Goal: Information Seeking & Learning: Learn about a topic

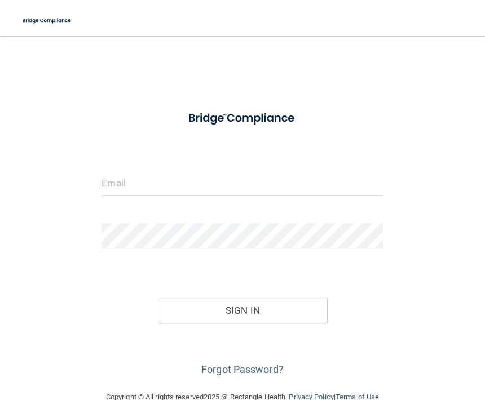
click at [47, 23] on img at bounding box center [47, 20] width 60 height 23
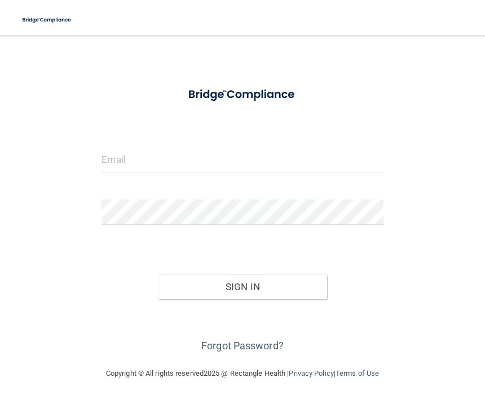
scroll to position [23, 0]
click at [262, 368] on div "Copyright © All rights reserved 2025 @ Rectangle Health | Privacy Policy | Term…" at bounding box center [242, 375] width 411 height 36
click at [240, 344] on link "Forgot Password?" at bounding box center [242, 347] width 82 height 12
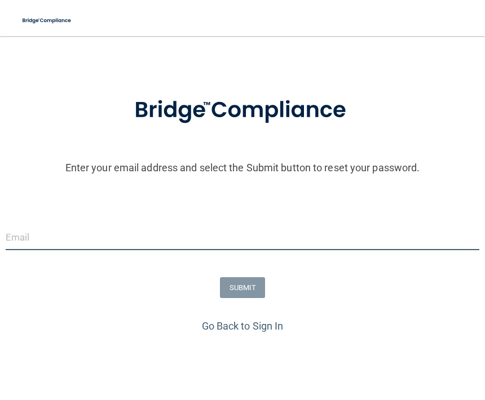
click at [206, 233] on input "email" at bounding box center [242, 237] width 473 height 25
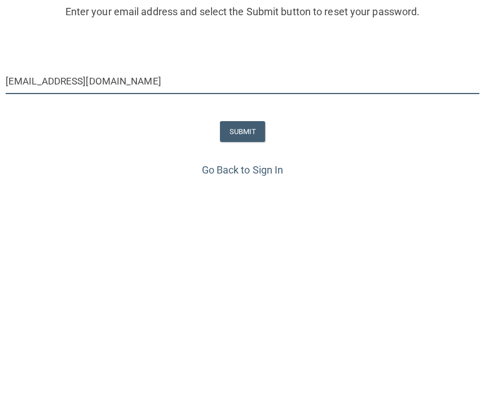
type input "Tykeriay7@gmail.com"
click at [247, 277] on button "SUBMIT" at bounding box center [243, 287] width 46 height 21
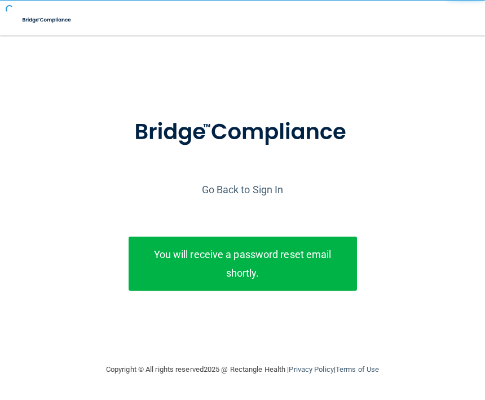
click at [251, 287] on div "You will receive a password reset email shortly." at bounding box center [243, 264] width 228 height 54
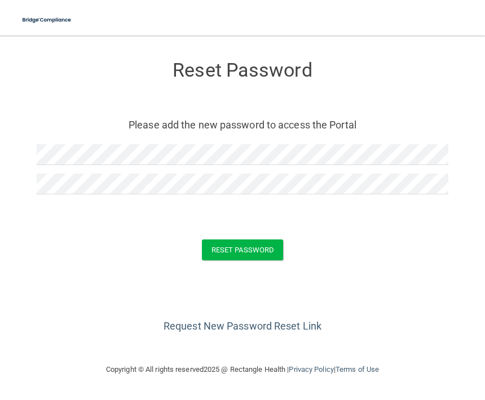
click at [249, 255] on button "Reset Password" at bounding box center [242, 250] width 81 height 21
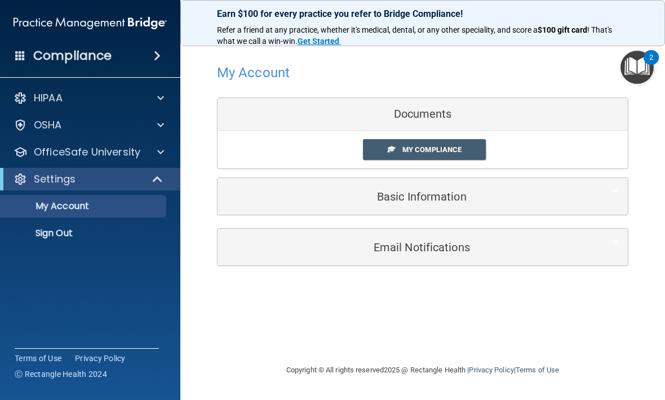
click at [162, 149] on span at bounding box center [160, 152] width 7 height 14
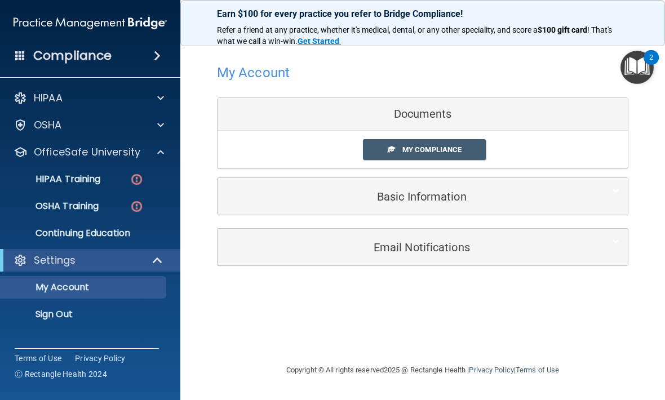
click at [141, 207] on img at bounding box center [137, 207] width 14 height 14
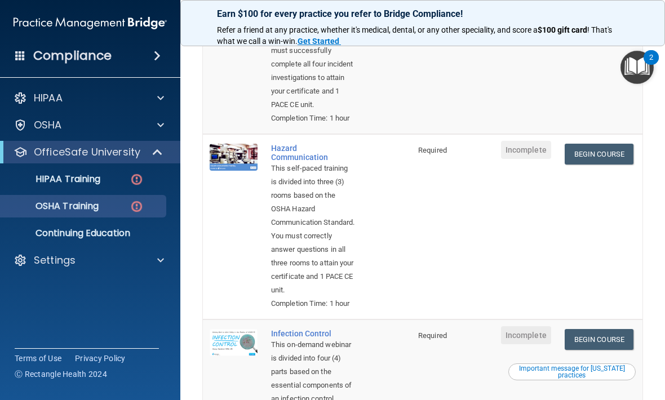
scroll to position [212, 0]
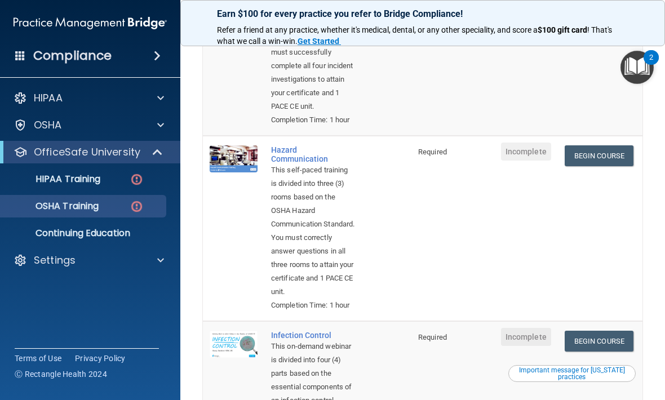
click at [151, 185] on link "HIPAA Training" at bounding box center [78, 179] width 178 height 23
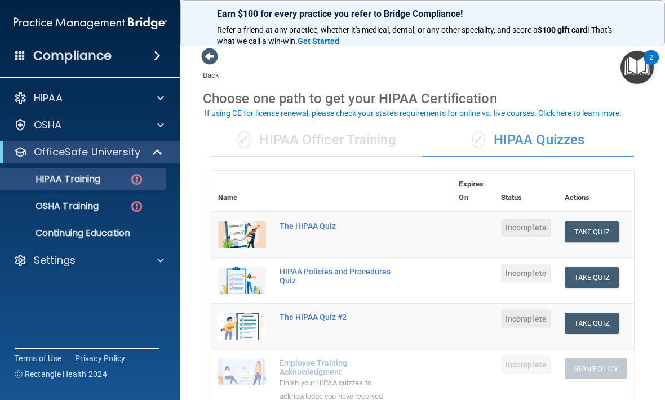
click at [143, 200] on img at bounding box center [137, 207] width 14 height 14
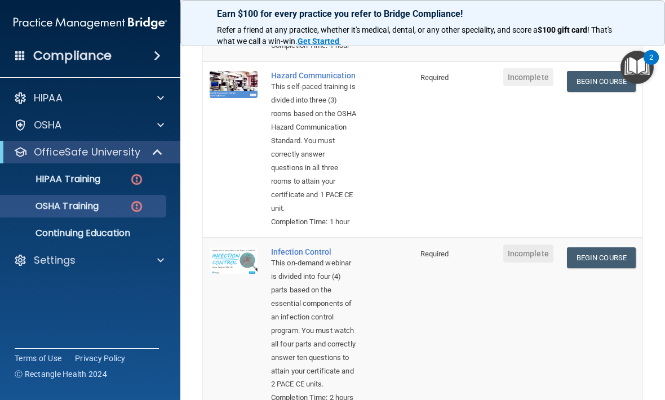
scroll to position [291, 0]
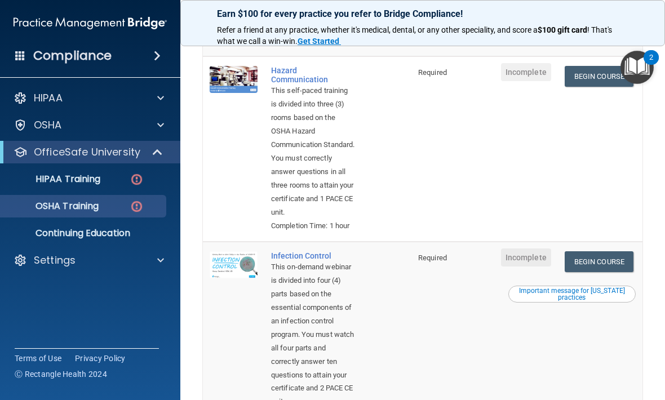
click at [595, 87] on link "Begin Course" at bounding box center [599, 76] width 69 height 21
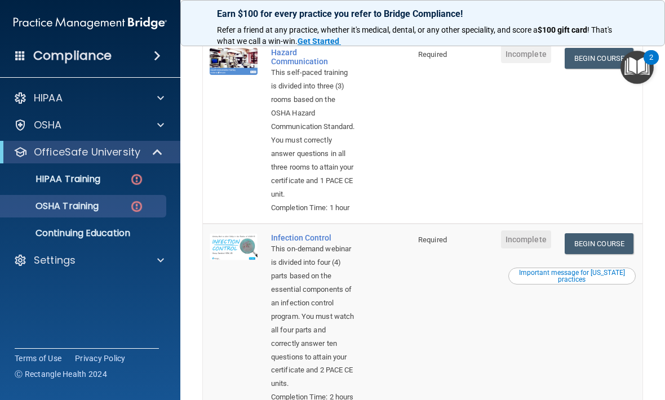
scroll to position [311, 0]
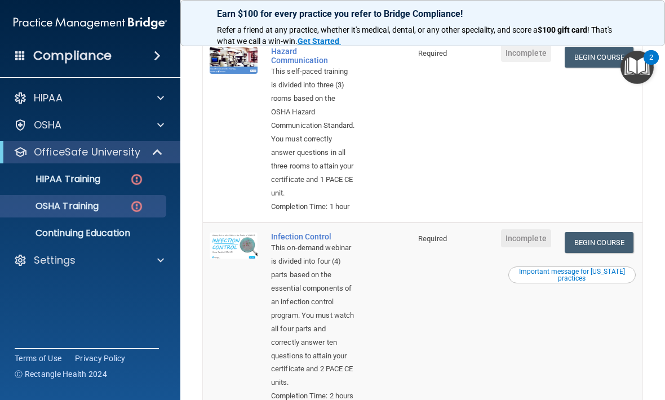
click at [612, 68] on link "Begin Course" at bounding box center [599, 57] width 69 height 21
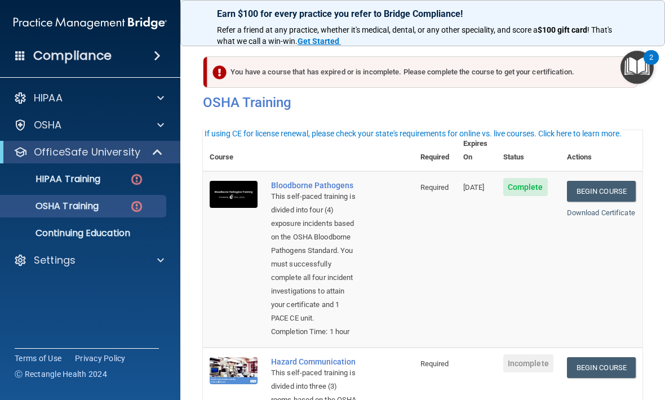
scroll to position [-1, 0]
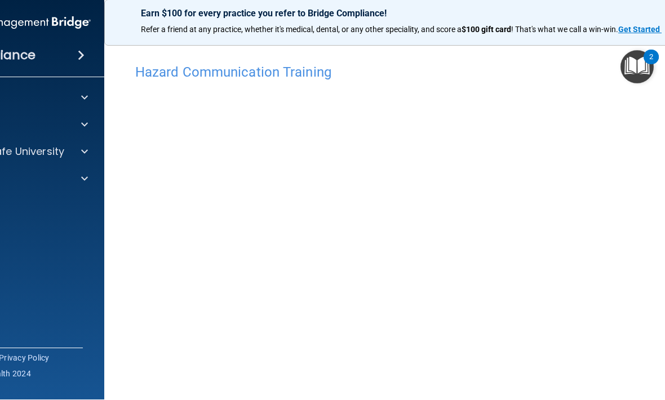
click at [265, 74] on h4 "Hazard Communication Training" at bounding box center [422, 72] width 575 height 15
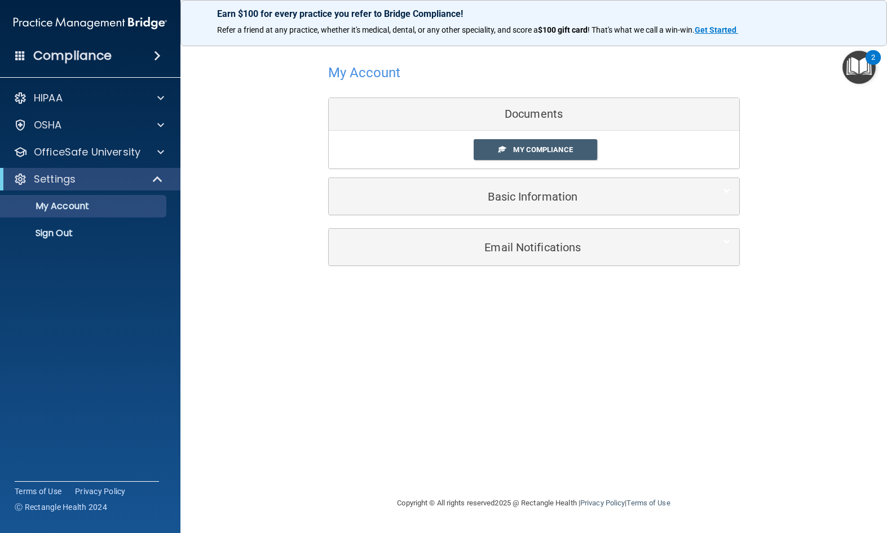
click at [148, 154] on div at bounding box center [159, 152] width 28 height 14
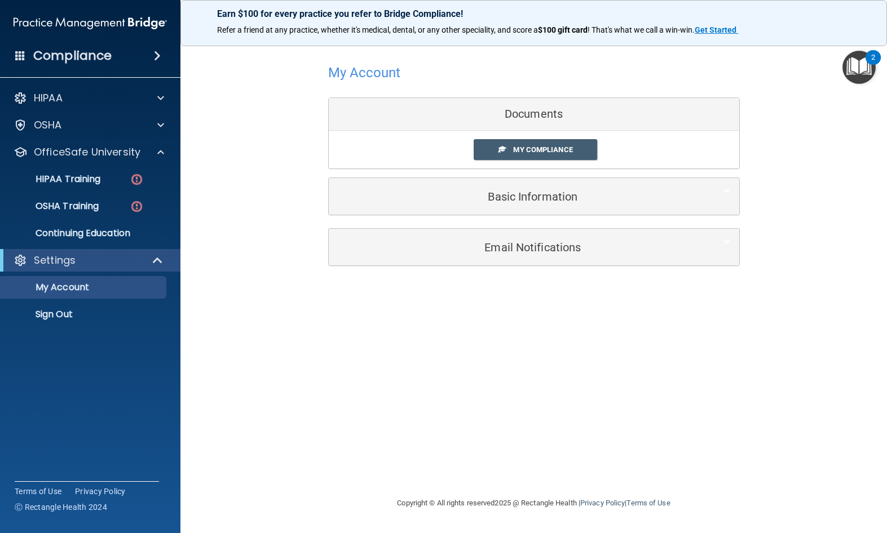
click at [141, 205] on img at bounding box center [137, 207] width 14 height 14
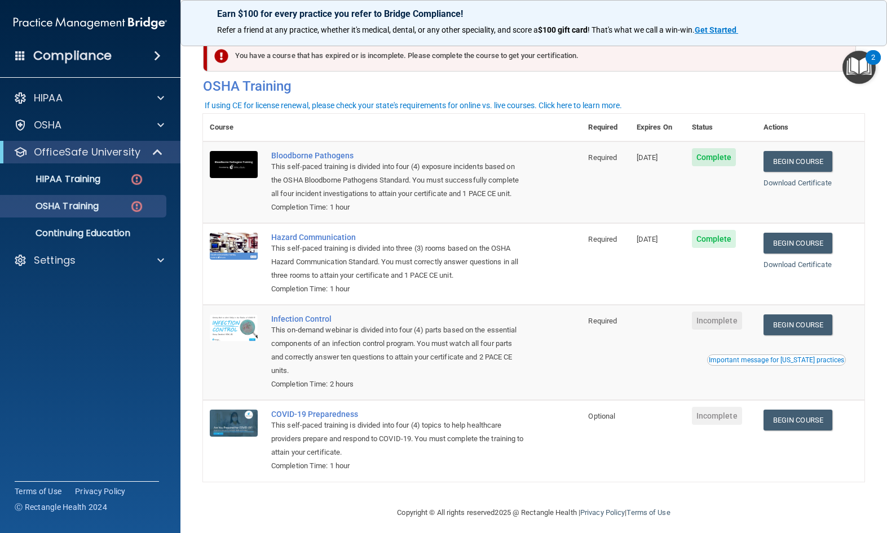
scroll to position [16, 0]
click at [665, 323] on link "Begin Course" at bounding box center [797, 325] width 69 height 21
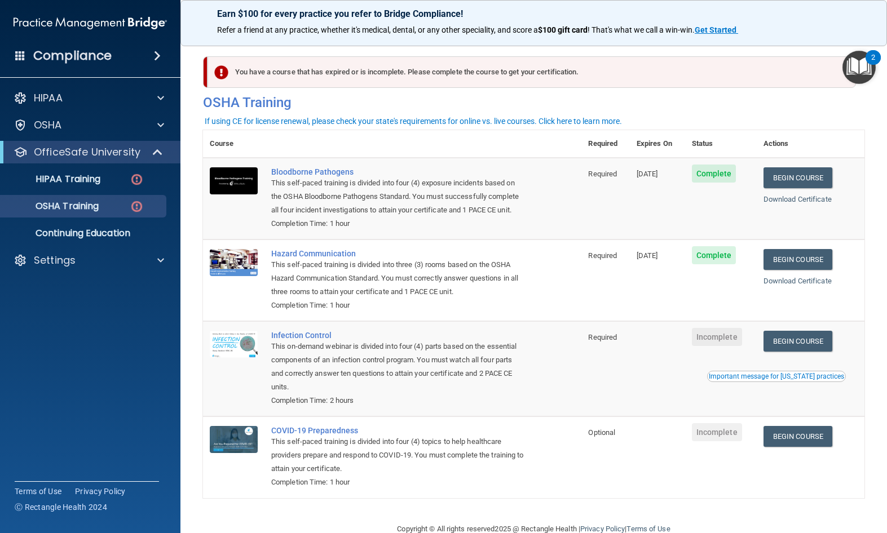
scroll to position [0, 0]
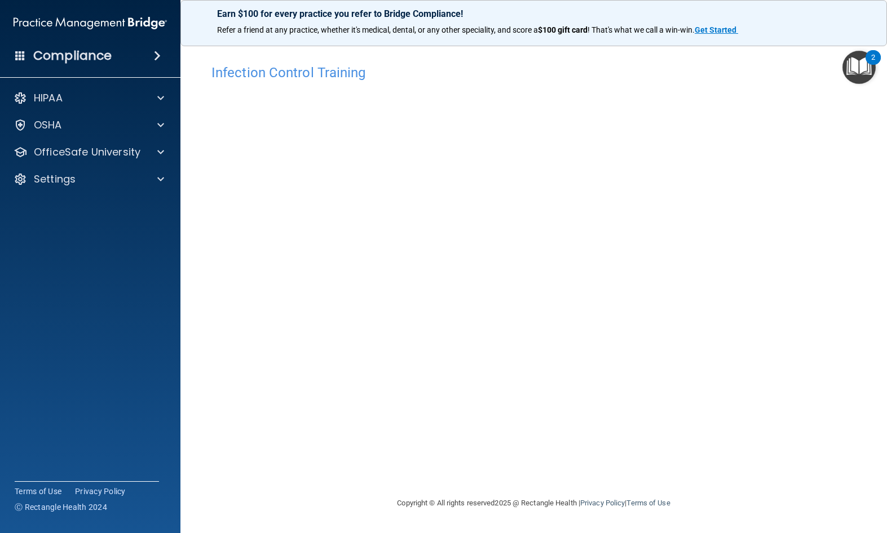
click at [799, 3] on div "Earn $100 for every practice you refer to Bridge Compliance! Refer a friend at …" at bounding box center [533, 23] width 706 height 46
click at [114, 131] on div "OSHA" at bounding box center [75, 125] width 140 height 14
click at [121, 210] on p "OfficeSafe University" at bounding box center [87, 207] width 107 height 14
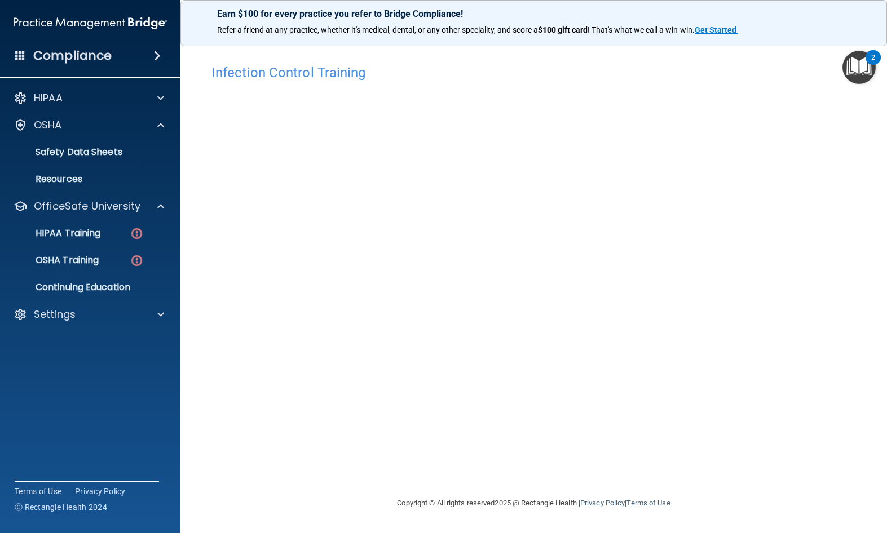
click at [95, 262] on p "OSHA Training" at bounding box center [52, 260] width 91 height 11
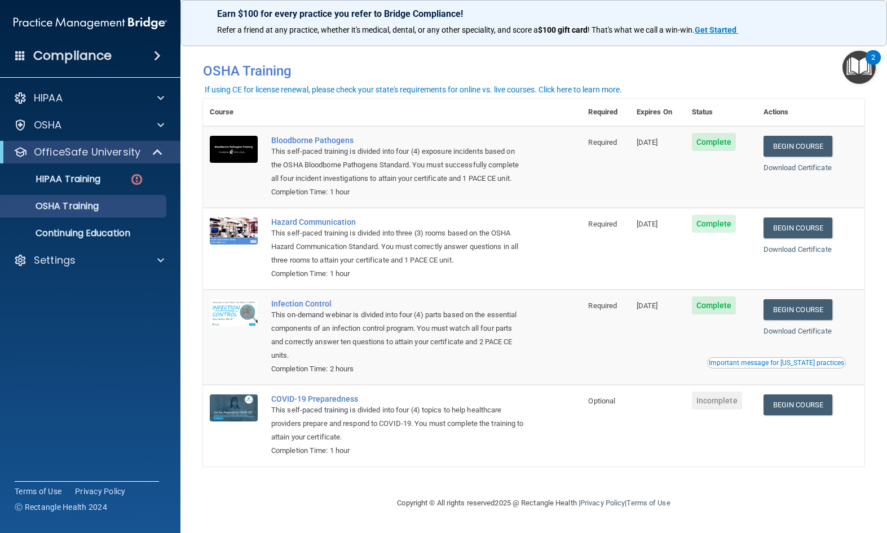
click at [791, 404] on link "Begin Course" at bounding box center [797, 405] width 69 height 21
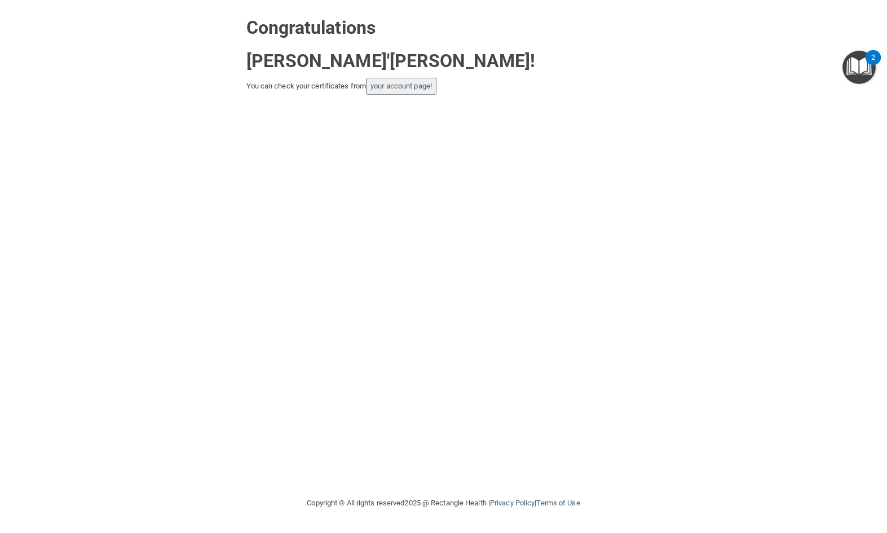
click at [429, 82] on link "your account page!" at bounding box center [400, 86] width 61 height 8
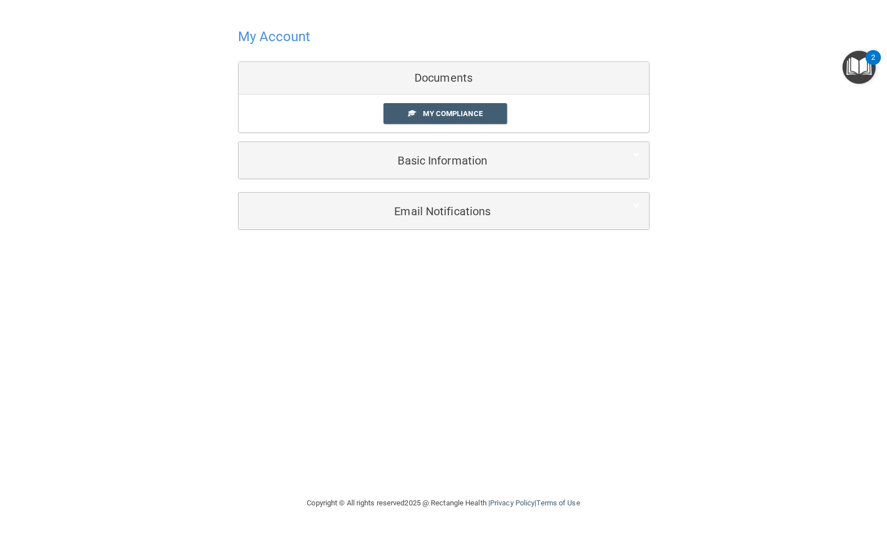
click at [717, 1] on main "My Account Documents My Compliance My Compliance My BAA Basic Information Full …" at bounding box center [443, 266] width 887 height 533
click at [494, 104] on link "My Compliance" at bounding box center [444, 113] width 123 height 21
click at [482, 111] on span "My Compliance" at bounding box center [452, 113] width 59 height 8
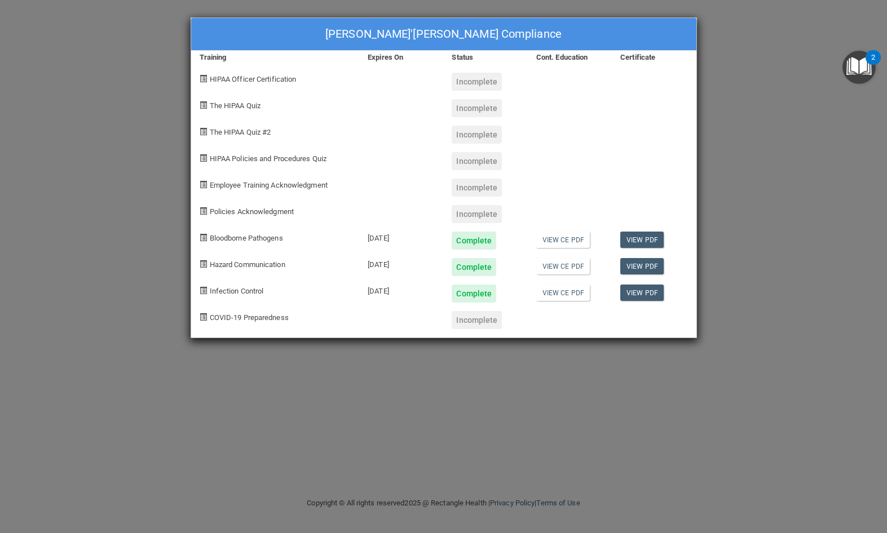
click at [151, 207] on div "Ty'keria Young's Compliance Training Expires On Status Cont. Education Certific…" at bounding box center [443, 266] width 887 height 533
click at [179, 201] on div "Ty'keria Young's Compliance Training Expires On Status Cont. Education Certific…" at bounding box center [443, 266] width 887 height 533
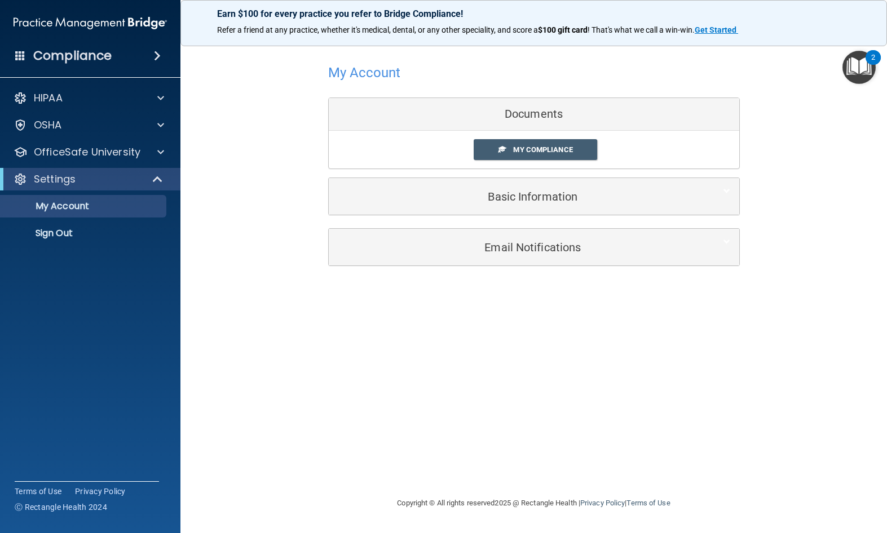
click at [106, 148] on p "OfficeSafe University" at bounding box center [87, 152] width 107 height 14
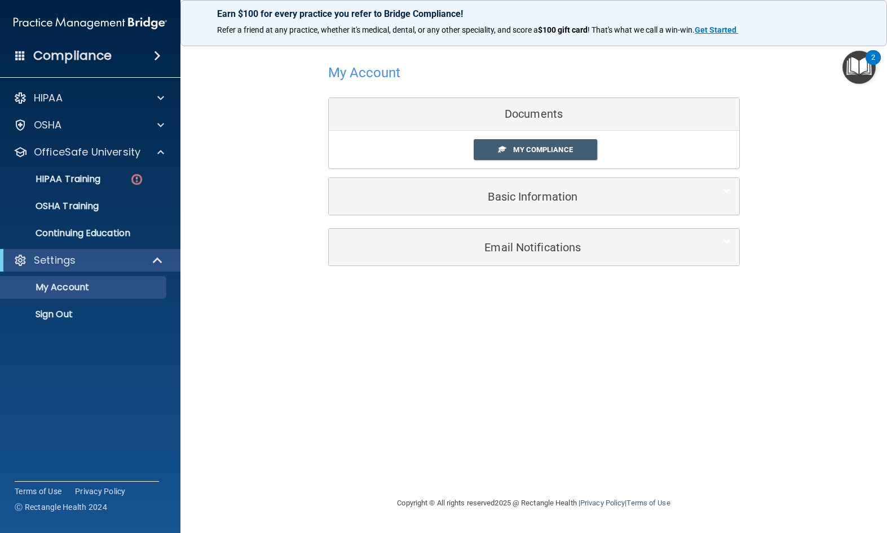
click at [110, 231] on p "Continuing Education" at bounding box center [84, 233] width 154 height 11
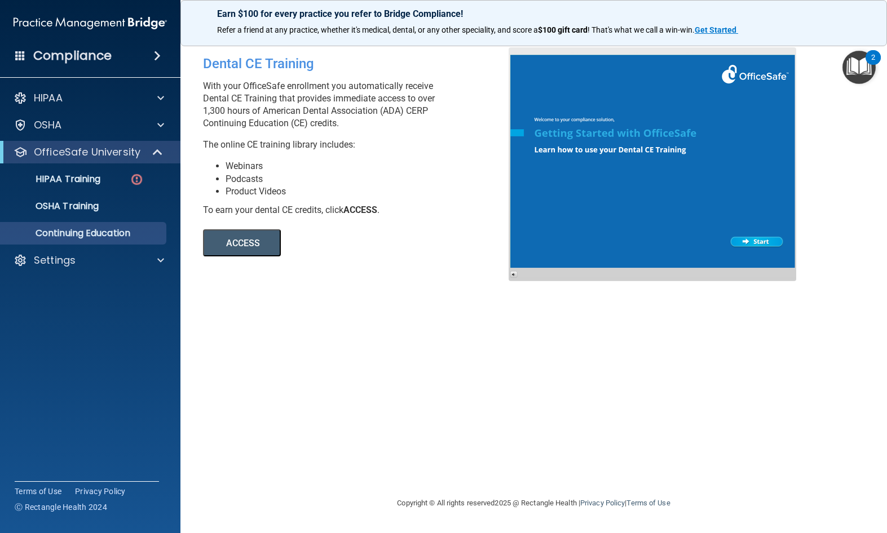
click at [79, 217] on link "OSHA Training" at bounding box center [78, 206] width 178 height 23
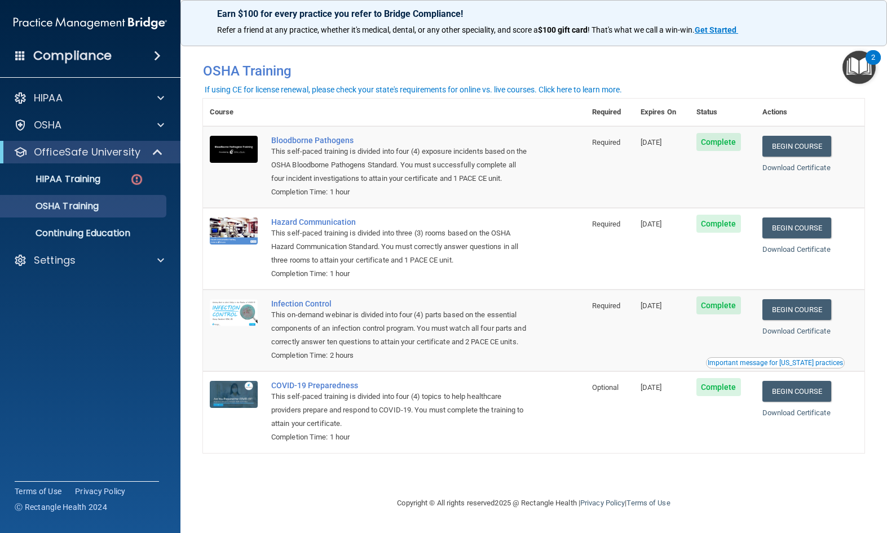
click at [131, 180] on img at bounding box center [137, 179] width 14 height 14
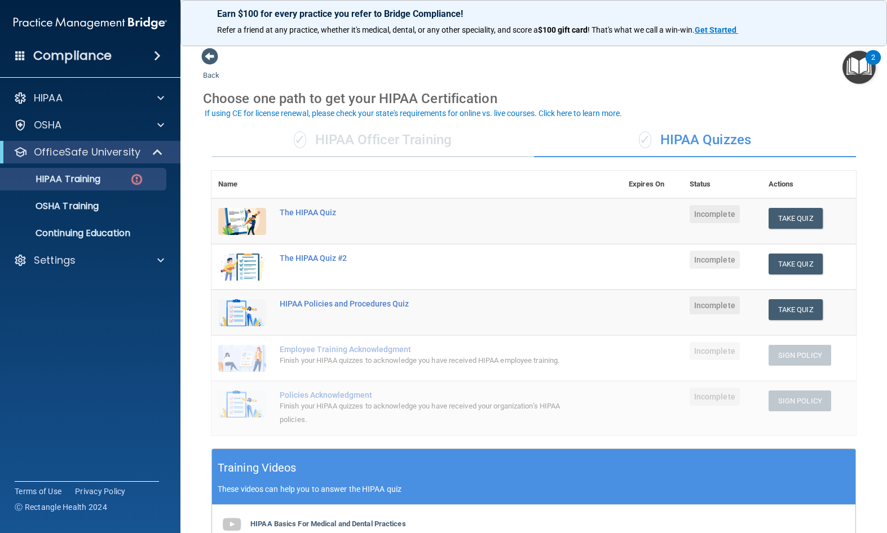
click at [776, 202] on td "Take Quiz Download Certificate" at bounding box center [809, 221] width 94 height 46
click at [773, 214] on button "Take Quiz" at bounding box center [795, 218] width 54 height 21
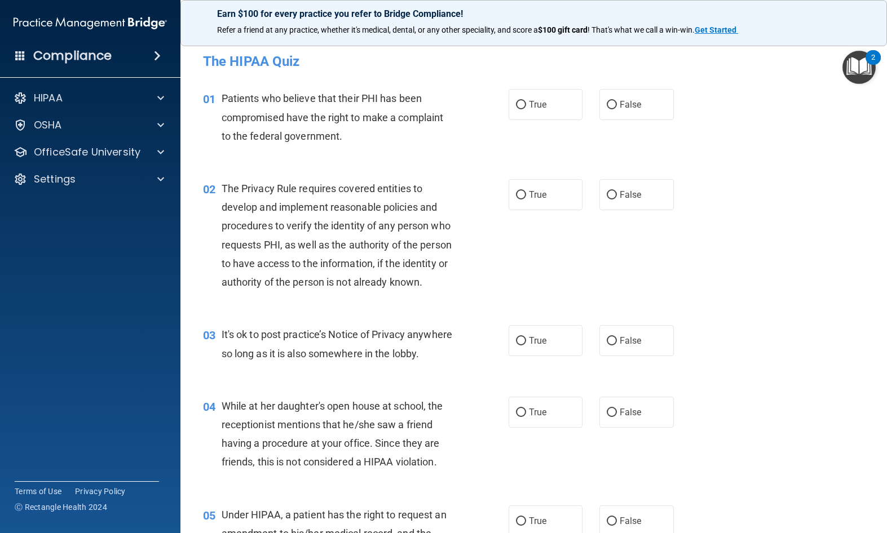
click at [529, 104] on span "True" at bounding box center [537, 104] width 17 height 11
click at [526, 104] on input "True" at bounding box center [521, 105] width 10 height 8
radio input "true"
click at [533, 191] on span "True" at bounding box center [537, 194] width 17 height 11
click at [526, 191] on input "True" at bounding box center [521, 195] width 10 height 8
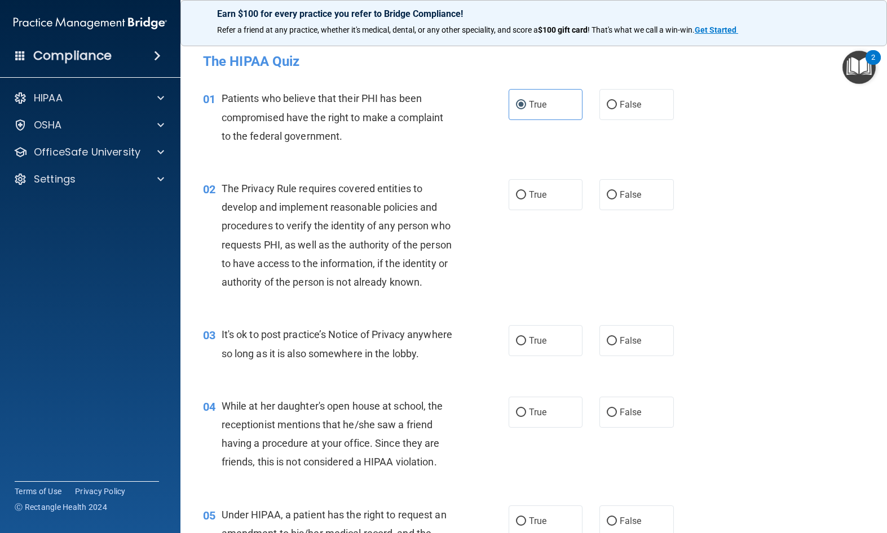
radio input "true"
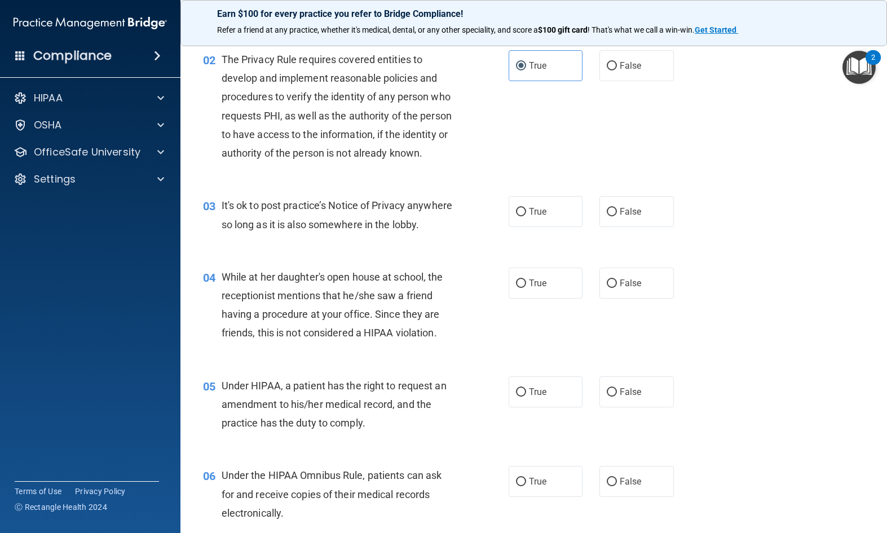
scroll to position [130, 0]
click at [630, 222] on label "False" at bounding box center [636, 211] width 74 height 31
click at [617, 216] on input "False" at bounding box center [612, 211] width 10 height 8
radio input "true"
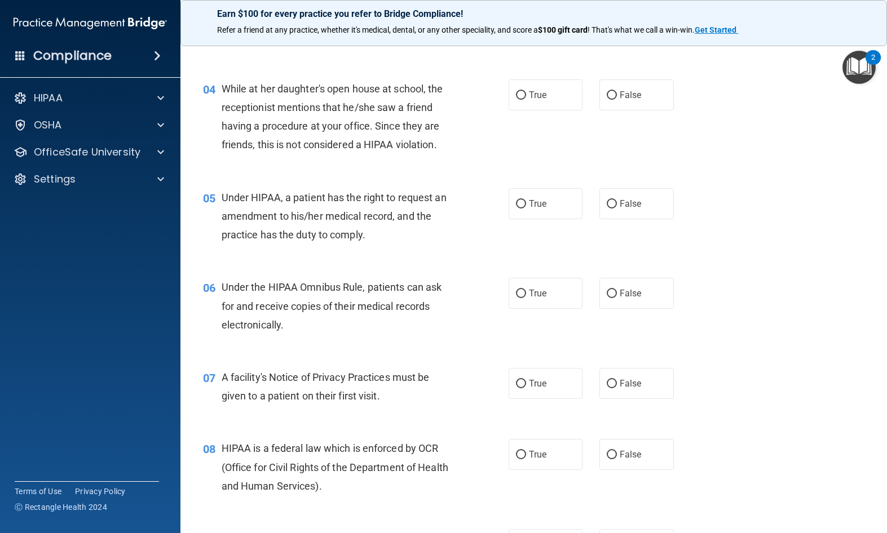
scroll to position [318, 0]
click at [619, 99] on span "False" at bounding box center [630, 93] width 22 height 11
click at [617, 99] on input "False" at bounding box center [612, 94] width 10 height 8
radio input "true"
click at [523, 207] on input "True" at bounding box center [521, 203] width 10 height 8
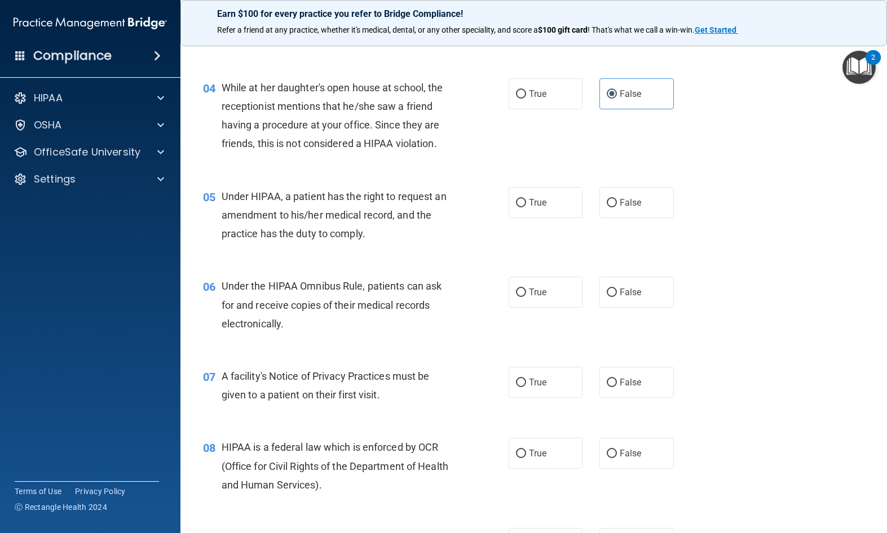
radio input "true"
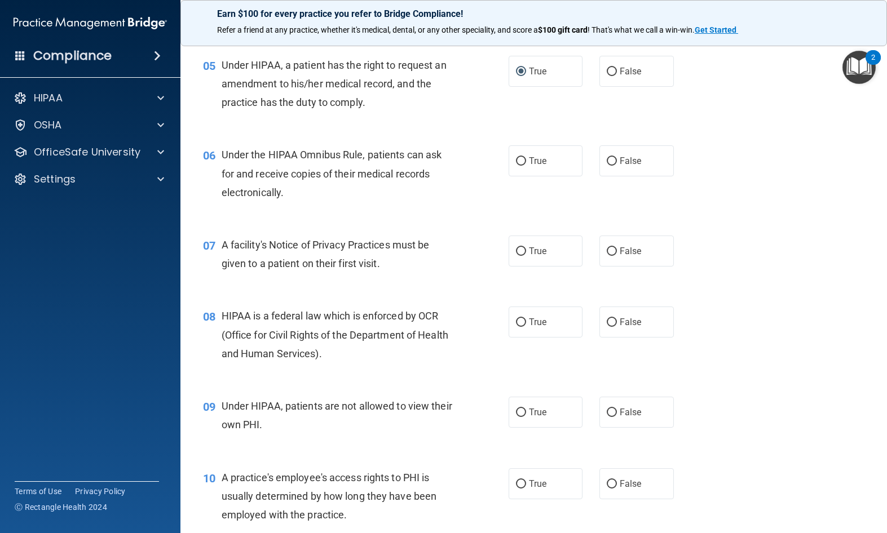
scroll to position [452, 0]
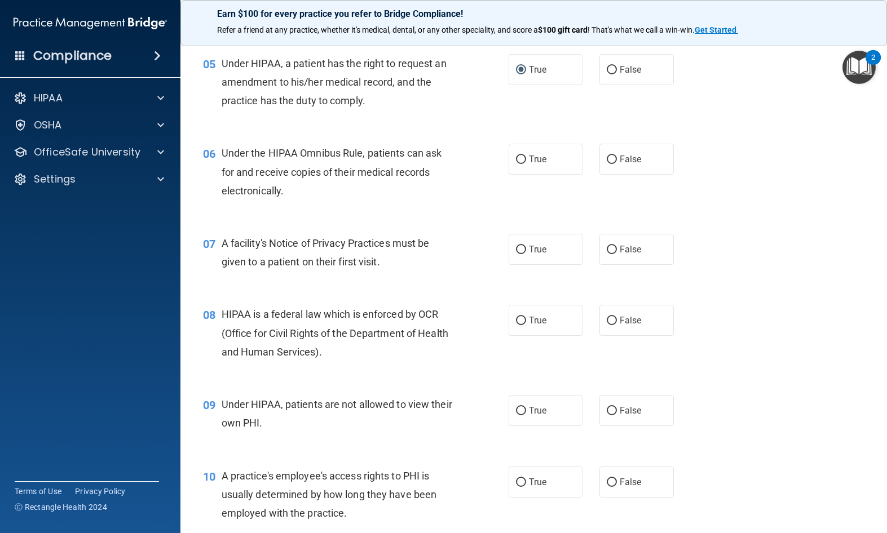
click at [515, 175] on label "True" at bounding box center [545, 159] width 74 height 31
click at [516, 164] on input "True" at bounding box center [521, 160] width 10 height 8
radio input "true"
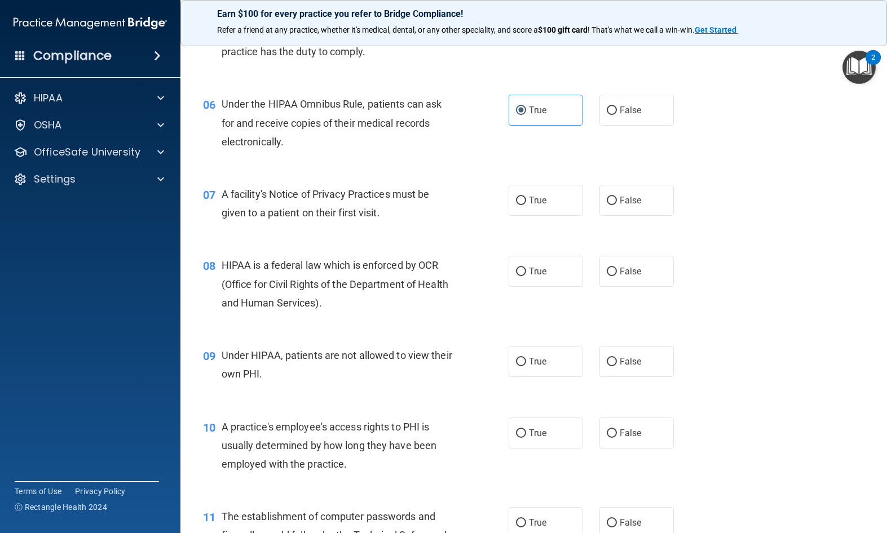
scroll to position [523, 0]
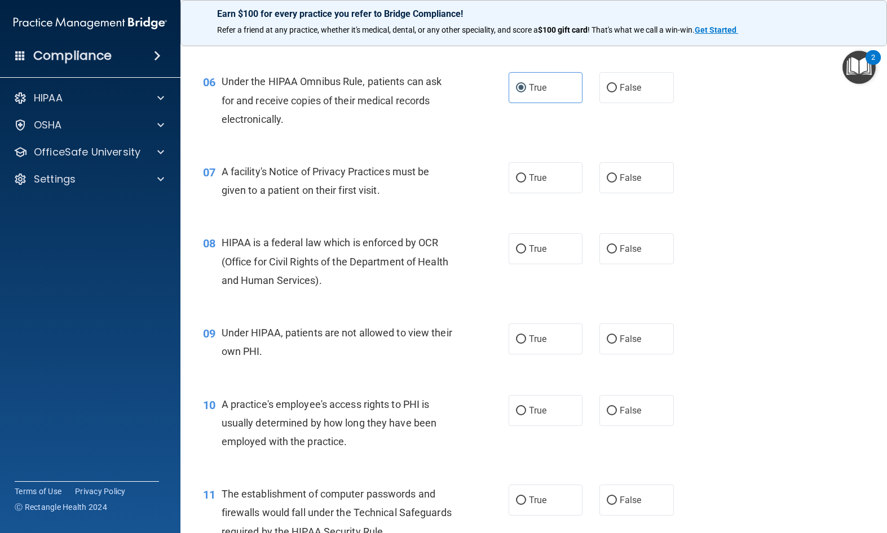
click at [625, 344] on span "False" at bounding box center [630, 339] width 22 height 11
click at [617, 344] on input "False" at bounding box center [612, 339] width 10 height 8
radio input "true"
click at [523, 183] on input "True" at bounding box center [521, 178] width 10 height 8
radio input "true"
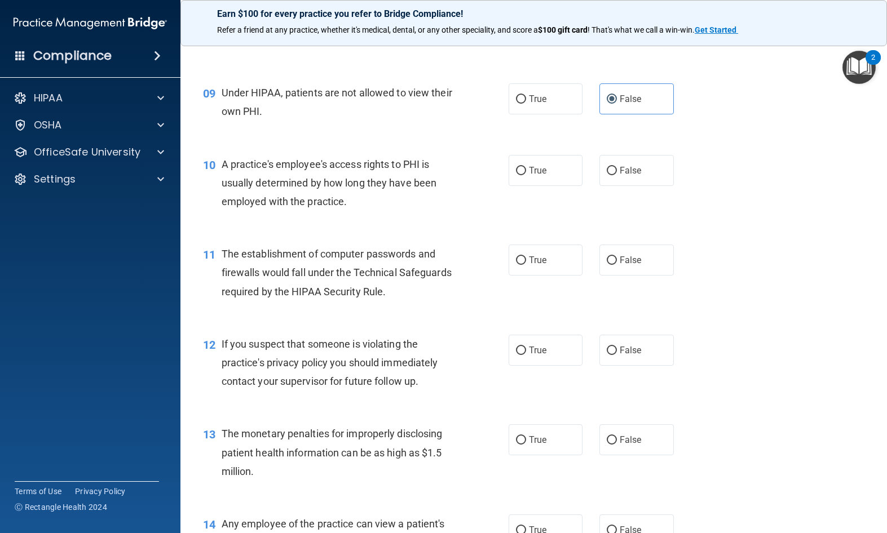
scroll to position [767, 0]
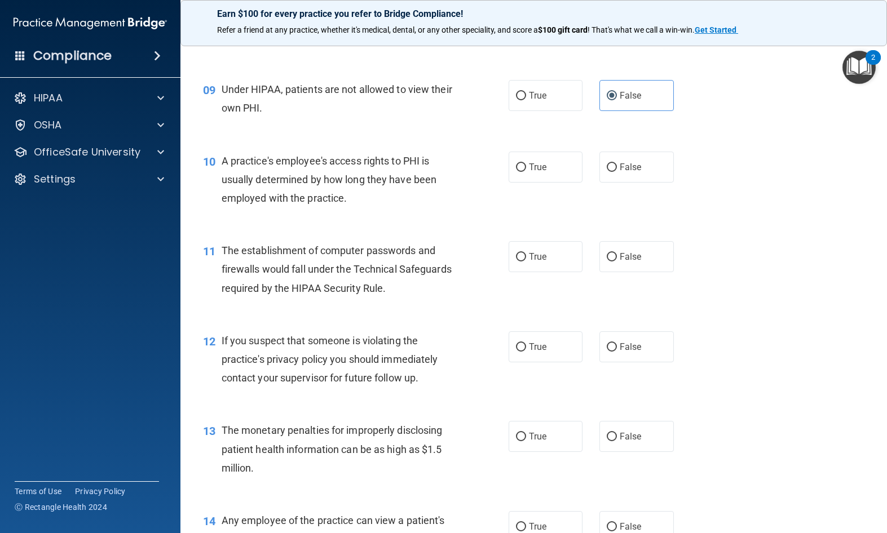
click at [633, 183] on label "False" at bounding box center [636, 167] width 74 height 31
click at [617, 172] on input "False" at bounding box center [612, 167] width 10 height 8
radio input "true"
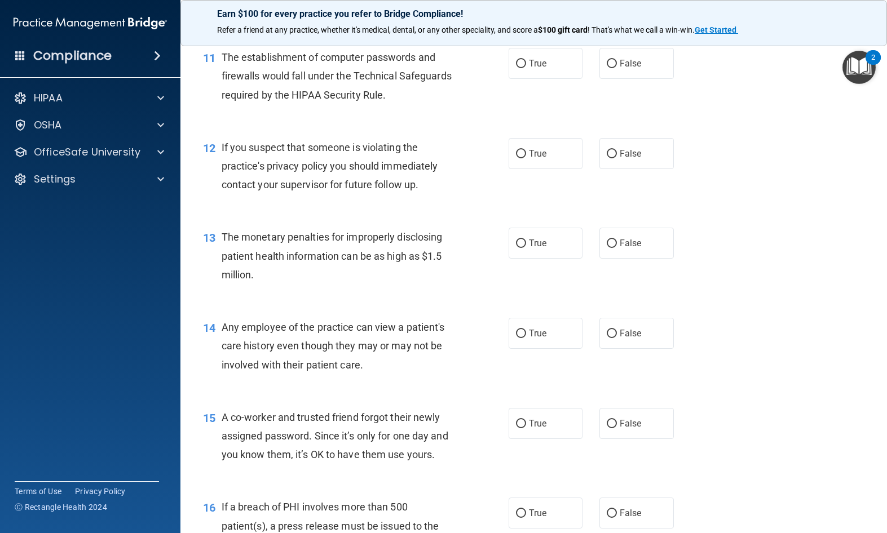
scroll to position [958, 0]
click at [523, 70] on input "True" at bounding box center [521, 65] width 10 height 8
radio input "true"
click at [521, 155] on label "True" at bounding box center [545, 155] width 74 height 31
click at [521, 155] on input "True" at bounding box center [521, 156] width 10 height 8
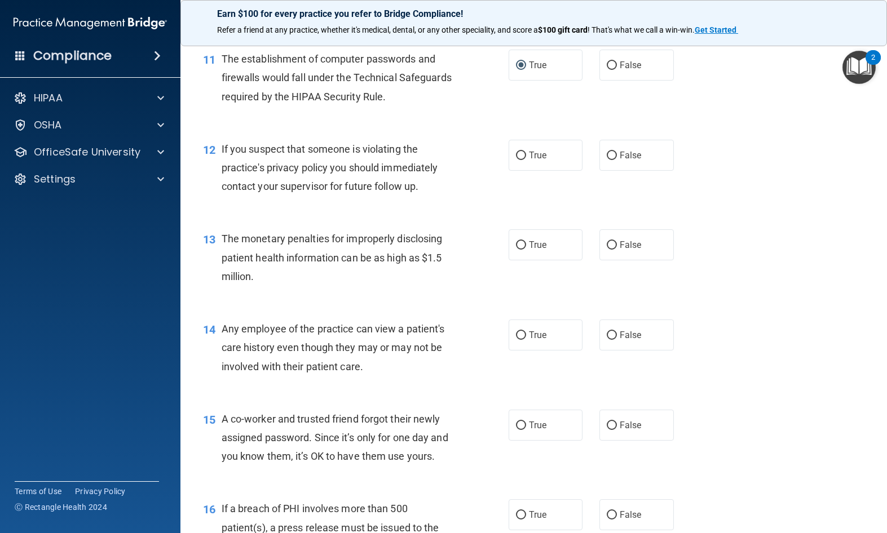
radio input "true"
click at [561, 260] on label "True" at bounding box center [545, 244] width 74 height 31
click at [526, 250] on input "True" at bounding box center [521, 245] width 10 height 8
radio input "true"
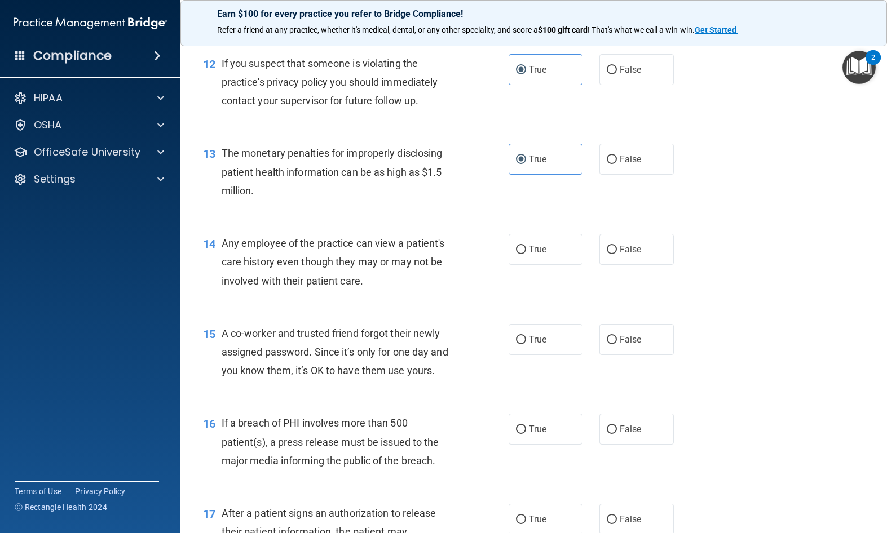
scroll to position [1071, 0]
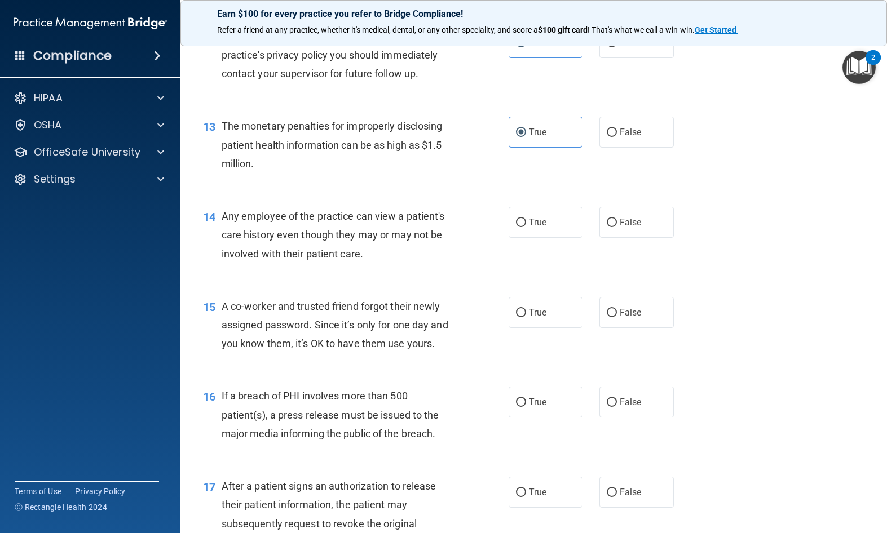
click at [641, 229] on label "False" at bounding box center [636, 222] width 74 height 31
click at [617, 227] on input "False" at bounding box center [612, 223] width 10 height 8
radio input "true"
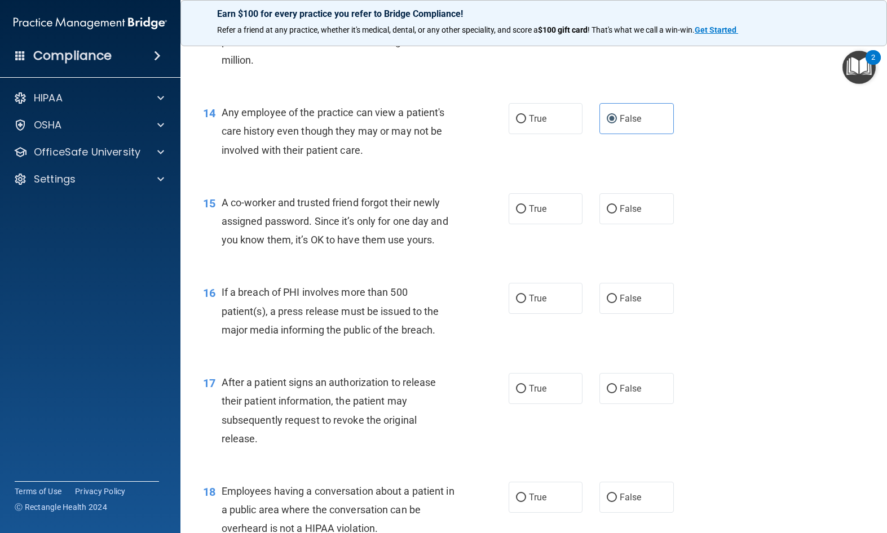
scroll to position [1177, 0]
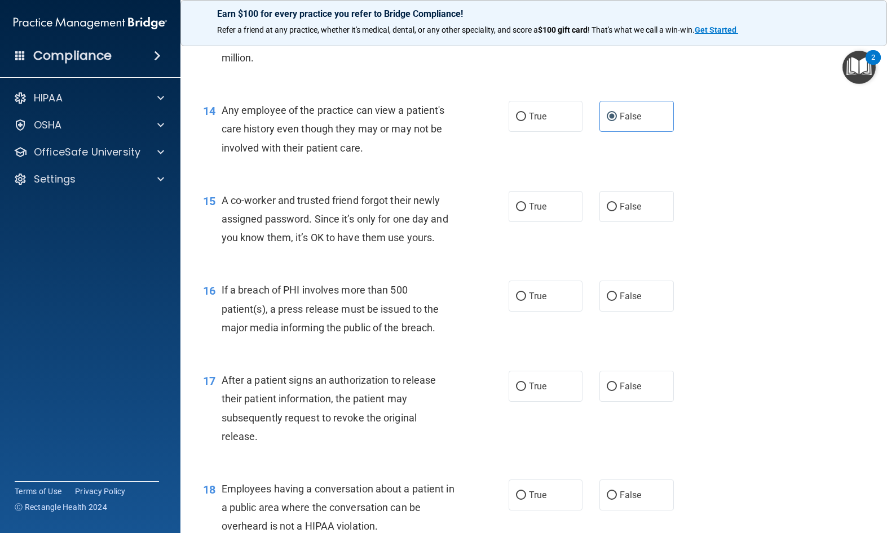
click at [643, 222] on label "False" at bounding box center [636, 206] width 74 height 31
click at [617, 211] on input "False" at bounding box center [612, 207] width 10 height 8
radio input "true"
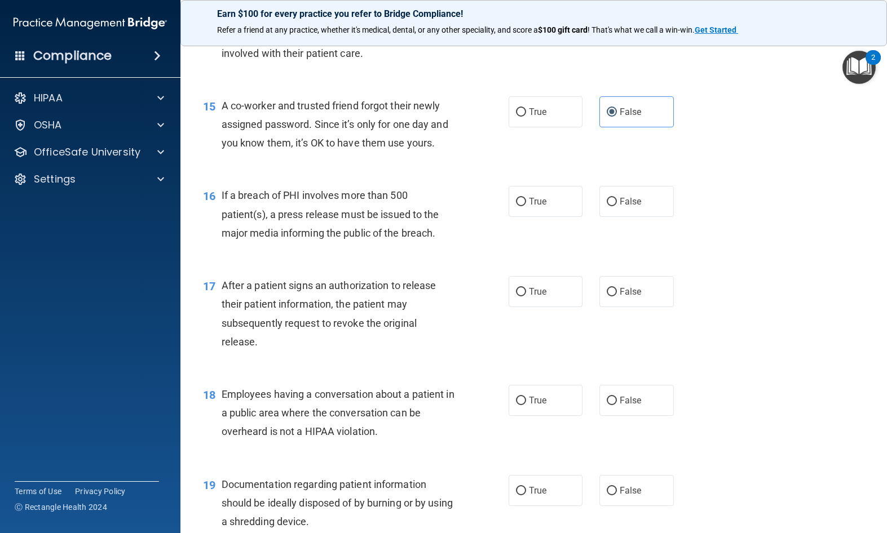
scroll to position [1272, 0]
click at [550, 208] on label "True" at bounding box center [545, 200] width 74 height 31
click at [526, 206] on input "True" at bounding box center [521, 201] width 10 height 8
radio input "true"
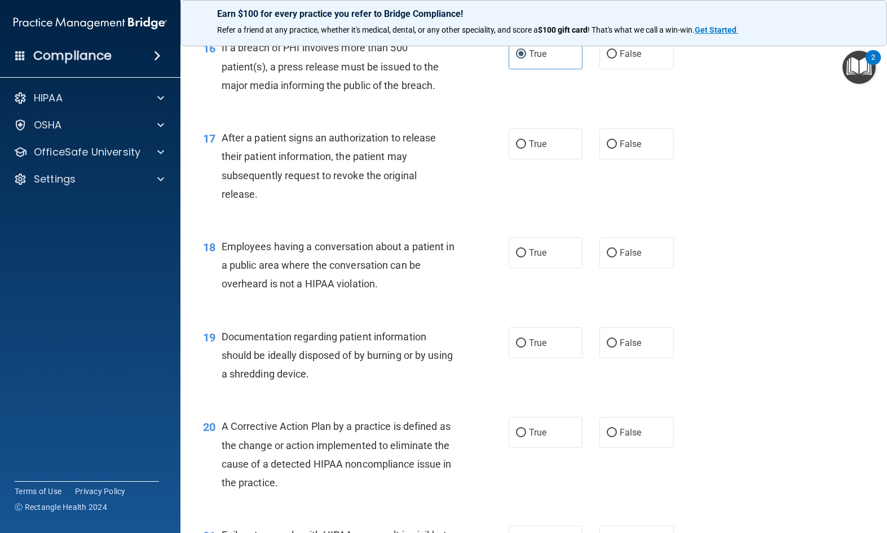
scroll to position [1424, 0]
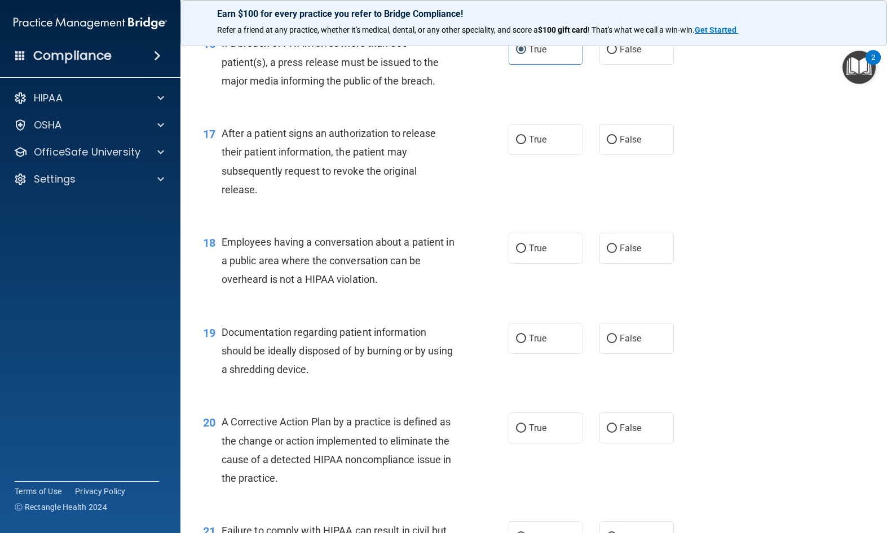
click at [524, 144] on input "True" at bounding box center [521, 140] width 10 height 8
radio input "true"
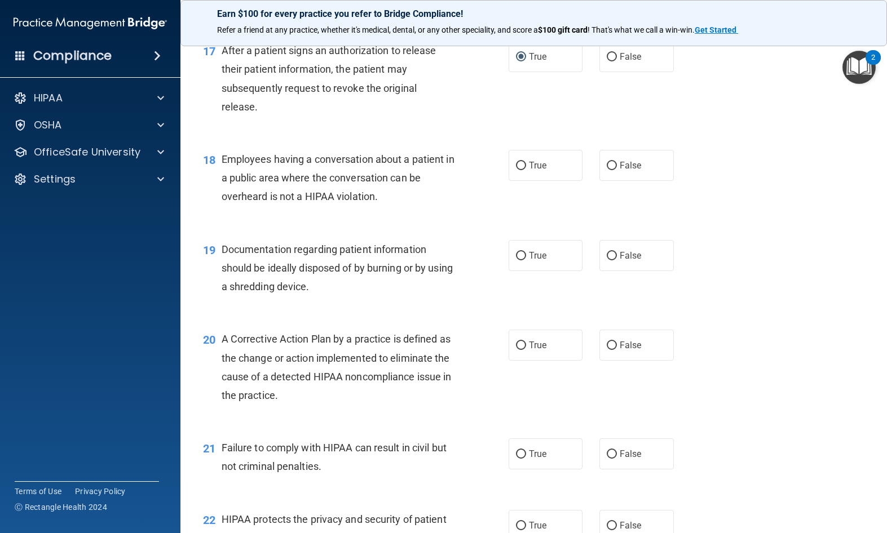
scroll to position [1507, 0]
click at [648, 180] on label "False" at bounding box center [636, 164] width 74 height 31
click at [617, 170] on input "False" at bounding box center [612, 165] width 10 height 8
radio input "true"
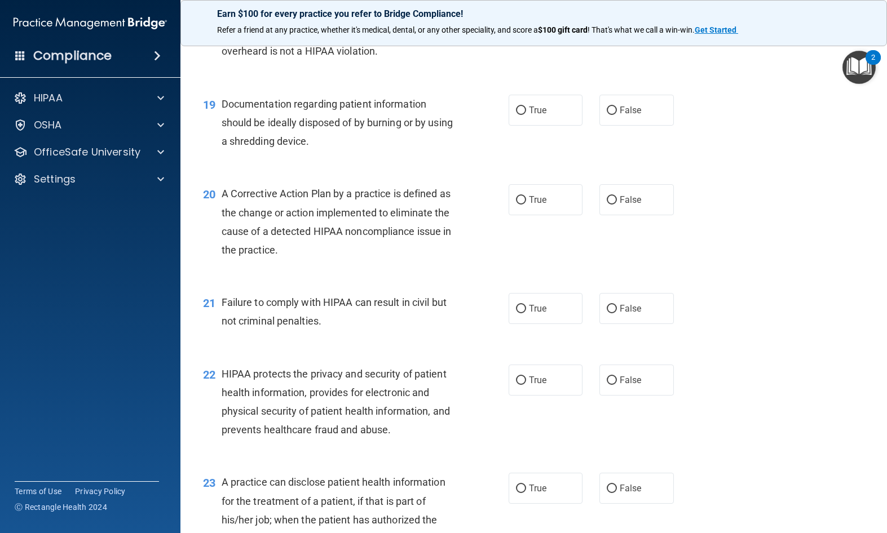
scroll to position [1658, 0]
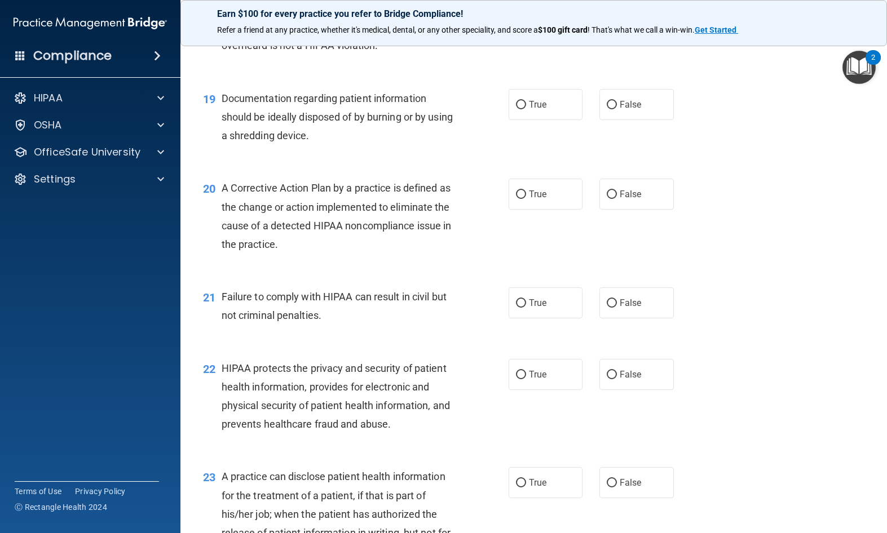
click at [499, 114] on div "19 Documentation regarding patient information should be ideally disposed of by…" at bounding box center [355, 120] width 339 height 62
click at [500, 117] on div "19 Documentation regarding patient information should be ideally disposed of by…" at bounding box center [355, 120] width 339 height 62
click at [529, 110] on span "True" at bounding box center [537, 104] width 17 height 11
click at [526, 109] on input "True" at bounding box center [521, 105] width 10 height 8
radio input "true"
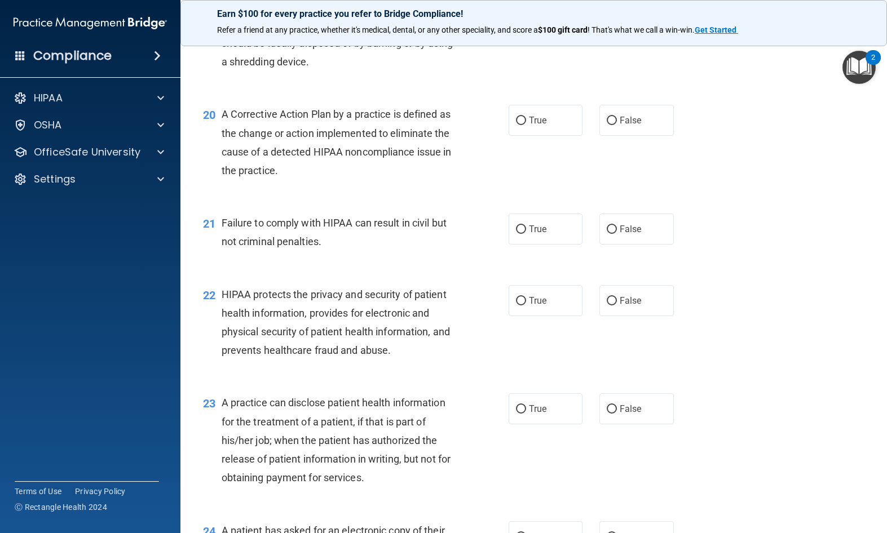
scroll to position [1756, 0]
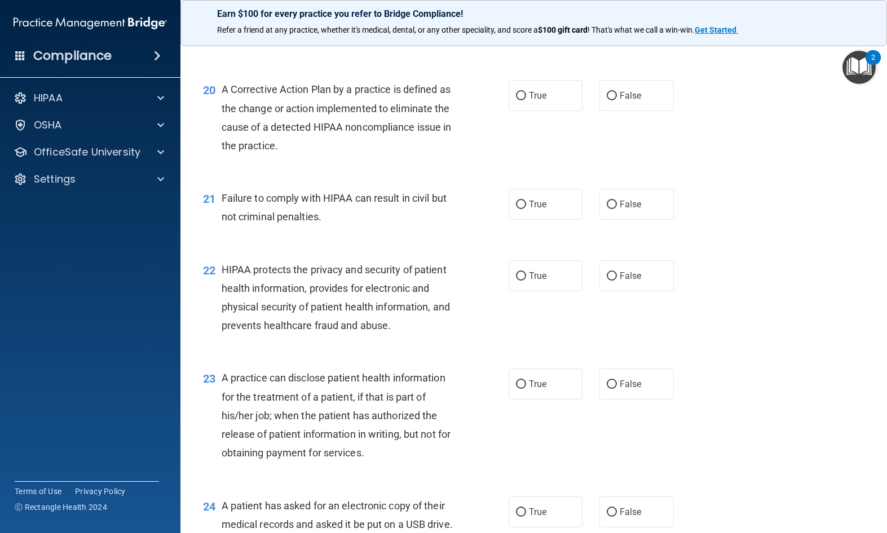
click at [518, 111] on label "True" at bounding box center [545, 95] width 74 height 31
click at [518, 100] on input "True" at bounding box center [521, 96] width 10 height 8
radio input "true"
click at [627, 220] on label "False" at bounding box center [636, 204] width 74 height 31
click at [617, 209] on input "False" at bounding box center [612, 205] width 10 height 8
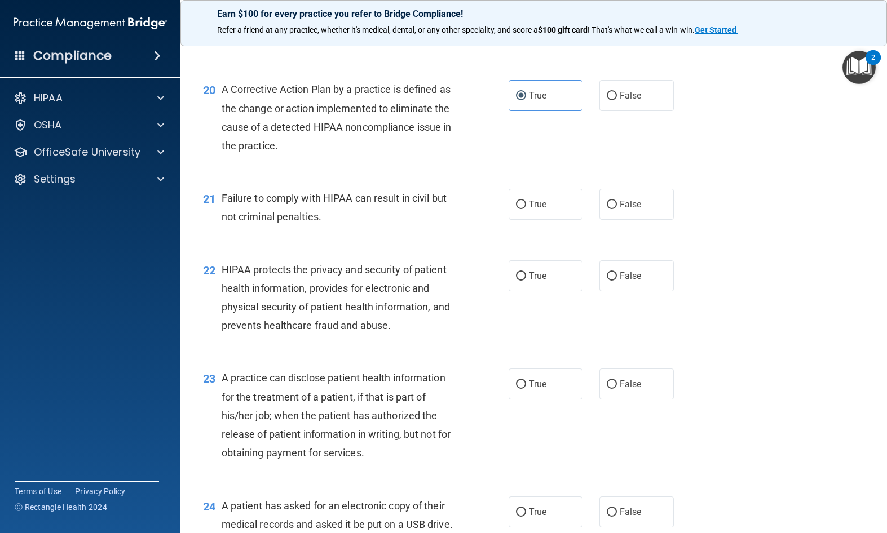
radio input "true"
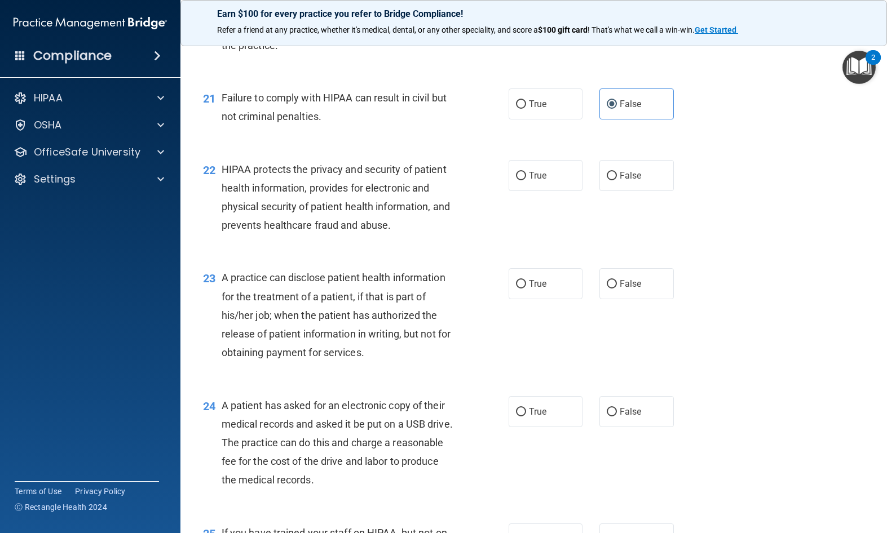
scroll to position [1860, 0]
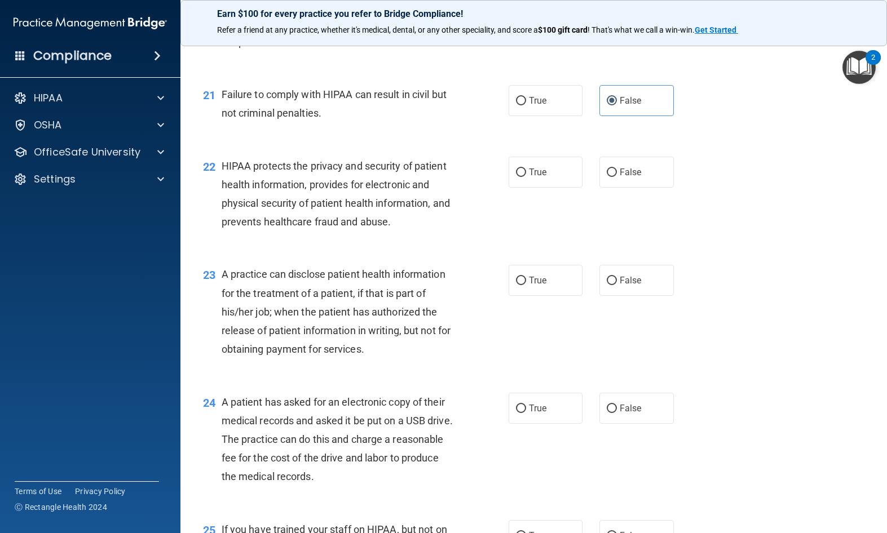
click at [540, 178] on span "True" at bounding box center [537, 172] width 17 height 11
click at [526, 177] on input "True" at bounding box center [521, 173] width 10 height 8
radio input "true"
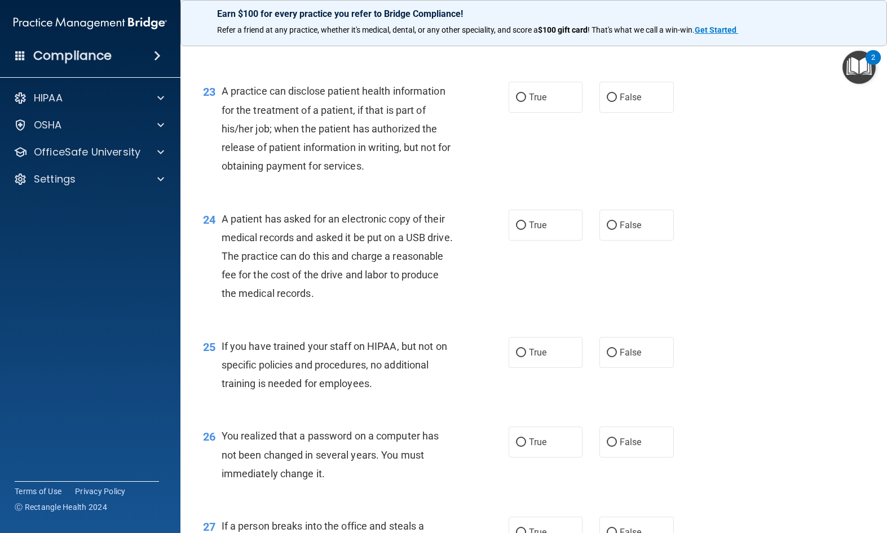
scroll to position [2039, 0]
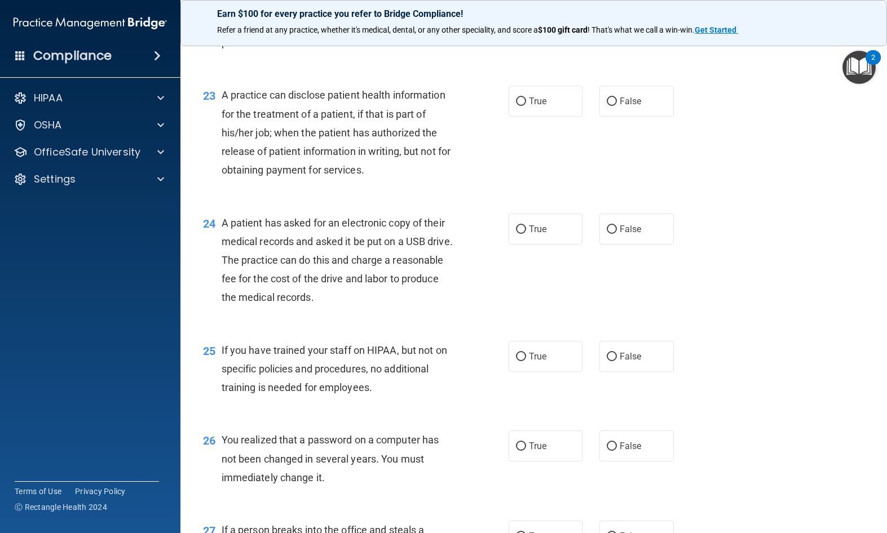
click at [547, 107] on label "True" at bounding box center [545, 101] width 74 height 31
click at [526, 106] on input "True" at bounding box center [521, 102] width 10 height 8
radio input "true"
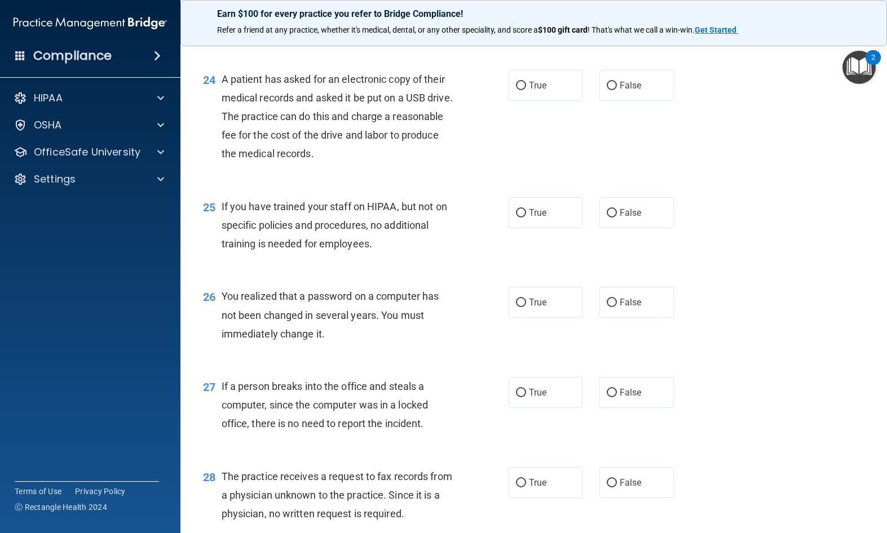
scroll to position [2183, 0]
click at [557, 98] on label "True" at bounding box center [545, 85] width 74 height 31
click at [526, 91] on input "True" at bounding box center [521, 86] width 10 height 8
radio input "true"
click at [629, 213] on label "False" at bounding box center [636, 213] width 74 height 31
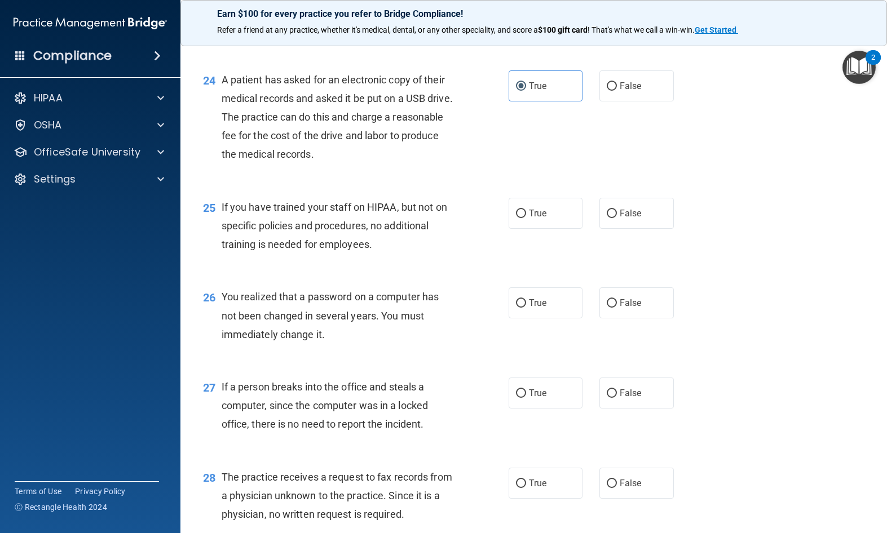
click at [617, 213] on input "False" at bounding box center [612, 214] width 10 height 8
radio input "true"
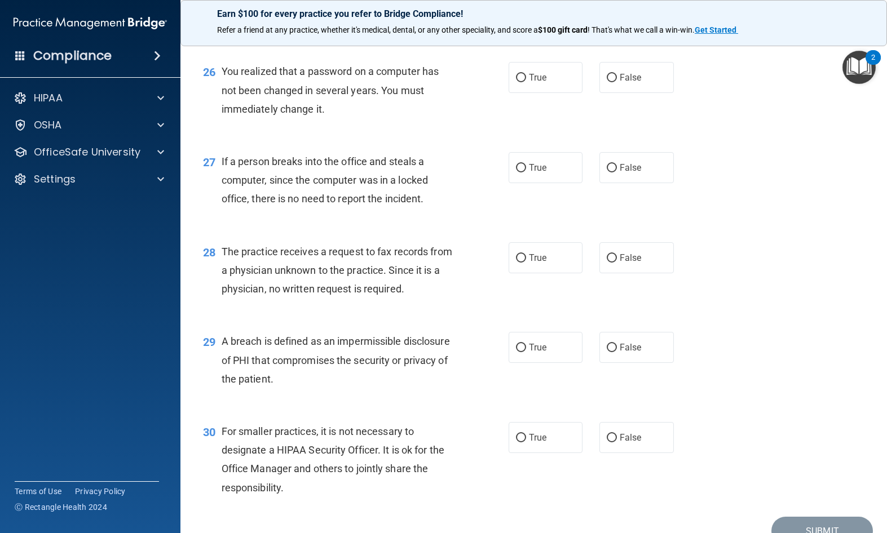
scroll to position [2409, 0]
click at [510, 88] on label "True" at bounding box center [545, 76] width 74 height 31
click at [516, 82] on input "True" at bounding box center [521, 77] width 10 height 8
radio input "true"
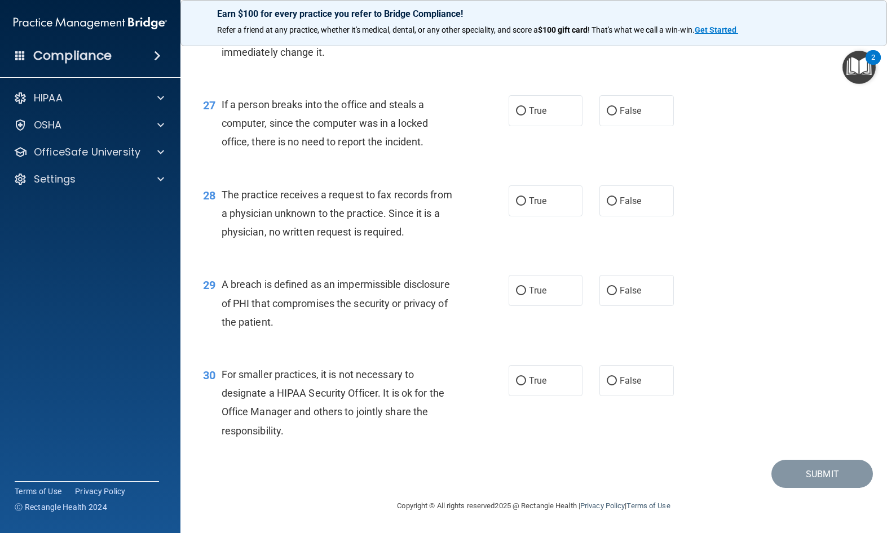
scroll to position [2471, 0]
click at [643, 125] on label "False" at bounding box center [636, 110] width 74 height 31
click at [617, 116] on input "False" at bounding box center [612, 111] width 10 height 8
radio input "true"
click at [632, 216] on label "False" at bounding box center [636, 200] width 74 height 31
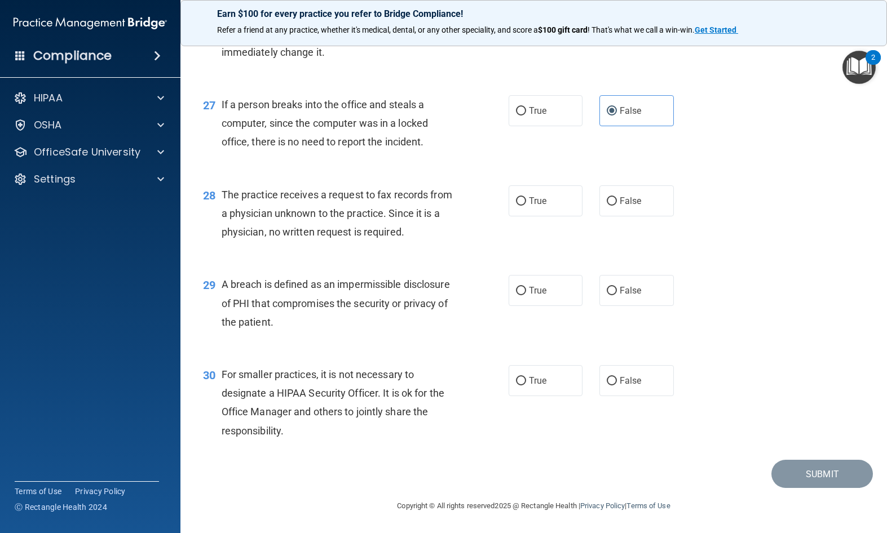
click at [617, 206] on input "False" at bounding box center [612, 201] width 10 height 8
radio input "true"
click at [614, 293] on input "False" at bounding box center [612, 291] width 10 height 8
radio input "true"
click at [624, 377] on span "False" at bounding box center [630, 380] width 22 height 11
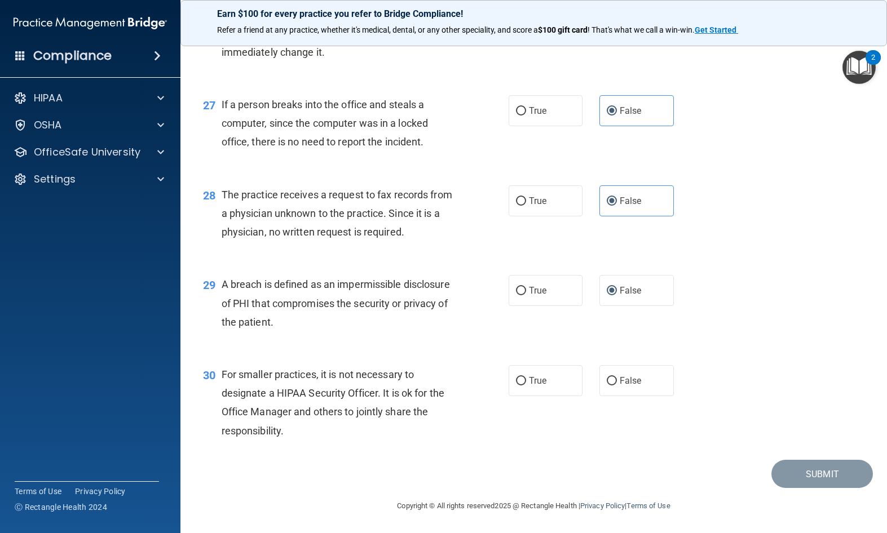
click at [617, 377] on input "False" at bounding box center [612, 381] width 10 height 8
radio input "true"
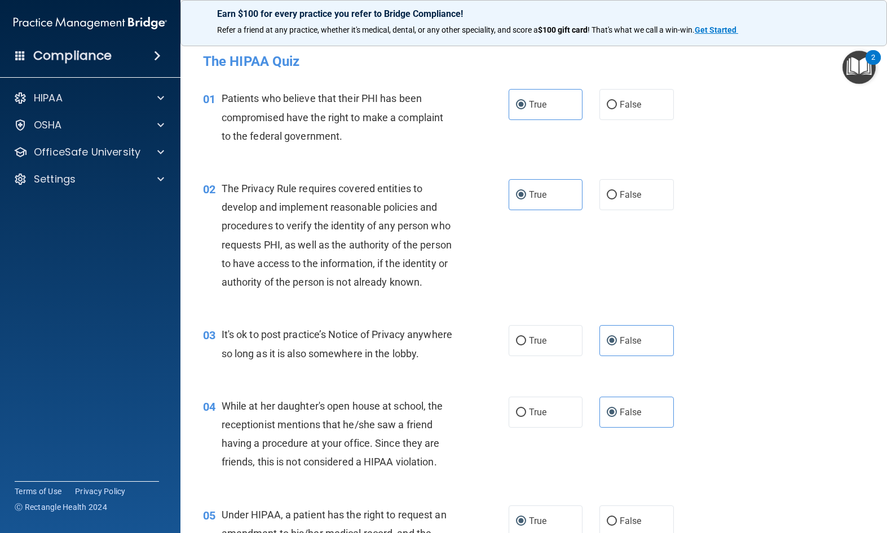
scroll to position [0, 0]
click at [651, 346] on label "False" at bounding box center [636, 340] width 74 height 31
click at [617, 346] on input "False" at bounding box center [612, 341] width 10 height 8
radio input "true"
click at [545, 94] on label "True" at bounding box center [545, 104] width 74 height 31
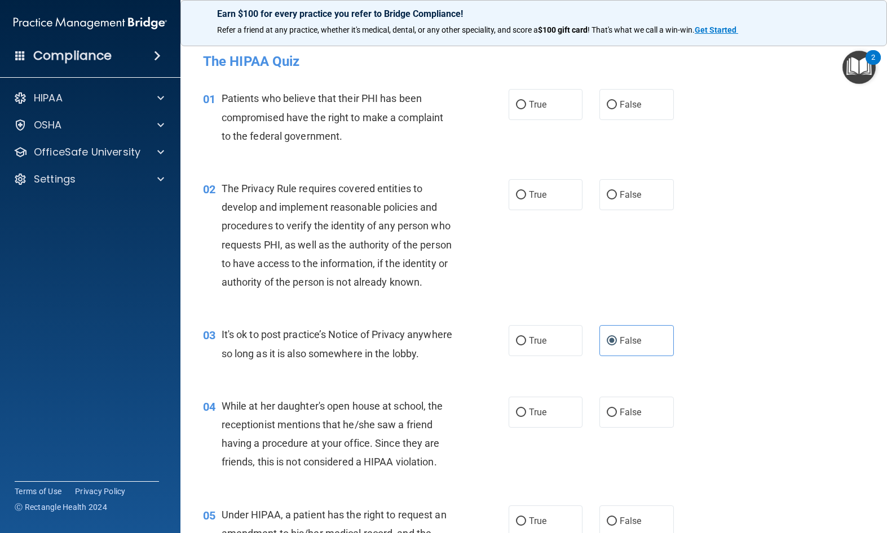
click at [526, 101] on input "True" at bounding box center [521, 105] width 10 height 8
radio input "true"
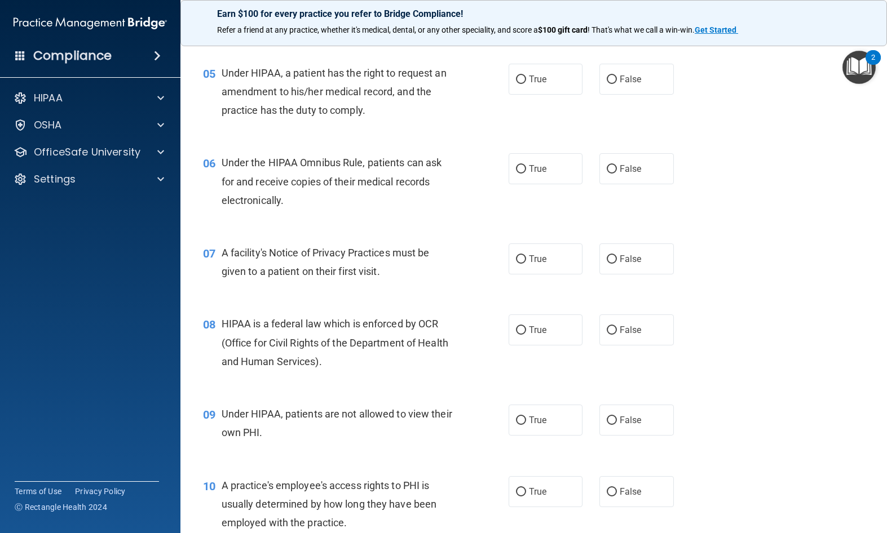
scroll to position [445, 0]
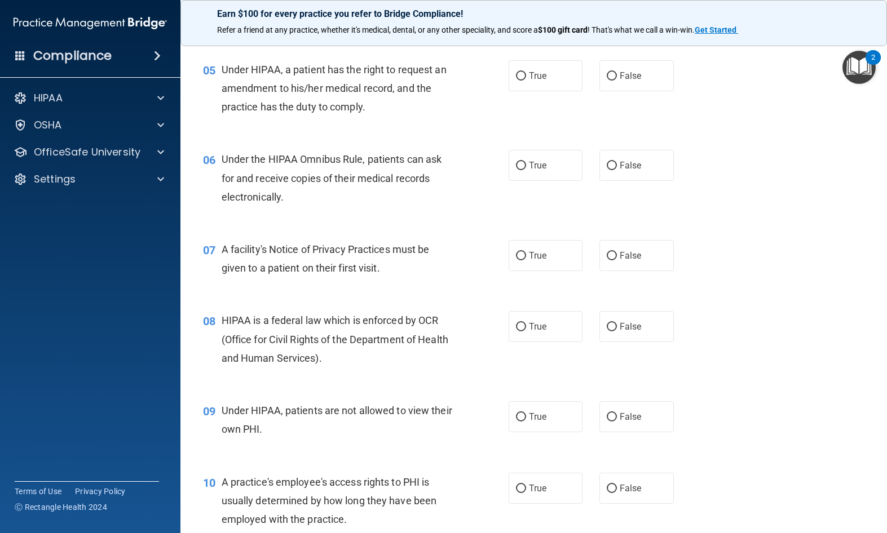
click at [535, 171] on span "True" at bounding box center [537, 165] width 17 height 11
click at [526, 170] on input "True" at bounding box center [521, 166] width 10 height 8
radio input "true"
click at [561, 90] on label "True" at bounding box center [545, 75] width 74 height 31
click at [526, 81] on input "True" at bounding box center [521, 76] width 10 height 8
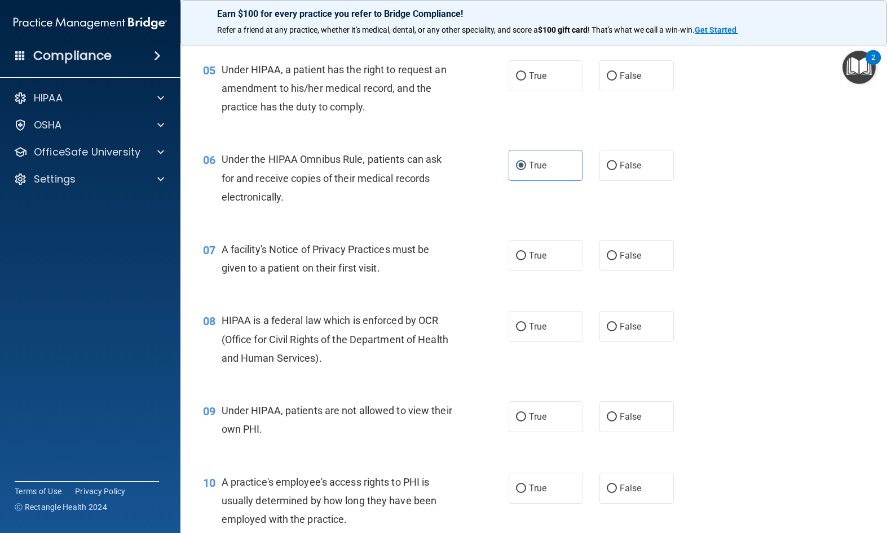
radio input "true"
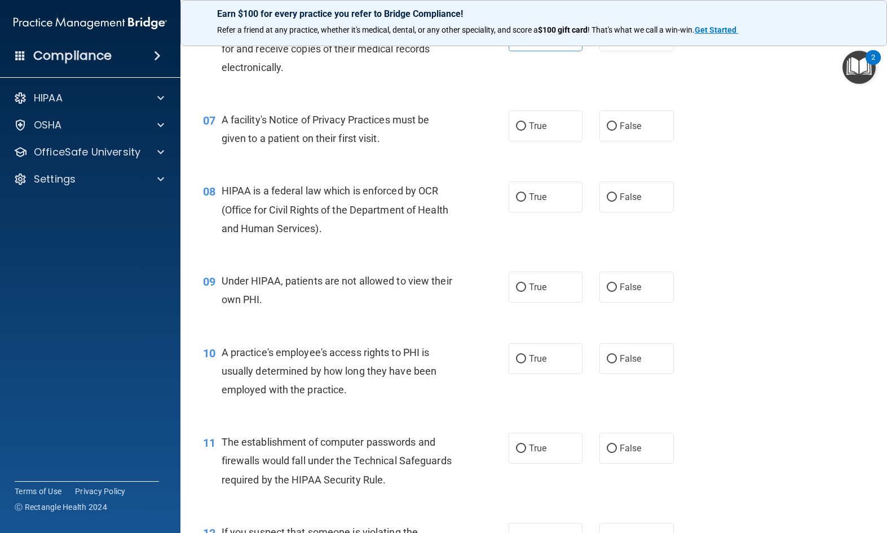
scroll to position [576, 0]
click at [550, 141] on label "True" at bounding box center [545, 125] width 74 height 31
click at [526, 130] on input "True" at bounding box center [521, 126] width 10 height 8
radio input "true"
click at [563, 210] on label "True" at bounding box center [545, 196] width 74 height 31
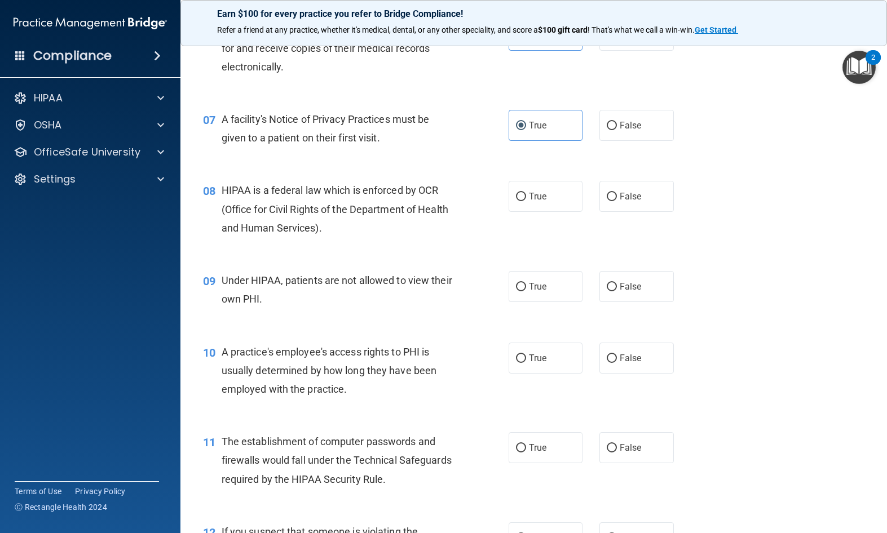
click at [526, 201] on input "True" at bounding box center [521, 197] width 10 height 8
radio input "true"
click at [655, 291] on label "False" at bounding box center [636, 286] width 74 height 31
click at [617, 291] on input "False" at bounding box center [612, 287] width 10 height 8
radio input "true"
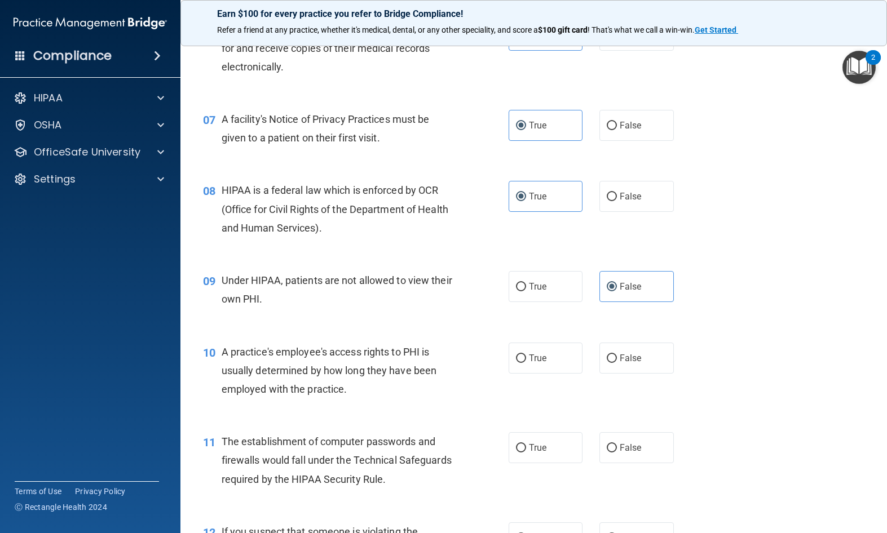
click at [829, 257] on div "08 HIPAA is a federal law which is enforced by OCR (Office for Civil Rights of …" at bounding box center [533, 212] width 678 height 90
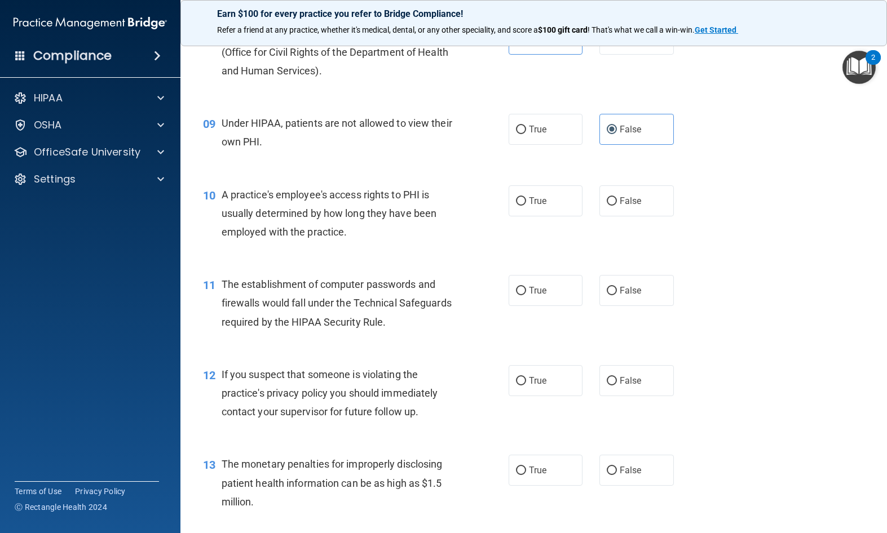
scroll to position [733, 0]
click at [632, 206] on span "False" at bounding box center [630, 200] width 22 height 11
click at [617, 205] on input "False" at bounding box center [612, 201] width 10 height 8
radio input "true"
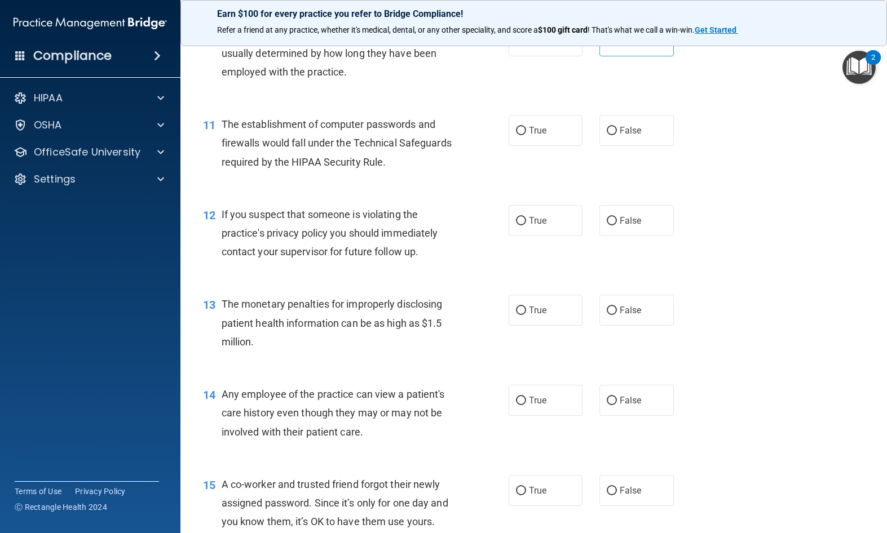
scroll to position [900, 0]
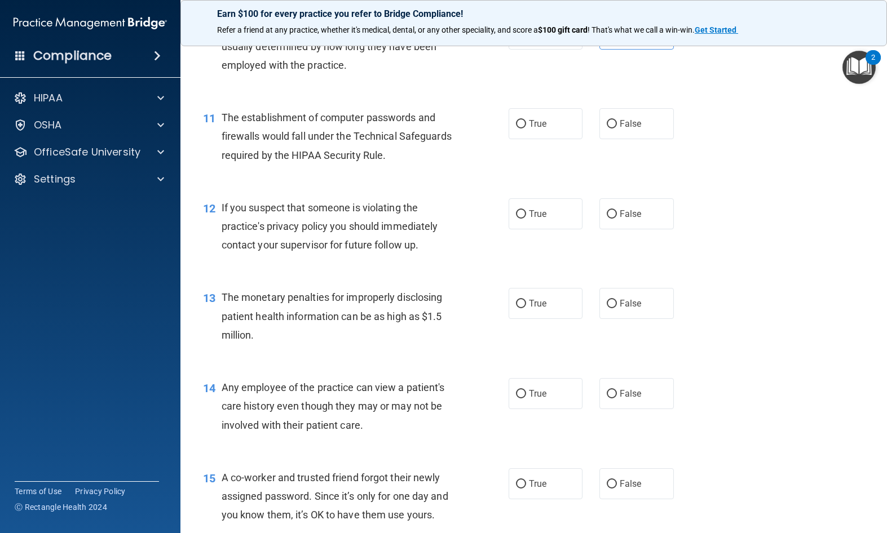
click at [552, 131] on label "True" at bounding box center [545, 123] width 74 height 31
click at [526, 129] on input "True" at bounding box center [521, 124] width 10 height 8
radio input "true"
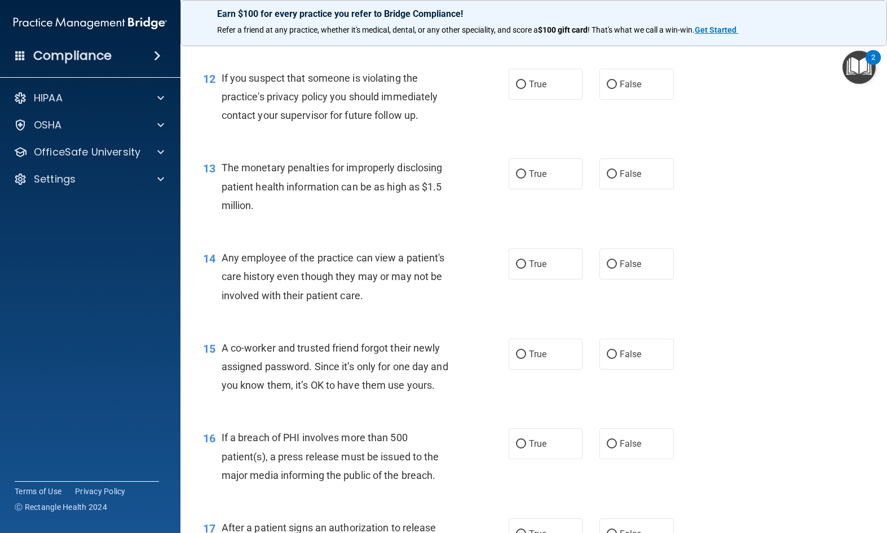
scroll to position [1031, 0]
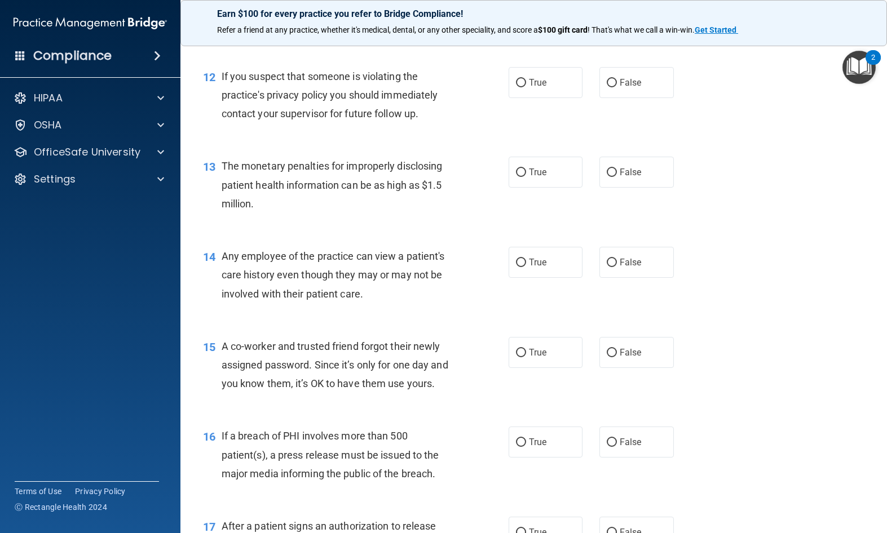
click at [519, 87] on input "True" at bounding box center [521, 83] width 10 height 8
radio input "true"
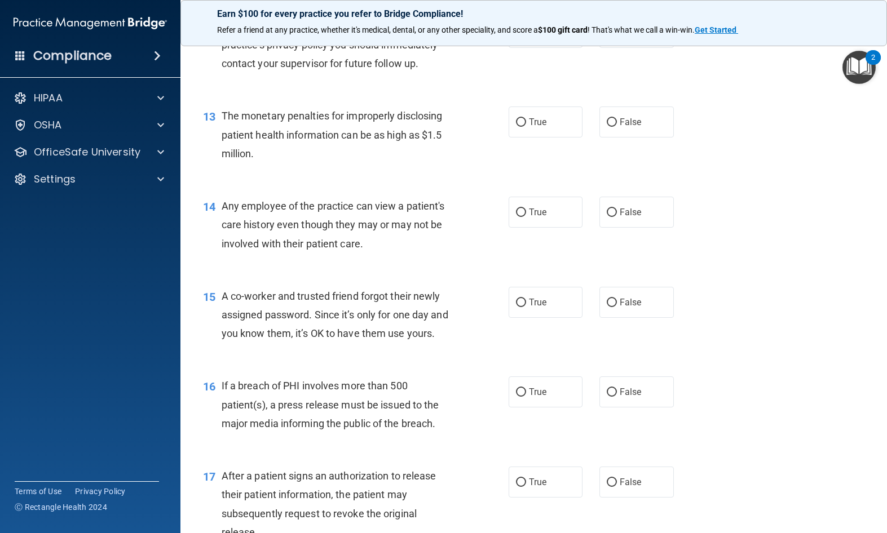
scroll to position [1087, 0]
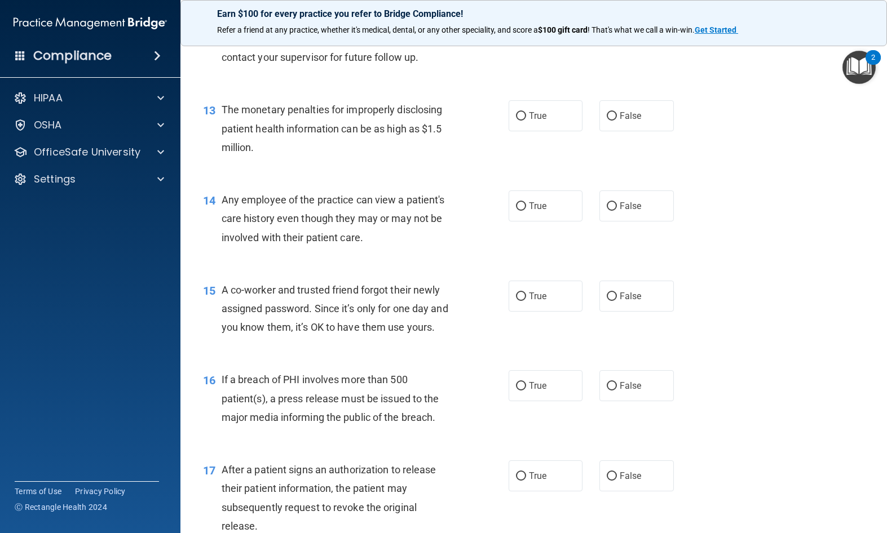
click at [523, 121] on input "True" at bounding box center [521, 116] width 10 height 8
radio input "true"
click at [631, 211] on span "False" at bounding box center [630, 206] width 22 height 11
click at [617, 211] on input "False" at bounding box center [612, 206] width 10 height 8
radio input "true"
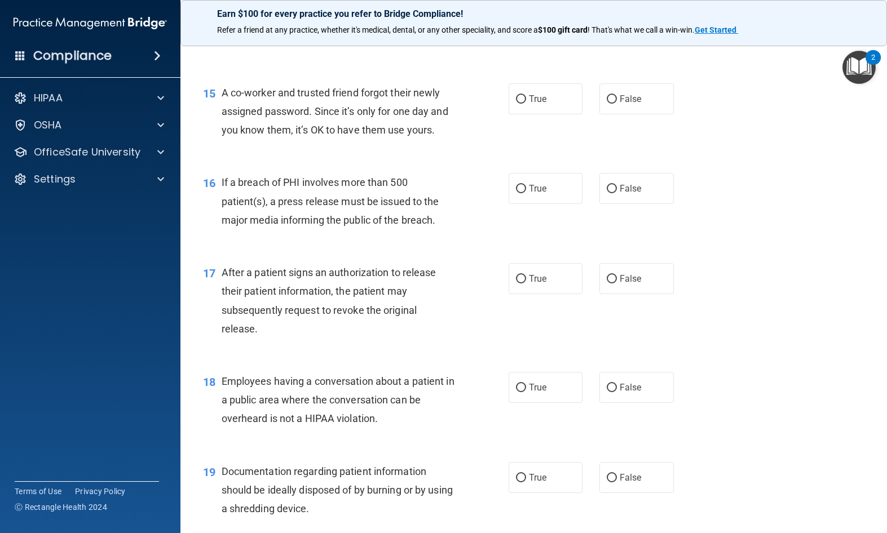
scroll to position [1301, 0]
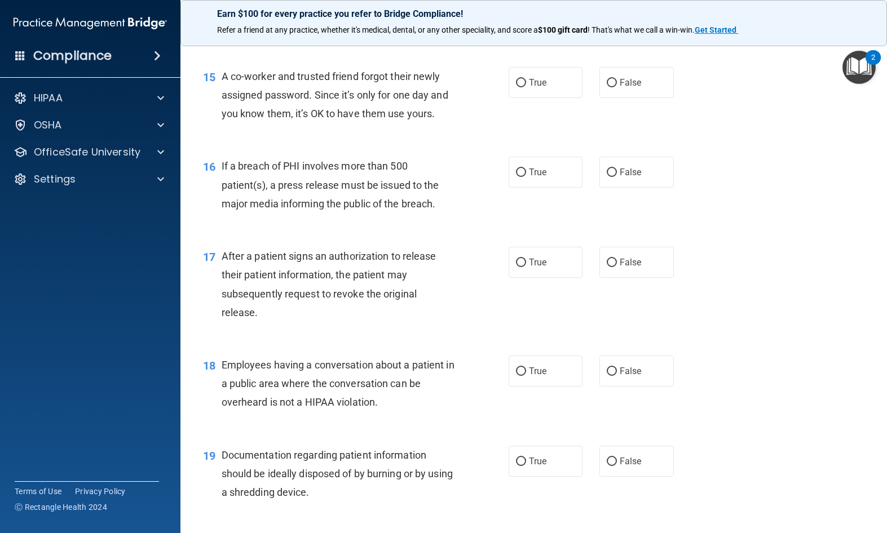
click at [647, 98] on label "False" at bounding box center [636, 82] width 74 height 31
click at [617, 87] on input "False" at bounding box center [612, 83] width 10 height 8
radio input "true"
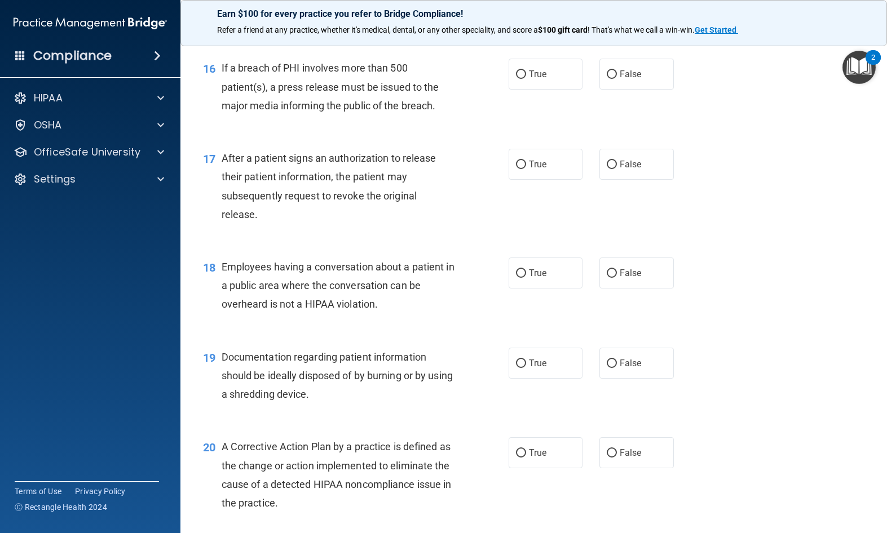
scroll to position [1400, 0]
click at [535, 78] on span "True" at bounding box center [537, 73] width 17 height 11
click at [526, 78] on input "True" at bounding box center [521, 73] width 10 height 8
radio input "true"
click at [536, 179] on label "True" at bounding box center [545, 163] width 74 height 31
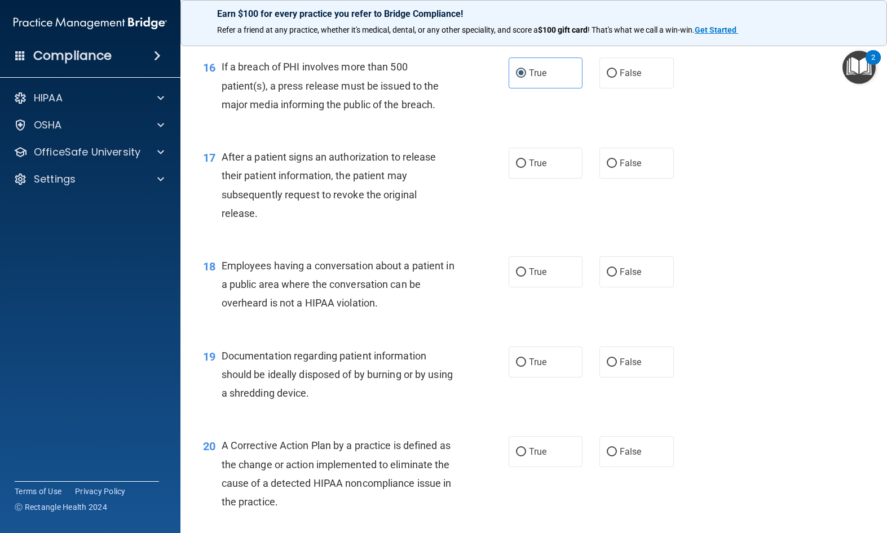
click at [526, 168] on input "True" at bounding box center [521, 164] width 10 height 8
radio input "true"
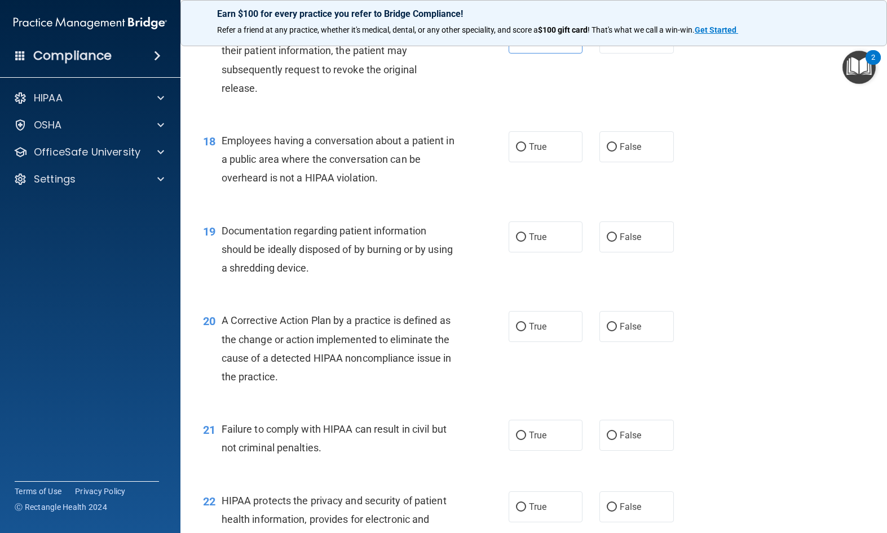
scroll to position [1529, 0]
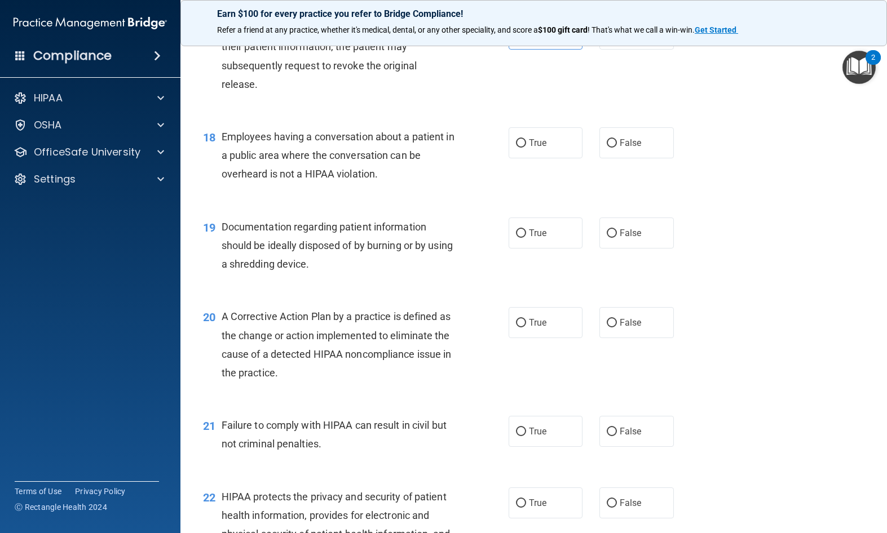
click at [647, 154] on label "False" at bounding box center [636, 142] width 74 height 31
click at [617, 148] on input "False" at bounding box center [612, 143] width 10 height 8
radio input "true"
click at [539, 234] on label "True" at bounding box center [545, 233] width 74 height 31
click at [526, 234] on input "True" at bounding box center [521, 233] width 10 height 8
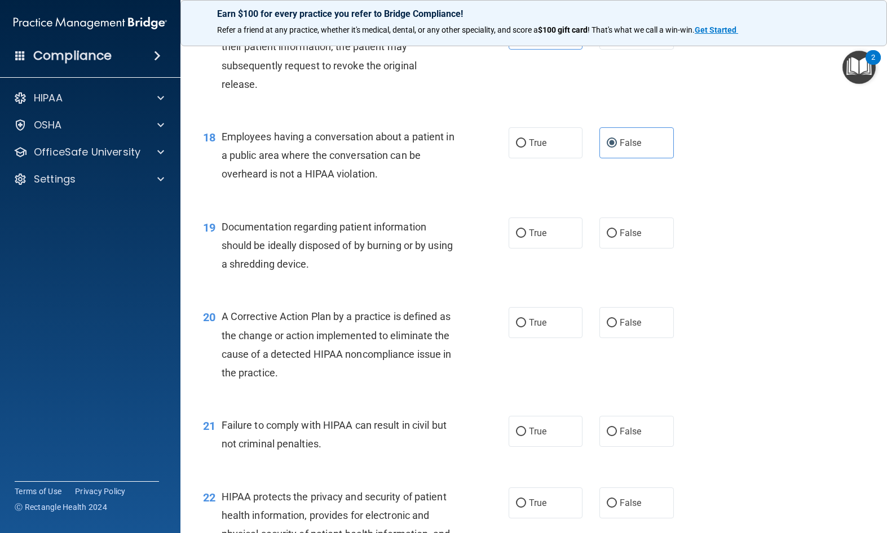
radio input "true"
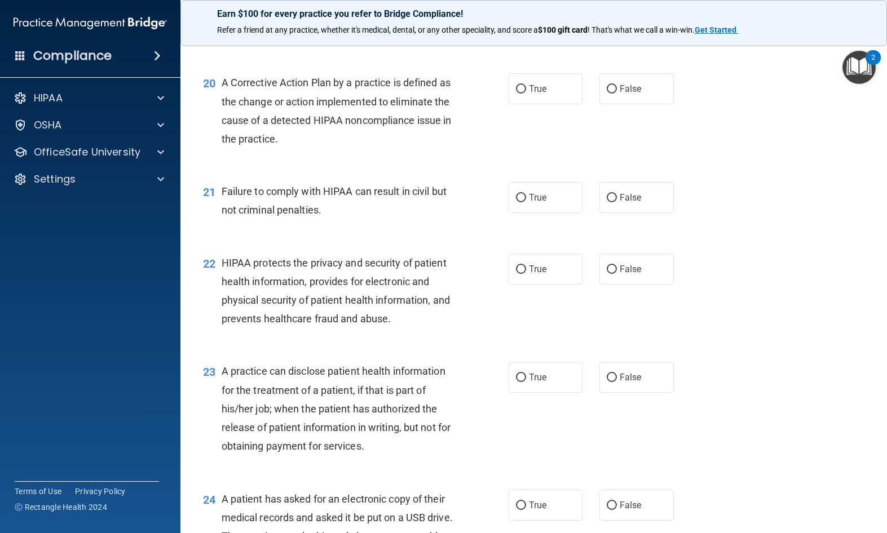
scroll to position [1770, 0]
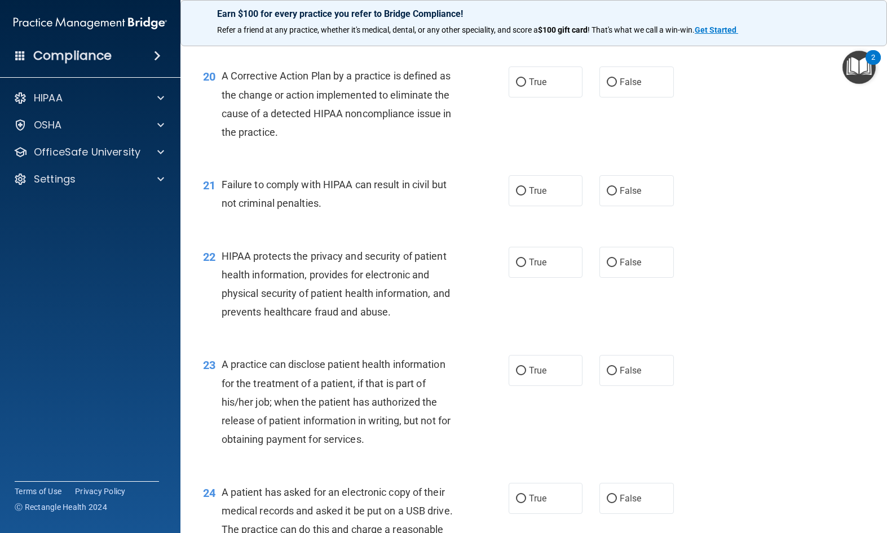
click at [629, 86] on label "False" at bounding box center [636, 82] width 74 height 31
click at [617, 86] on input "False" at bounding box center [612, 82] width 10 height 8
radio input "true"
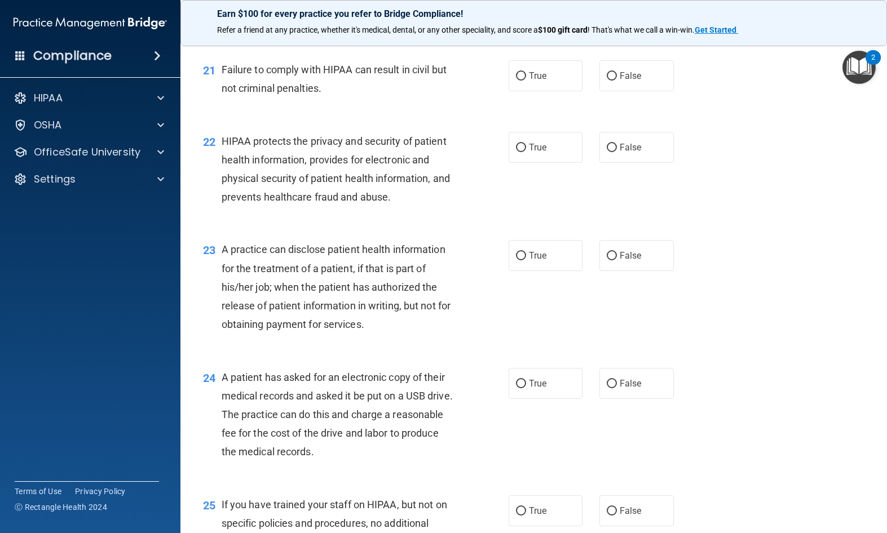
scroll to position [1886, 0]
click at [629, 81] on span "False" at bounding box center [630, 75] width 22 height 11
click at [617, 80] on input "False" at bounding box center [612, 76] width 10 height 8
radio input "true"
click at [546, 152] on span "True" at bounding box center [537, 146] width 17 height 11
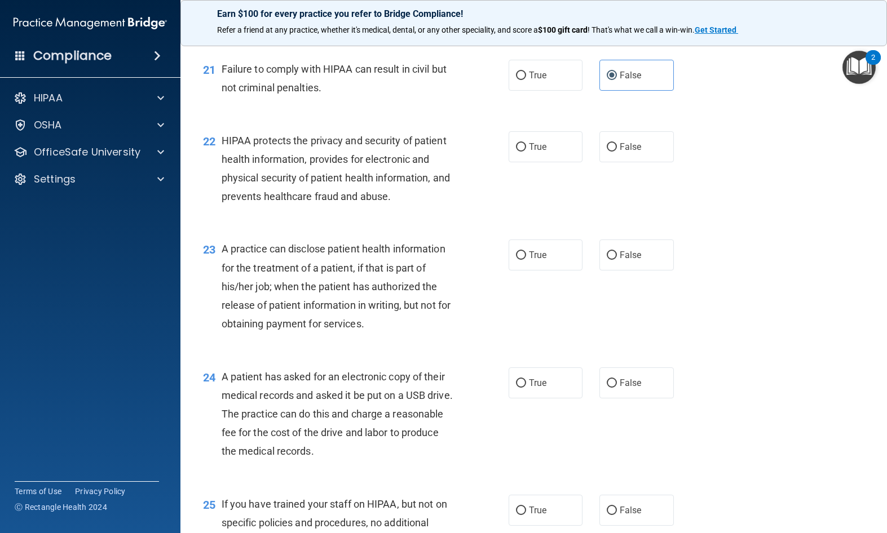
click at [526, 152] on input "True" at bounding box center [521, 147] width 10 height 8
radio input "true"
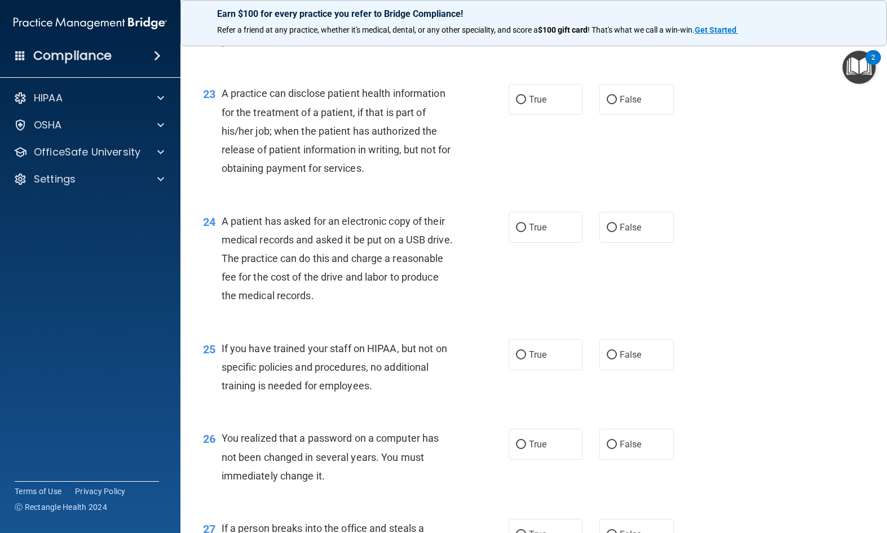
scroll to position [2042, 0]
click at [638, 104] on span "False" at bounding box center [630, 99] width 22 height 11
click at [617, 104] on input "False" at bounding box center [612, 99] width 10 height 8
radio input "true"
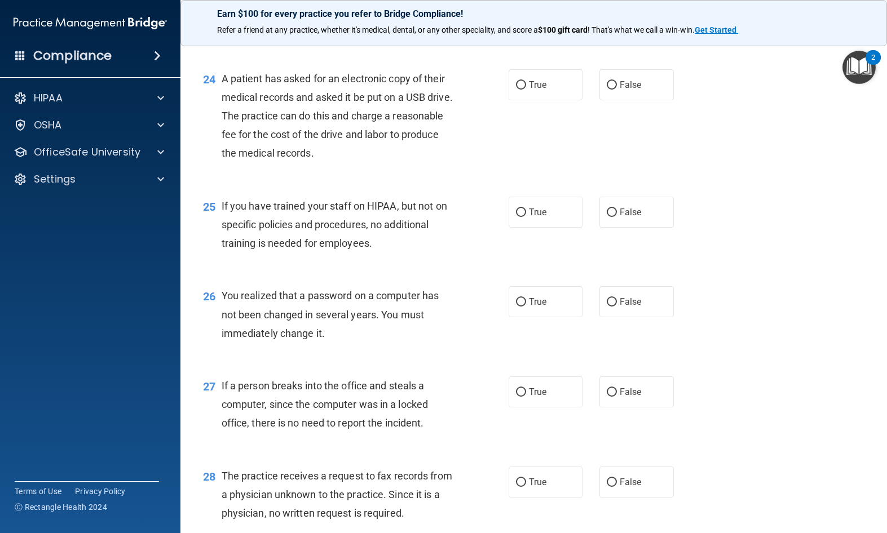
scroll to position [2184, 0]
click at [548, 94] on label "True" at bounding box center [545, 84] width 74 height 31
click at [526, 89] on input "True" at bounding box center [521, 85] width 10 height 8
radio input "true"
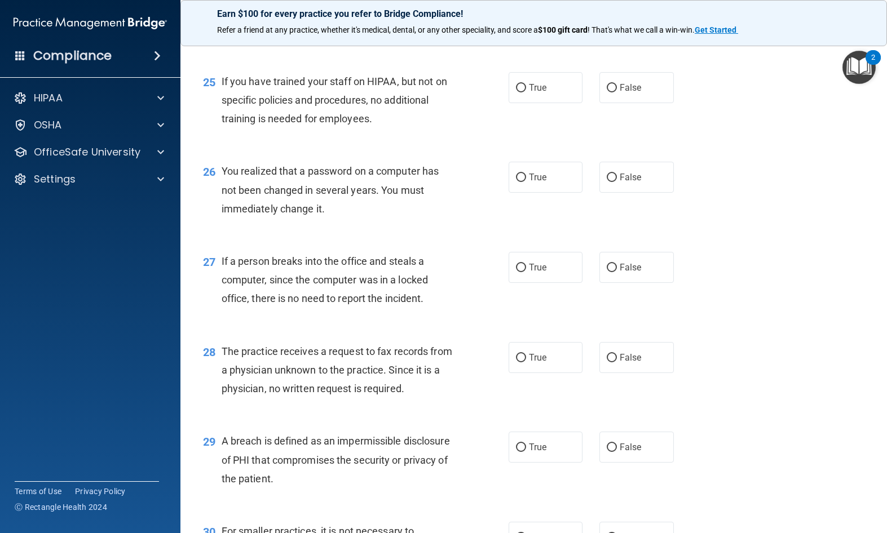
scroll to position [2309, 0]
click at [638, 103] on label "False" at bounding box center [636, 87] width 74 height 31
click at [617, 92] on input "False" at bounding box center [612, 87] width 10 height 8
radio input "true"
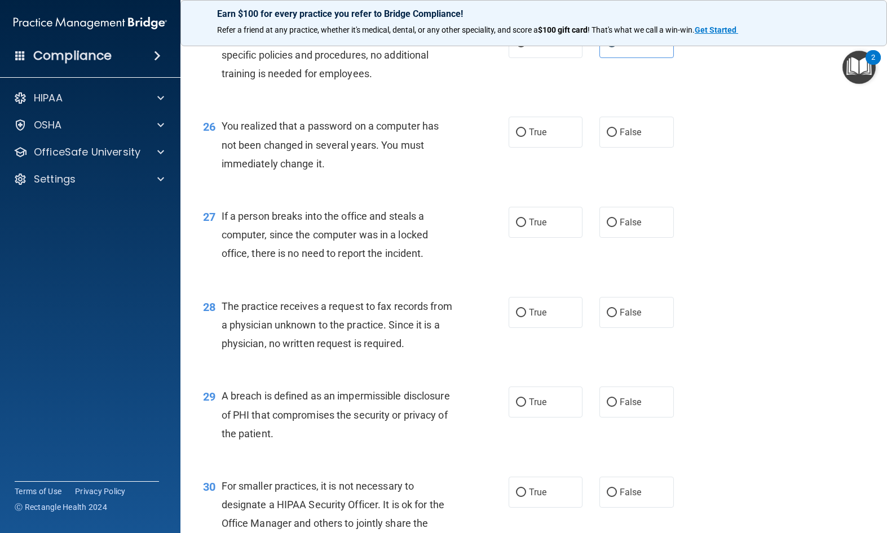
scroll to position [2355, 0]
click at [545, 136] on span "True" at bounding box center [537, 130] width 17 height 11
click at [526, 135] on input "True" at bounding box center [521, 131] width 10 height 8
radio input "true"
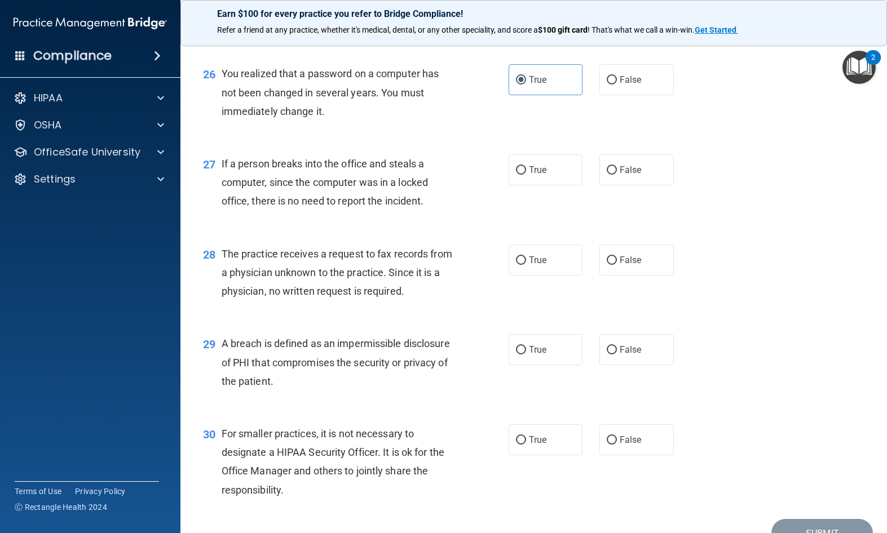
scroll to position [2410, 0]
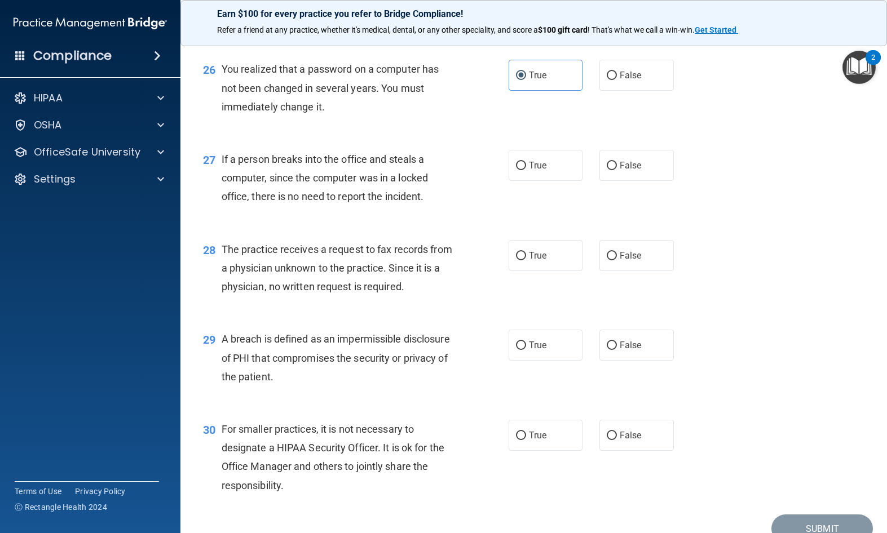
click at [636, 171] on span "False" at bounding box center [630, 165] width 22 height 11
click at [617, 170] on input "False" at bounding box center [612, 166] width 10 height 8
radio input "true"
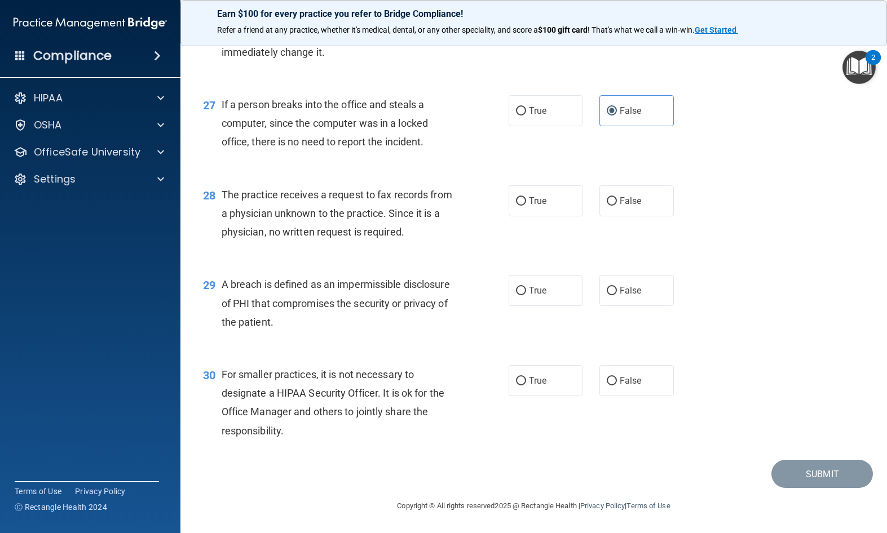
scroll to position [2471, 0]
click at [642, 205] on label "False" at bounding box center [636, 200] width 74 height 31
click at [617, 205] on input "False" at bounding box center [612, 201] width 10 height 8
radio input "true"
click at [563, 278] on label "True" at bounding box center [545, 290] width 74 height 31
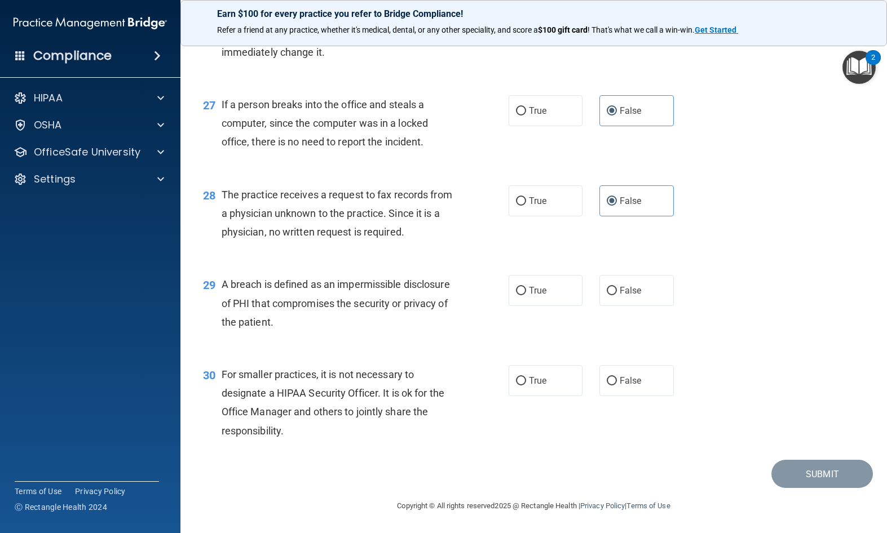
click at [526, 287] on input "True" at bounding box center [521, 291] width 10 height 8
radio input "true"
click at [630, 366] on label "False" at bounding box center [636, 380] width 74 height 31
click at [617, 377] on input "False" at bounding box center [612, 381] width 10 height 8
radio input "true"
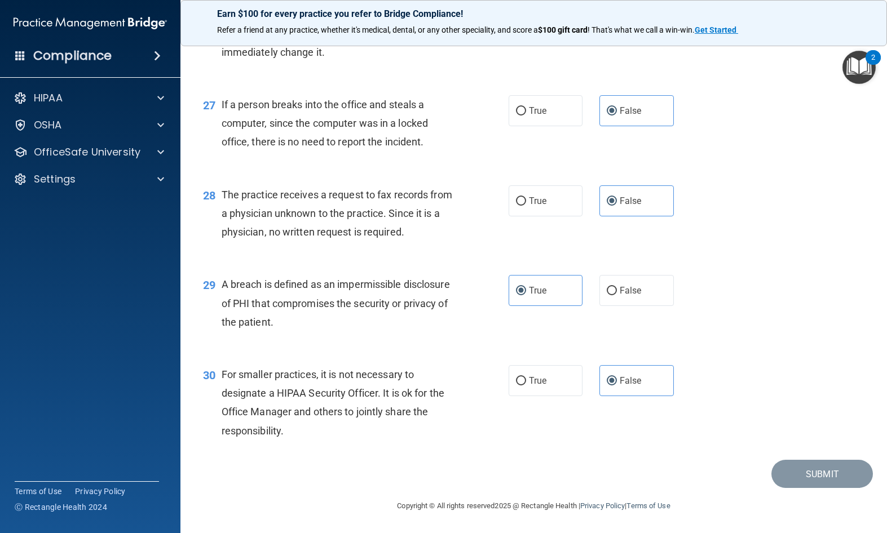
click at [760, 369] on div "30 For smaller practices, it is not necessary to designate a HIPAA Security Off…" at bounding box center [533, 405] width 678 height 109
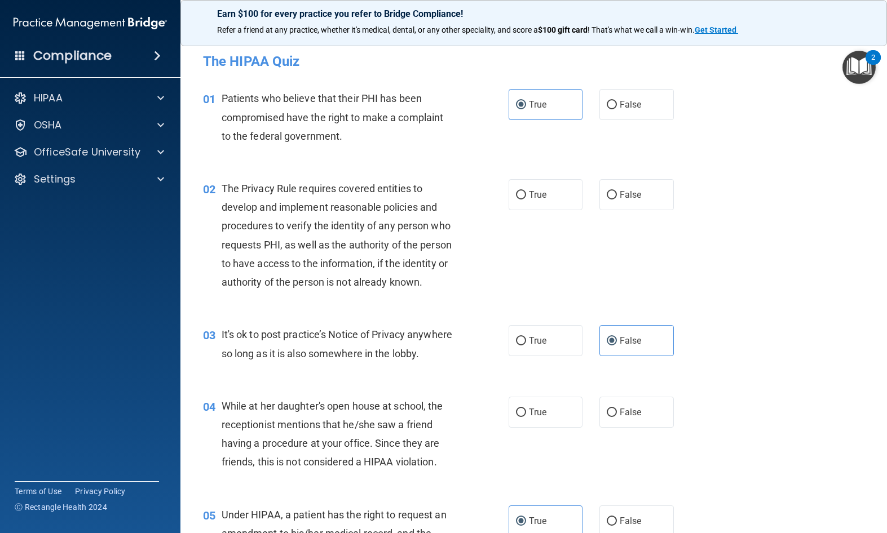
scroll to position [0, 0]
click at [521, 197] on input "True" at bounding box center [521, 195] width 10 height 8
radio input "true"
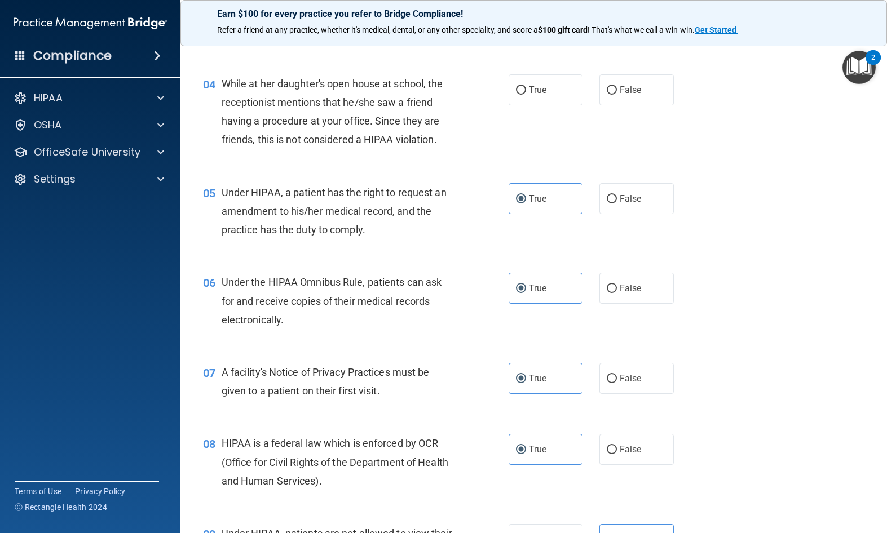
scroll to position [321, 0]
click at [631, 107] on label "False" at bounding box center [636, 91] width 74 height 31
click at [617, 96] on input "False" at bounding box center [612, 91] width 10 height 8
radio input "true"
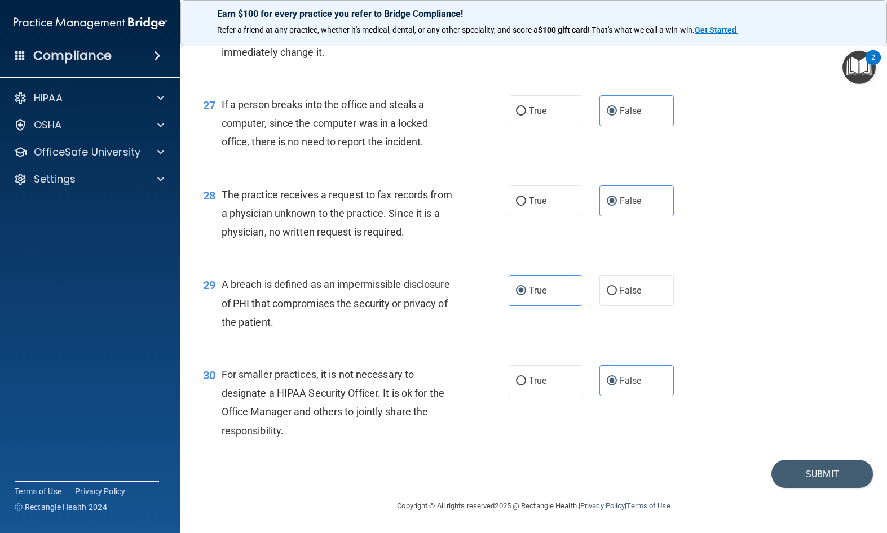
scroll to position [2471, 0]
click at [805, 466] on button "Submit" at bounding box center [821, 474] width 101 height 29
click at [802, 471] on button "Submit" at bounding box center [821, 474] width 101 height 29
click at [806, 471] on button "Submit" at bounding box center [821, 474] width 101 height 29
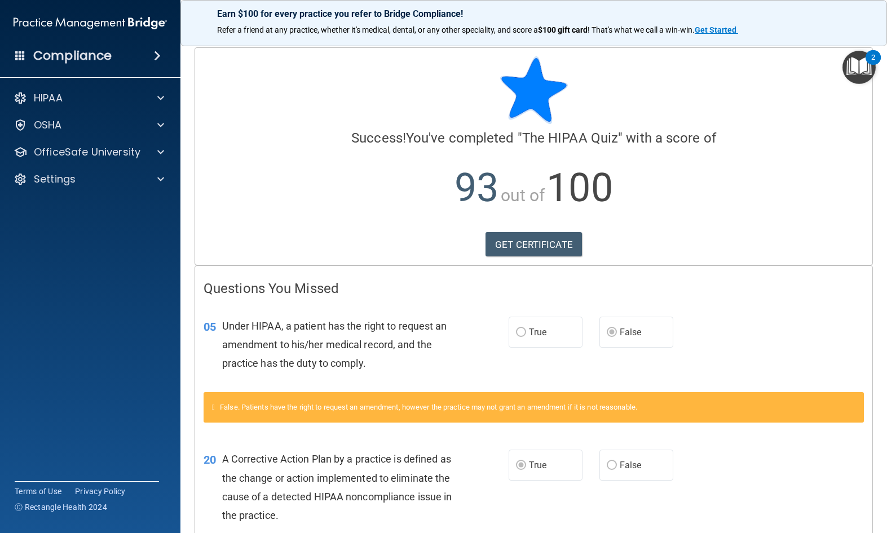
click at [552, 233] on link "GET CERTIFICATE" at bounding box center [533, 244] width 96 height 25
click at [162, 155] on span at bounding box center [160, 152] width 7 height 14
click at [139, 209] on div "OSHA Training" at bounding box center [84, 206] width 154 height 11
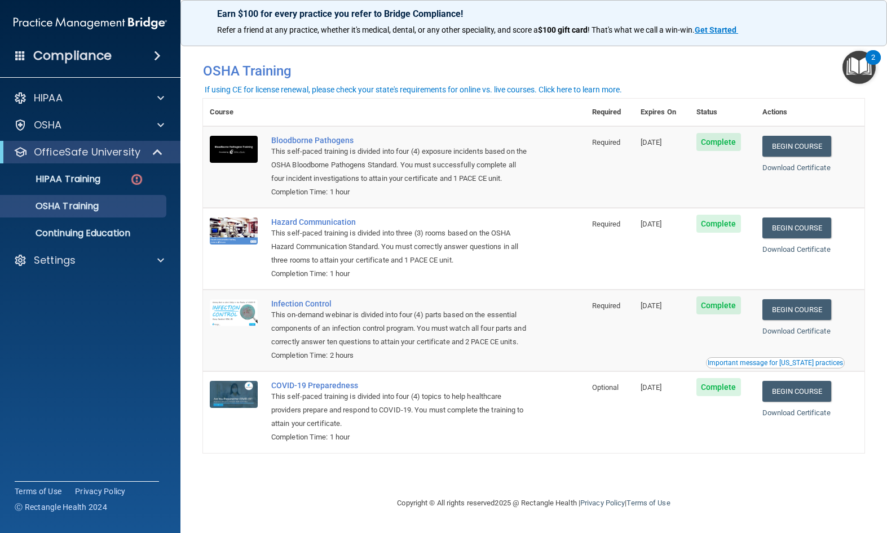
click at [140, 183] on img at bounding box center [137, 179] width 14 height 14
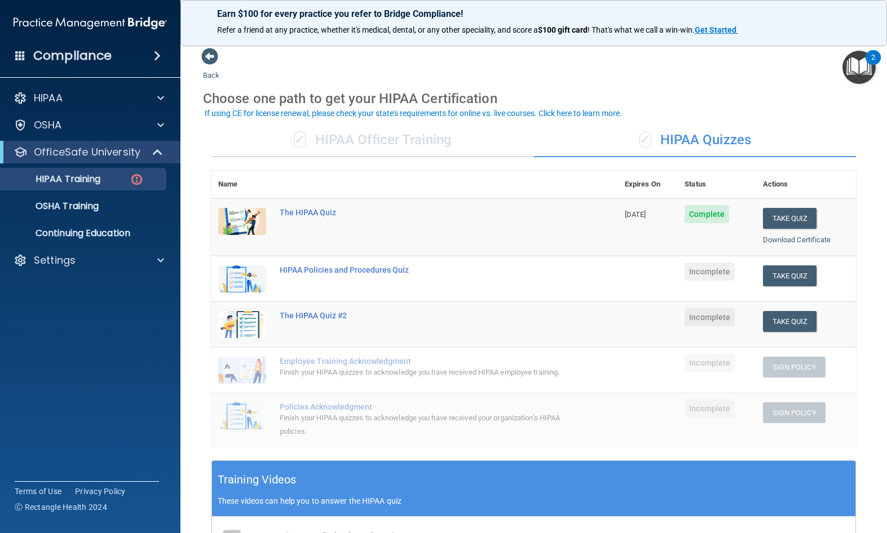
click at [585, 275] on td "HIPAA Policies and Procedures Quiz" at bounding box center [445, 279] width 345 height 46
click at [399, 256] on td "HIPAA Policies and Procedures Quiz" at bounding box center [445, 279] width 345 height 46
click at [395, 269] on div "HIPAA Policies and Procedures Quiz" at bounding box center [421, 269] width 282 height 9
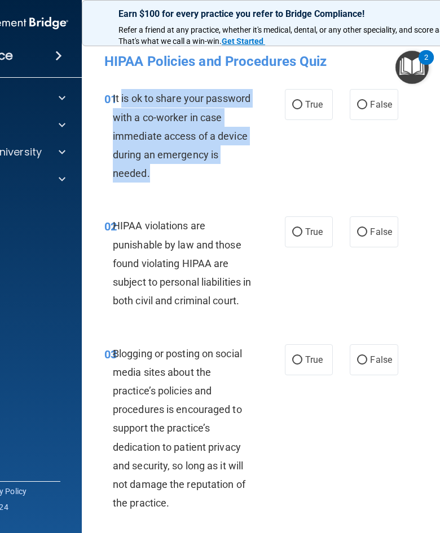
copy span "is ok to share your password with a co-worker in case immediate access of a dev…"
click at [387, 109] on span "False" at bounding box center [381, 104] width 22 height 11
click at [367, 109] on input "False" at bounding box center [362, 105] width 10 height 8
radio input "true"
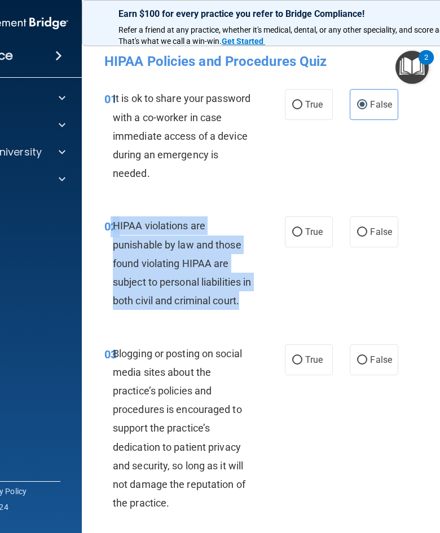
copy div "2 HIPAA violations are punishable by law and those found violating HIPAA are su…"
click at [158, 330] on div "02 HIPAA violations are punishable by law and those found violating HIPAA are s…" at bounding box center [310, 265] width 428 height 127
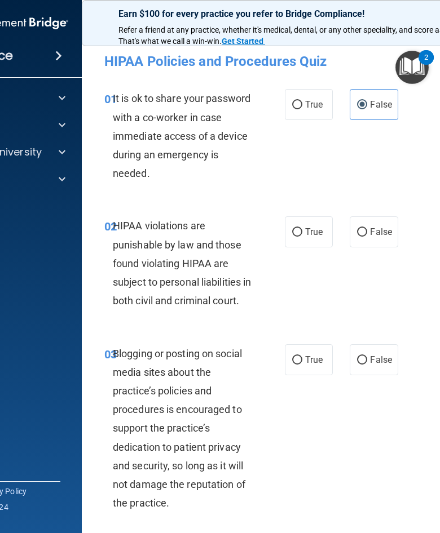
click at [378, 228] on span "False" at bounding box center [381, 232] width 22 height 11
click at [367, 228] on input "False" at bounding box center [362, 232] width 10 height 8
radio input "true"
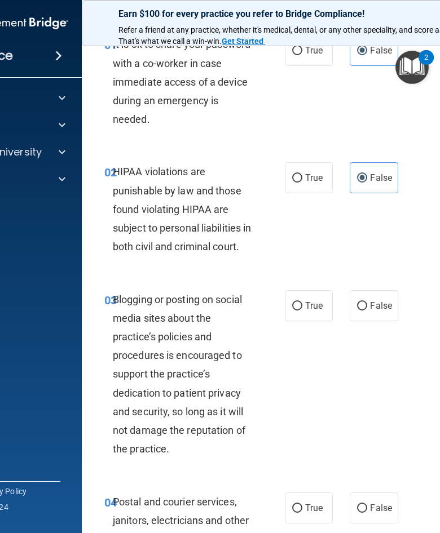
scroll to position [87, 0]
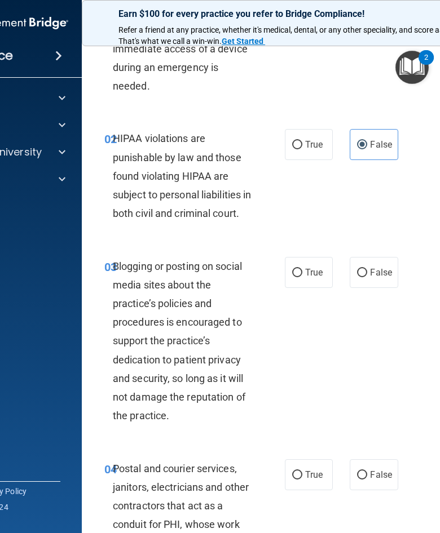
click at [130, 274] on div "Blogging or posting on social media sites about the practice’s policies and pro…" at bounding box center [187, 341] width 148 height 169
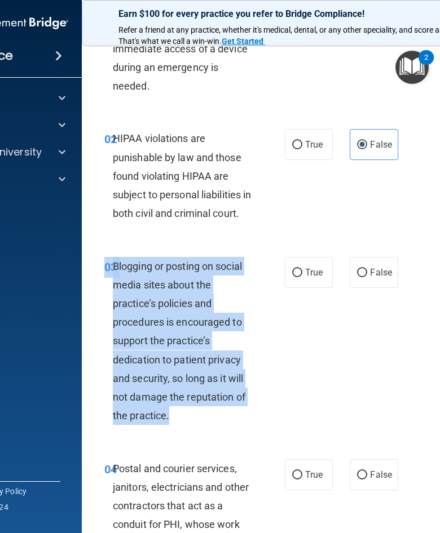
copy div "03 Blogging or posting on social media sites about the practice’s policies and …"
click at [294, 277] on input "True" at bounding box center [297, 273] width 10 height 8
radio input "true"
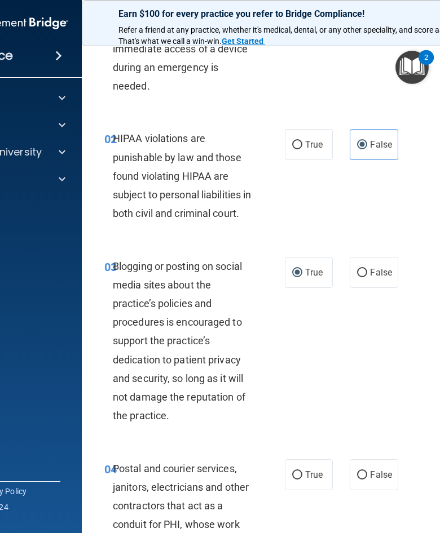
click at [321, 409] on div "03 Blogging or posting on social media sites about the practice’s policies and …" at bounding box center [310, 344] width 428 height 202
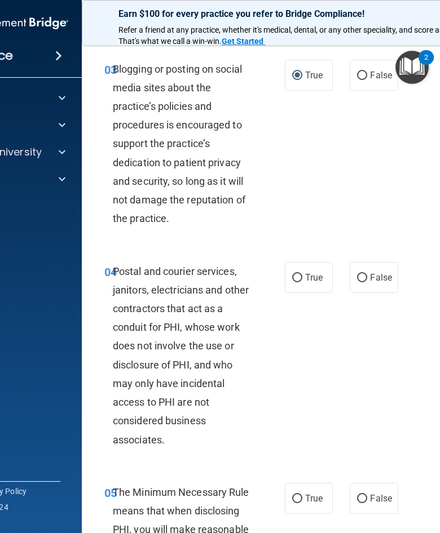
scroll to position [292, 0]
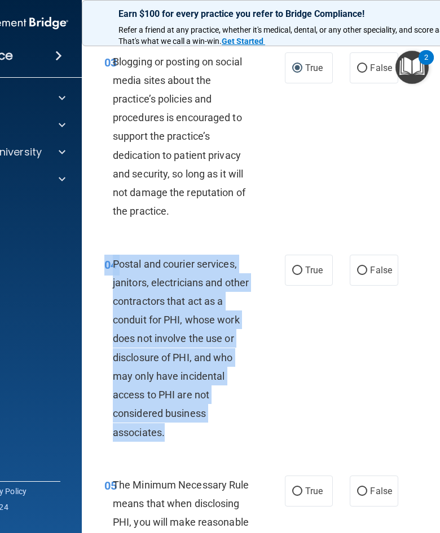
copy div "04 Postal and courier services, janitors, electricians and other contractors th…"
click at [308, 276] on span "True" at bounding box center [313, 270] width 17 height 11
click at [302, 275] on input "True" at bounding box center [297, 271] width 10 height 8
radio input "true"
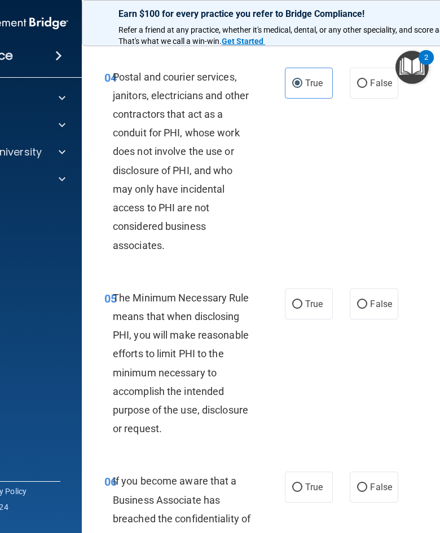
scroll to position [484, 0]
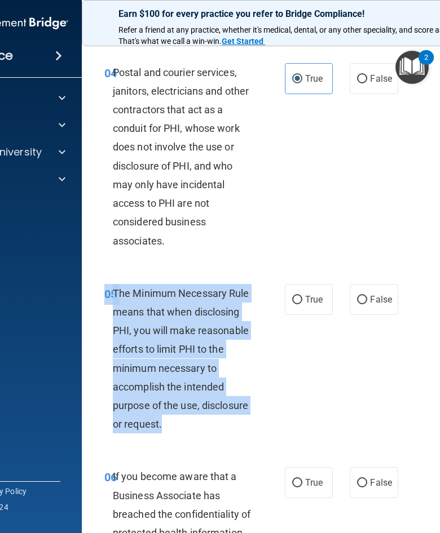
copy div "05 The Minimum Necessary Rule means that when disclosing PHI, you will make rea…"
click at [192, 440] on div "05 The Minimum Necessary Rule means that when disclosing PHI, you will make rea…" at bounding box center [194, 362] width 214 height 156
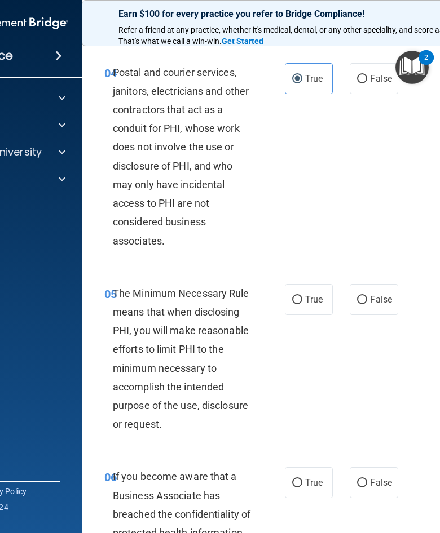
click at [297, 304] on input "True" at bounding box center [297, 300] width 10 height 8
radio input "true"
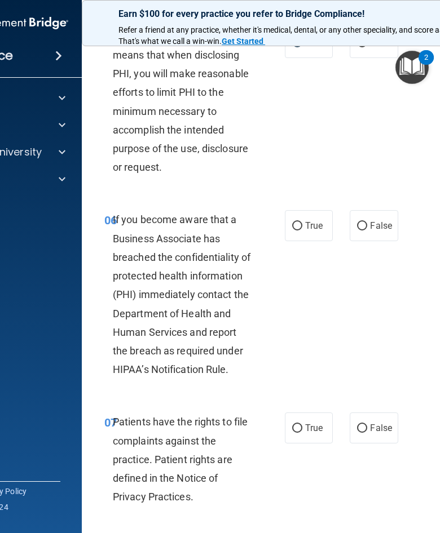
scroll to position [749, 0]
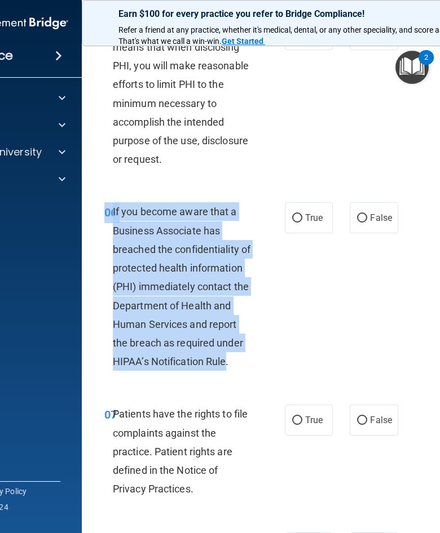
click at [320, 518] on div "07 Patients have the rights to file complaints against the practice. Patient ri…" at bounding box center [310, 454] width 428 height 127
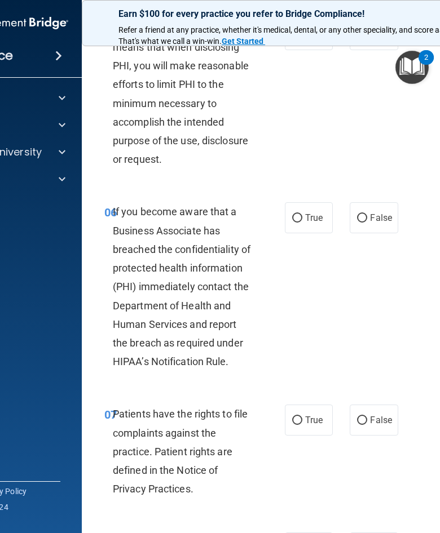
click at [296, 223] on input "True" at bounding box center [297, 218] width 10 height 8
radio input "true"
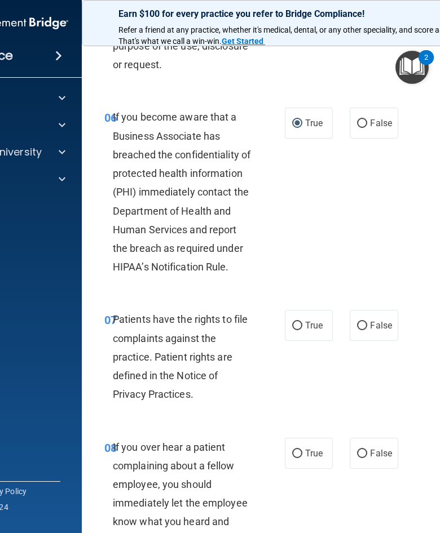
scroll to position [860, 0]
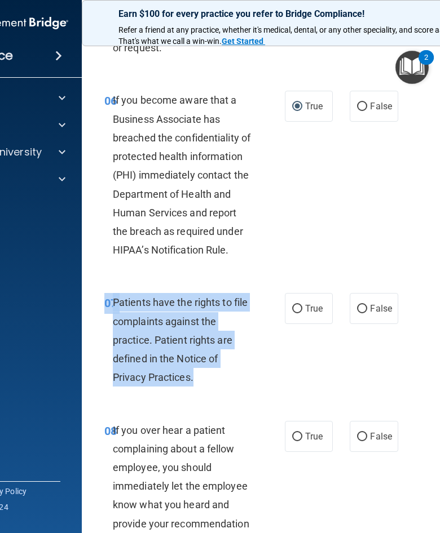
click at [303, 316] on label "True" at bounding box center [309, 308] width 48 height 31
click at [302, 313] on input "True" at bounding box center [297, 309] width 10 height 8
radio input "true"
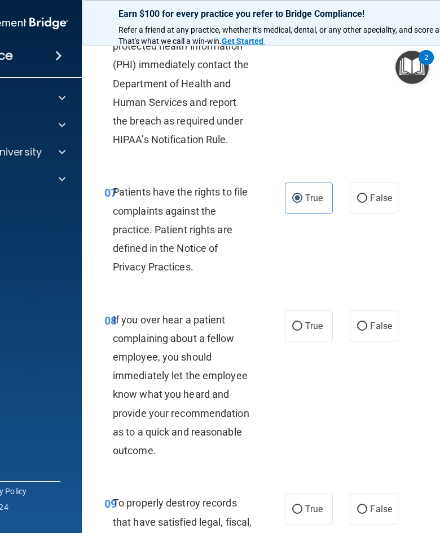
scroll to position [975, 0]
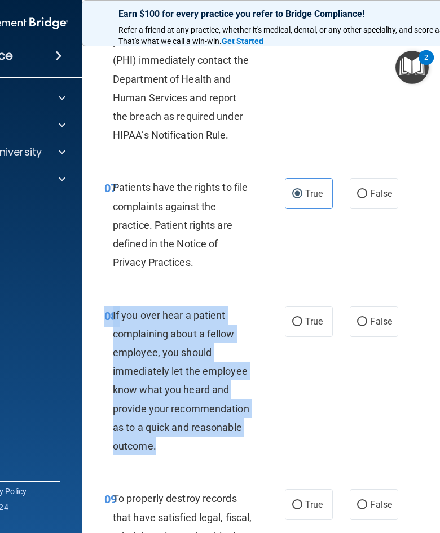
copy div "08 If you over hear a patient complaining about a fellow employee, you should i…"
click at [377, 327] on span "False" at bounding box center [381, 321] width 22 height 11
click at [367, 326] on input "False" at bounding box center [362, 322] width 10 height 8
radio input "true"
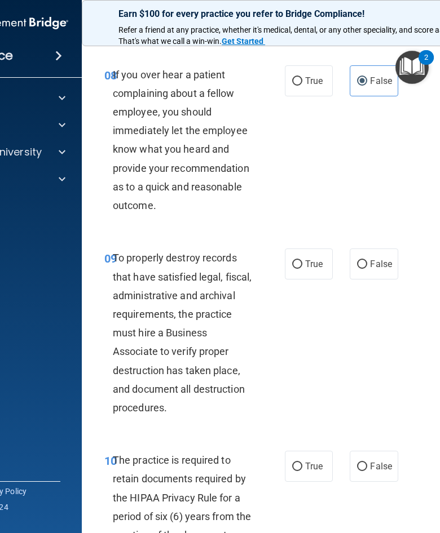
scroll to position [1225, 0]
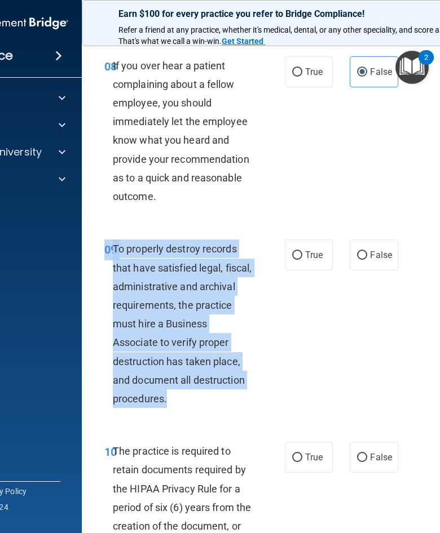
copy div "09 To properly destroy records that have satisfied legal, fiscal, administrativ…"
click at [305, 260] on span "True" at bounding box center [313, 255] width 17 height 11
click at [302, 260] on input "True" at bounding box center [297, 255] width 10 height 8
radio input "true"
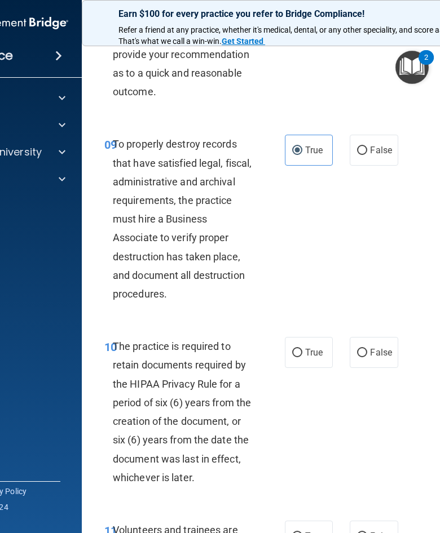
scroll to position [1330, 0]
click at [125, 348] on div "The practice is required to retain documents required by the HIPAA Privacy Rule…" at bounding box center [187, 412] width 148 height 150
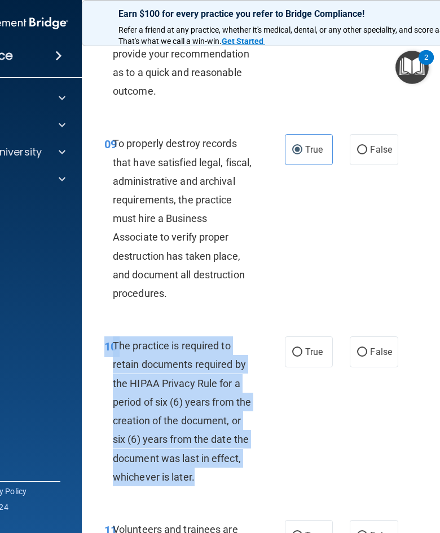
copy div "10 The practice is required to retain documents required by the HIPAA Privacy R…"
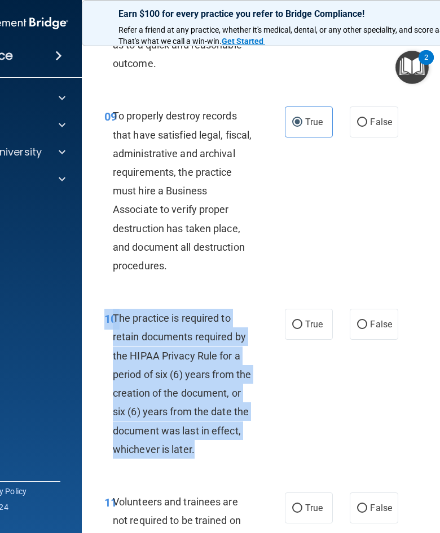
scroll to position [1367, 0]
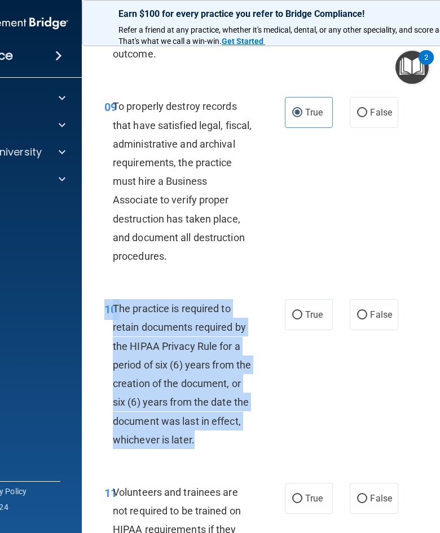
click at [300, 320] on input "True" at bounding box center [297, 315] width 10 height 8
radio input "true"
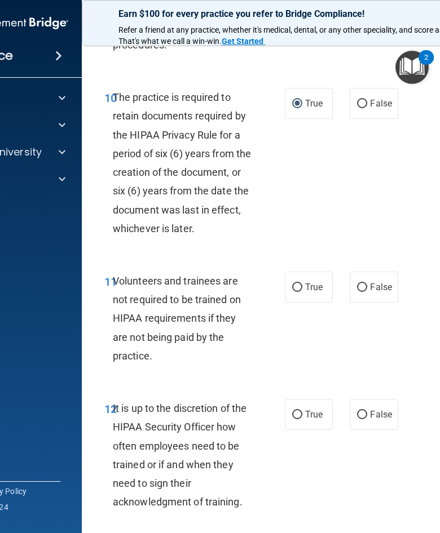
scroll to position [1579, 0]
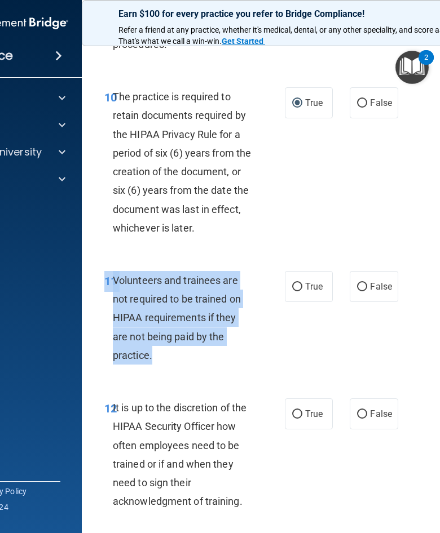
click at [370, 290] on span "False" at bounding box center [381, 286] width 22 height 11
click at [367, 290] on input "False" at bounding box center [362, 287] width 10 height 8
radio input "true"
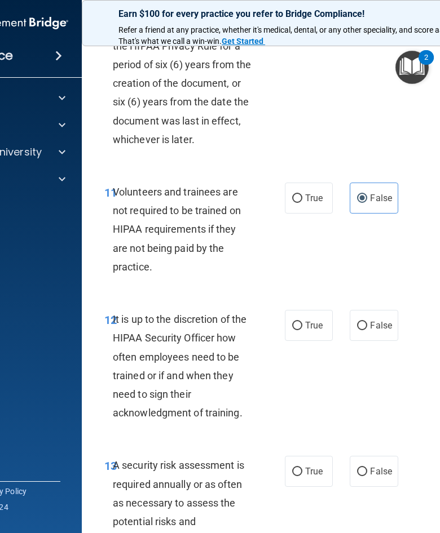
scroll to position [1669, 0]
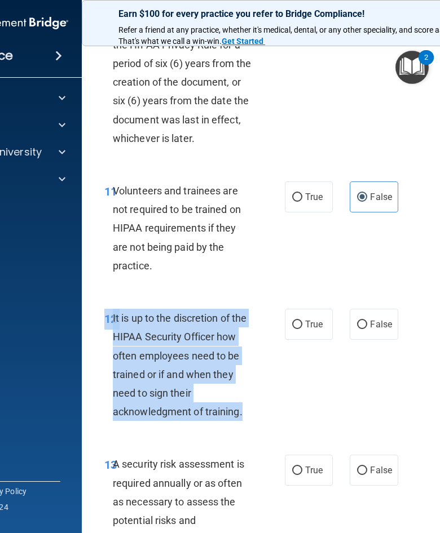
copy div "12 It is up to the discretion of the HIPAA Security Officer how often employees…"
click at [365, 325] on label "False" at bounding box center [373, 324] width 48 height 31
click at [365, 325] on input "False" at bounding box center [362, 325] width 10 height 8
radio input "true"
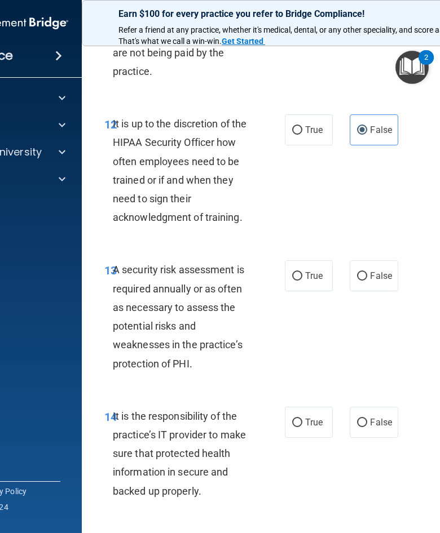
scroll to position [1871, 0]
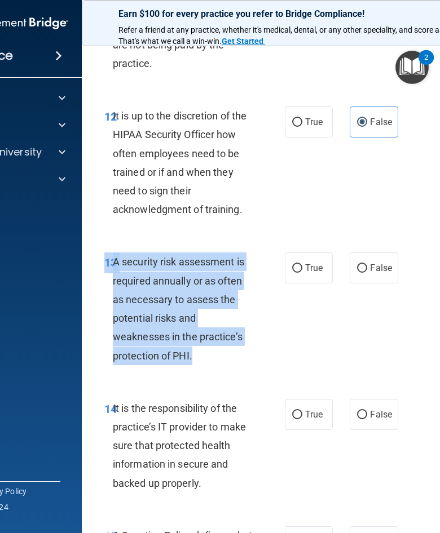
copy div "13 A security risk assessment is required annually or as often as necessary to …"
click at [296, 273] on input "True" at bounding box center [297, 268] width 10 height 8
radio input "true"
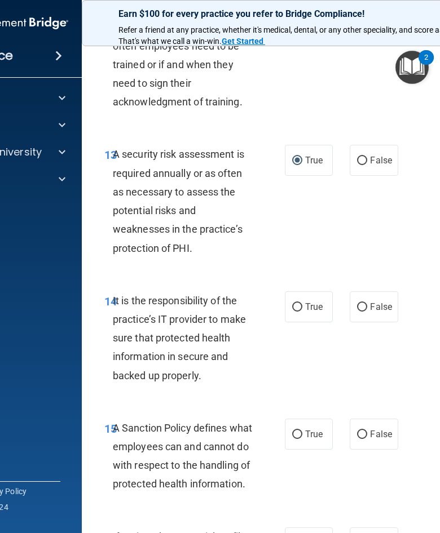
scroll to position [1980, 0]
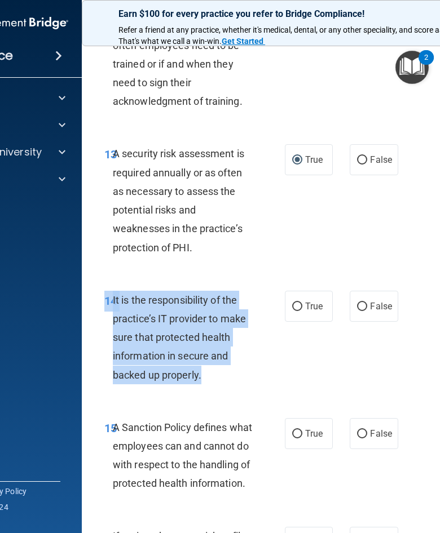
click at [302, 311] on input "True" at bounding box center [297, 307] width 10 height 8
radio input "true"
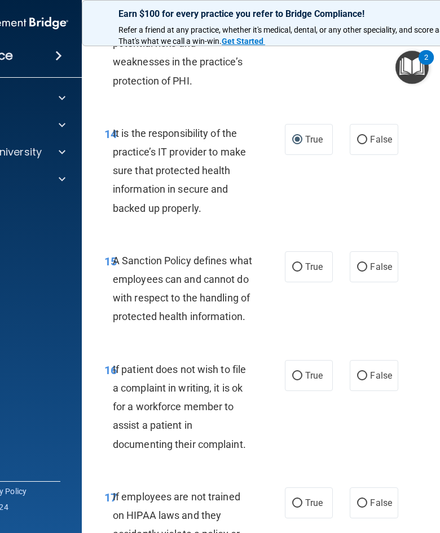
scroll to position [2147, 0]
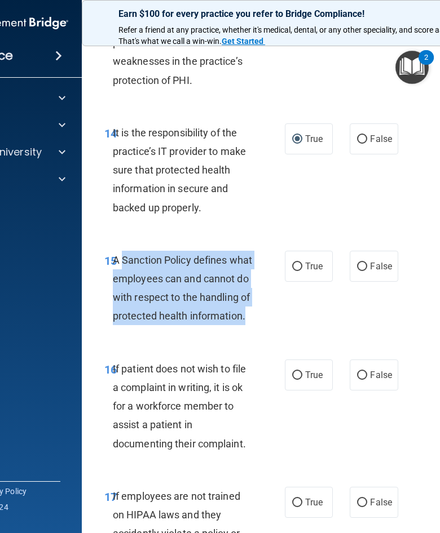
click at [287, 277] on label "True" at bounding box center [309, 266] width 48 height 31
click at [292, 271] on input "True" at bounding box center [297, 267] width 10 height 8
radio input "true"
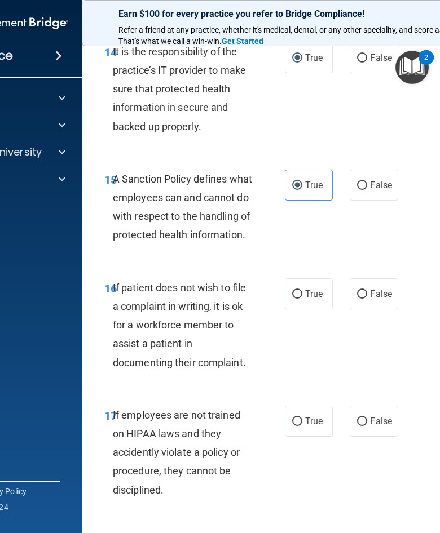
scroll to position [2238, 0]
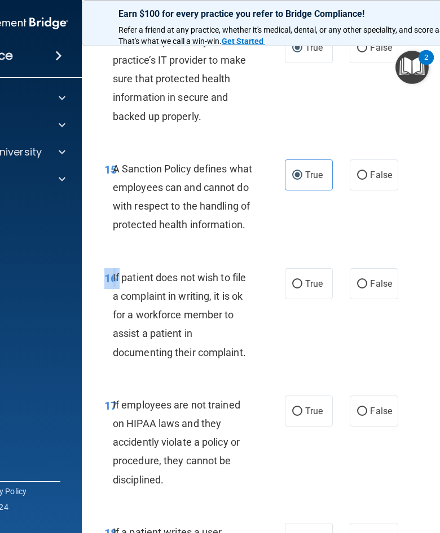
click at [180, 341] on span "If patient does not wish to file a complaint in writing, it is ok for a workfor…" at bounding box center [179, 315] width 133 height 87
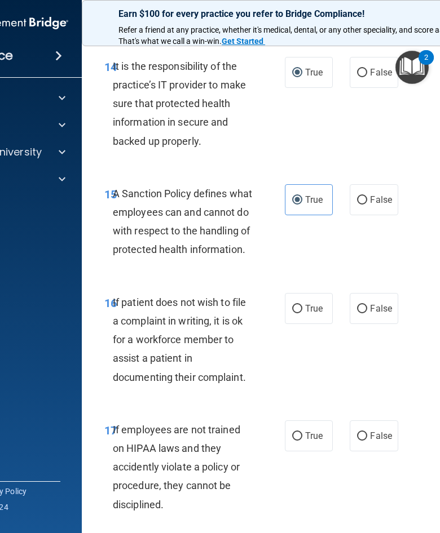
scroll to position [2200, 0]
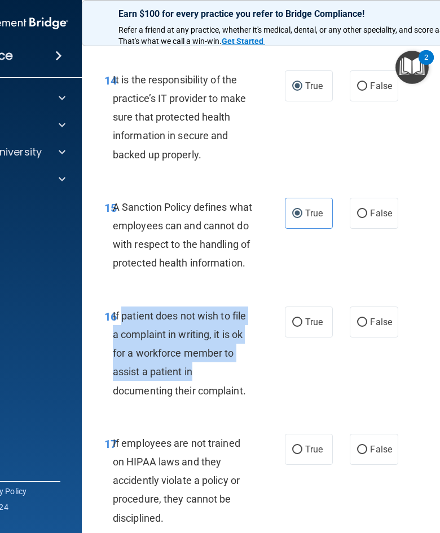
click at [119, 262] on div "A Sanction Policy defines what employees can and cannot do with respect to the …" at bounding box center [187, 235] width 148 height 75
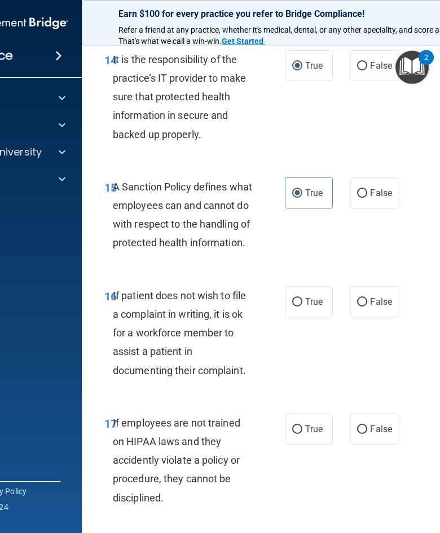
scroll to position [2222, 0]
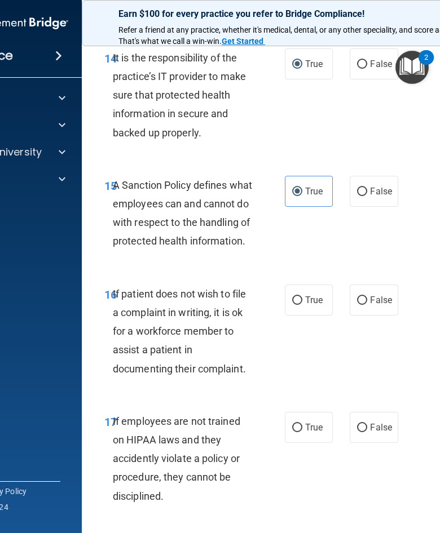
click at [362, 305] on input "False" at bounding box center [362, 300] width 10 height 8
radio input "true"
click at [301, 316] on label "True" at bounding box center [309, 300] width 48 height 31
click at [301, 305] on input "True" at bounding box center [297, 300] width 10 height 8
radio input "true"
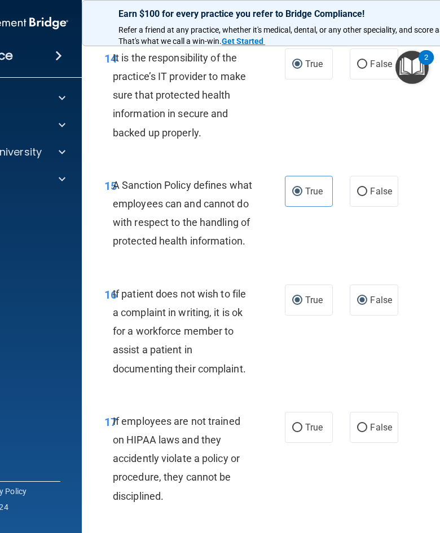
radio input "false"
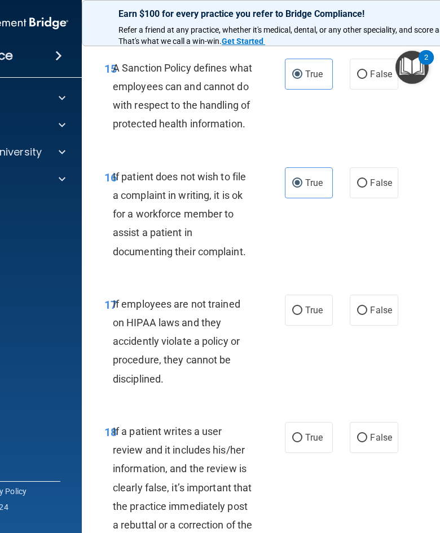
scroll to position [2340, 0]
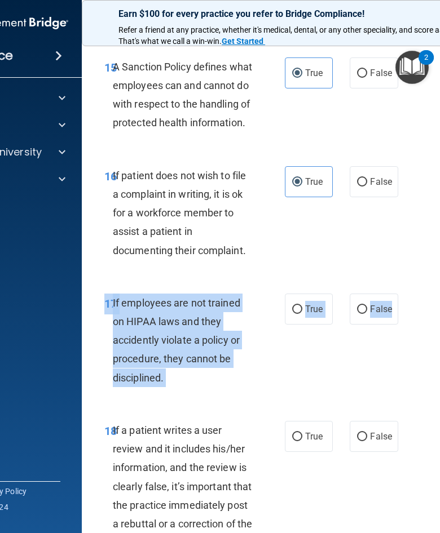
click at [392, 325] on label "False" at bounding box center [373, 309] width 48 height 31
click at [367, 314] on input "False" at bounding box center [362, 310] width 10 height 8
radio input "true"
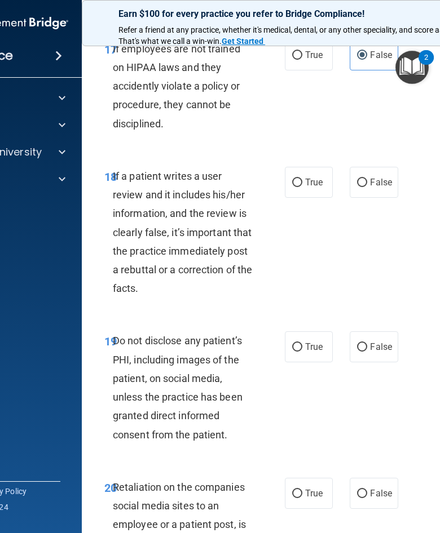
scroll to position [2596, 0]
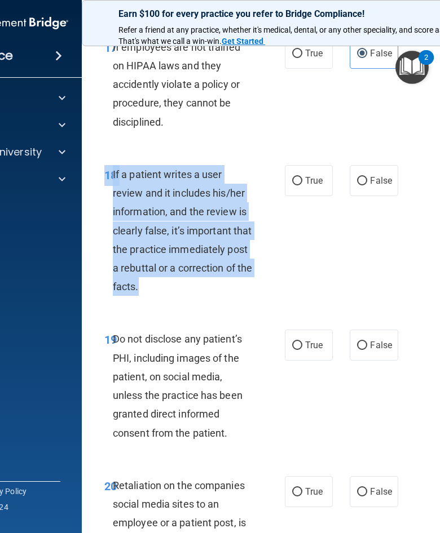
click at [362, 185] on input "False" at bounding box center [362, 181] width 10 height 8
radio input "true"
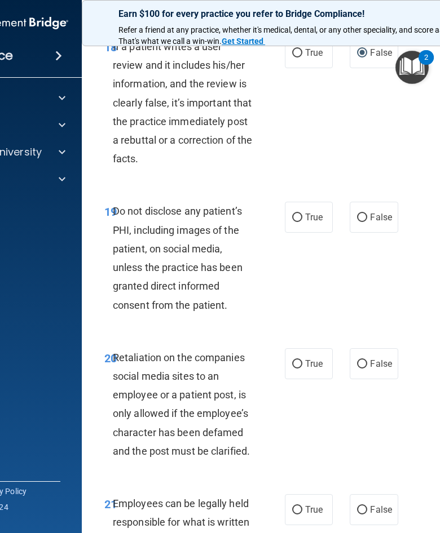
scroll to position [2737, 0]
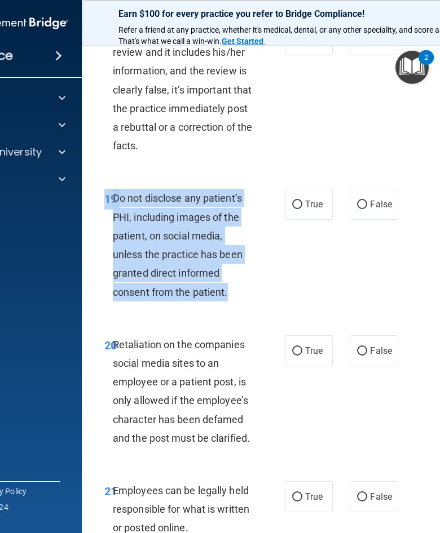
click at [299, 209] on input "True" at bounding box center [297, 205] width 10 height 8
radio input "true"
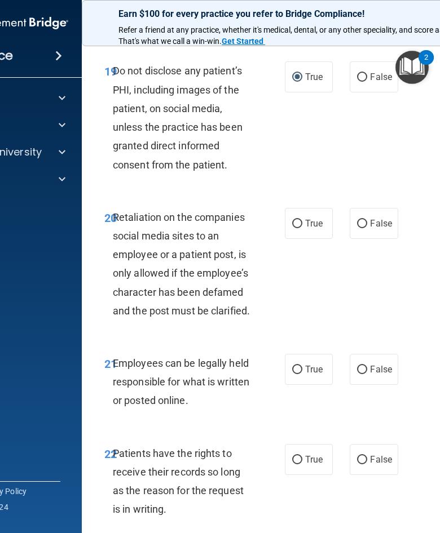
scroll to position [2876, 0]
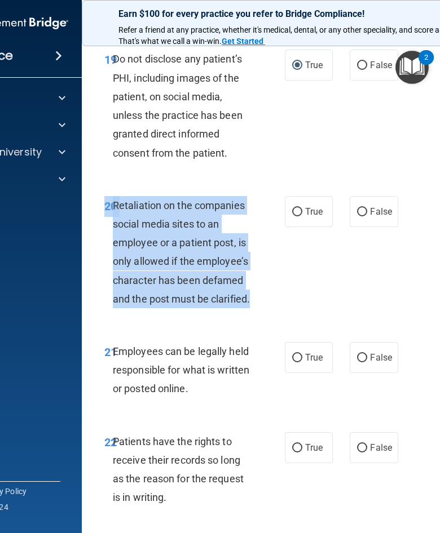
click at [351, 227] on label "False" at bounding box center [373, 211] width 48 height 31
click at [357, 216] on input "False" at bounding box center [362, 212] width 10 height 8
radio input "true"
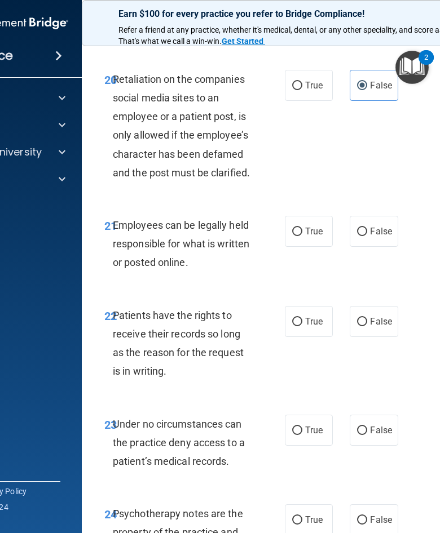
scroll to position [3005, 0]
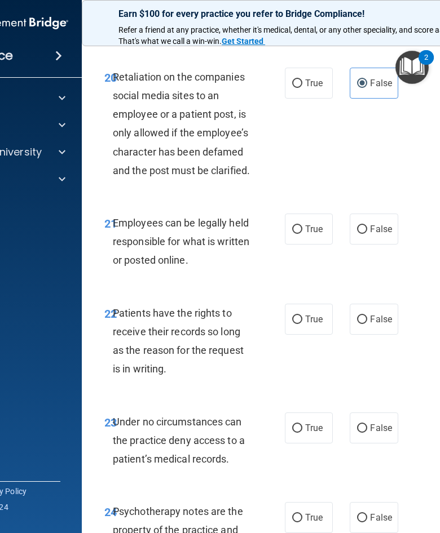
click at [113, 240] on span "Employees can be legally held responsible for what is written or posted online." at bounding box center [181, 241] width 136 height 49
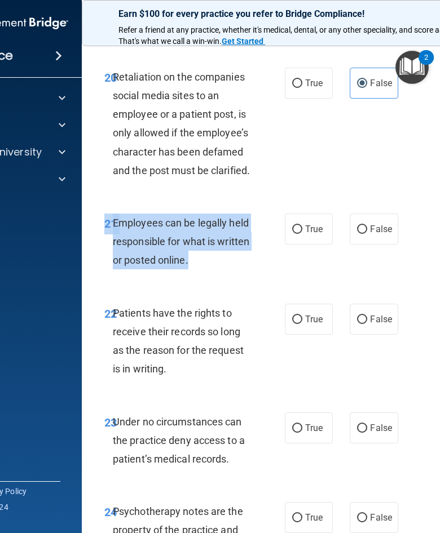
click at [303, 245] on label "True" at bounding box center [309, 229] width 48 height 31
click at [302, 234] on input "True" at bounding box center [297, 229] width 10 height 8
radio input "true"
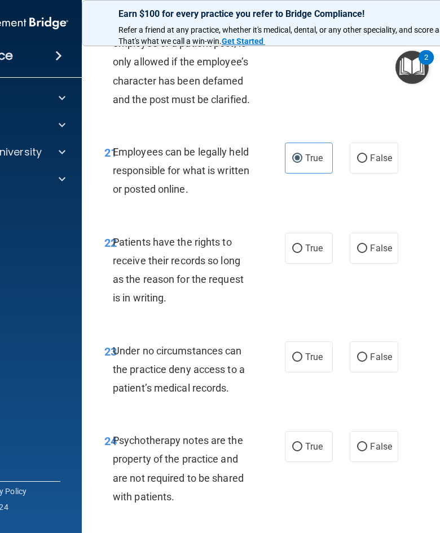
scroll to position [3078, 0]
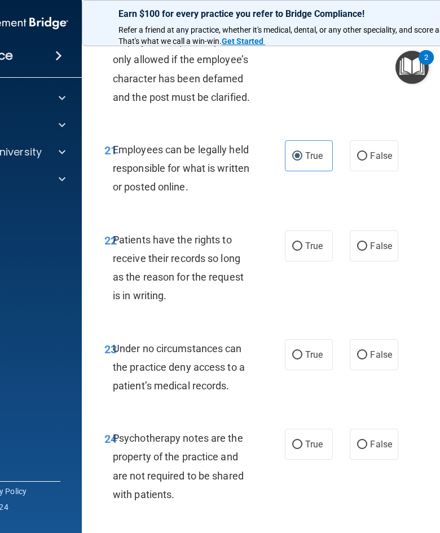
click at [116, 259] on span "Patients have the rights to receive their records so long as the reason for the…" at bounding box center [178, 268] width 131 height 68
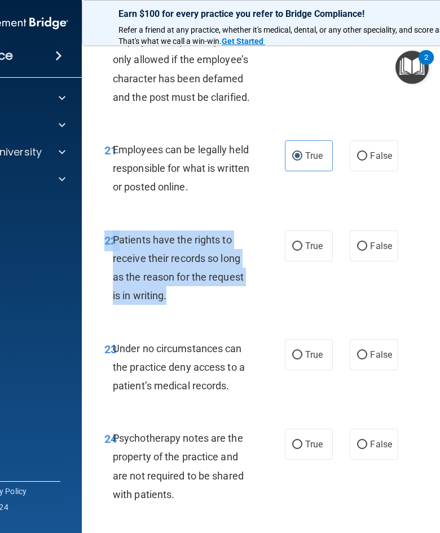
click at [352, 262] on label "False" at bounding box center [373, 246] width 48 height 31
click at [357, 251] on input "False" at bounding box center [362, 246] width 10 height 8
radio input "true"
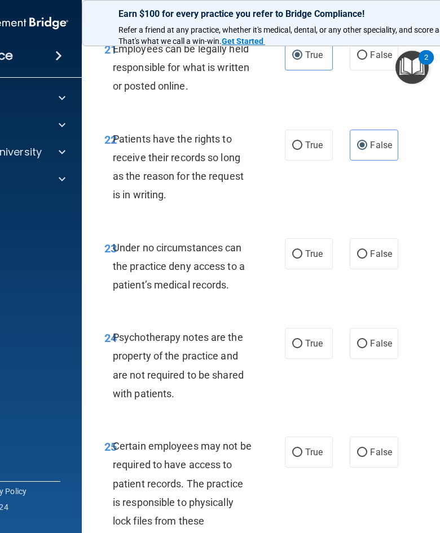
scroll to position [3189, 0]
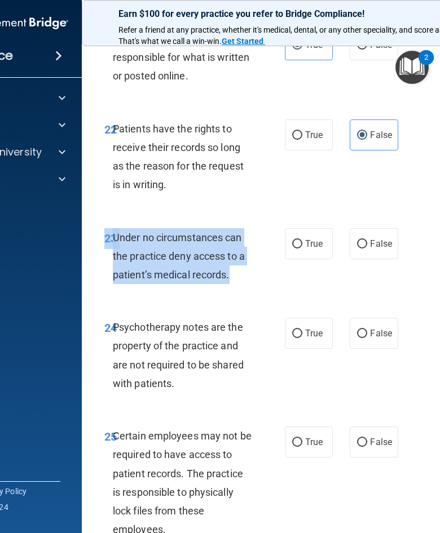
click at [379, 254] on label "False" at bounding box center [373, 243] width 48 height 31
click at [367, 249] on input "False" at bounding box center [362, 244] width 10 height 8
radio input "true"
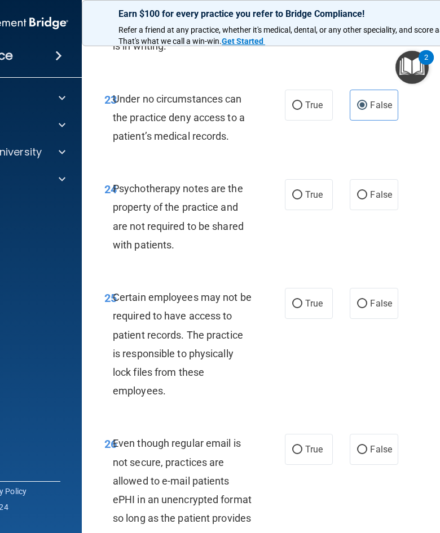
scroll to position [3332, 0]
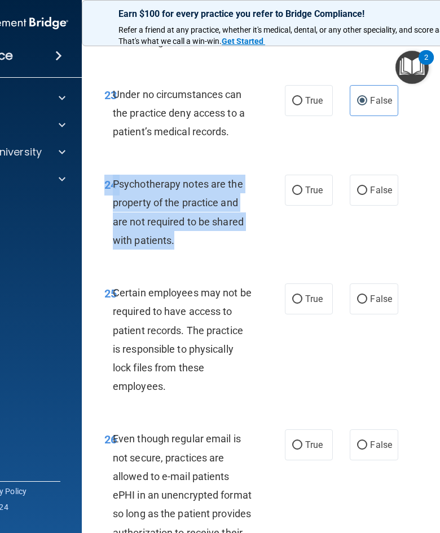
click at [294, 195] on input "True" at bounding box center [297, 191] width 10 height 8
radio input "true"
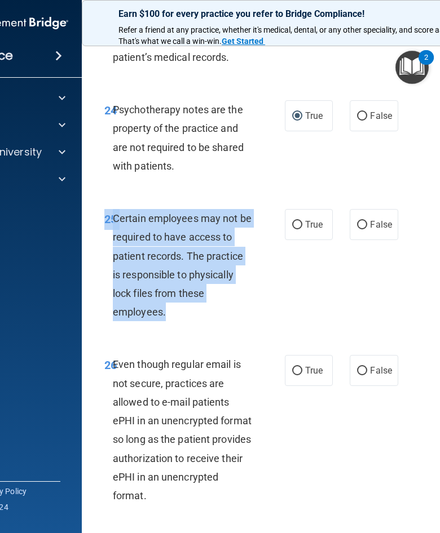
scroll to position [3406, 0]
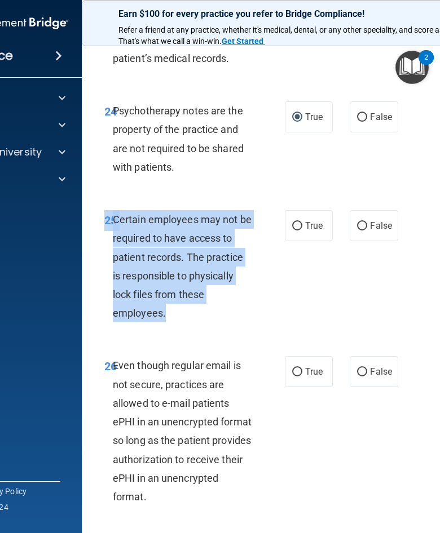
click at [179, 182] on div "24 Psychotherapy notes are the property of the practice and are not required to…" at bounding box center [194, 141] width 214 height 81
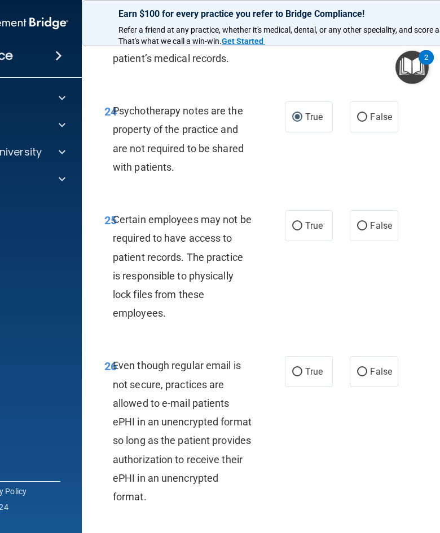
click at [318, 241] on label "True" at bounding box center [309, 225] width 48 height 31
click at [302, 231] on input "True" at bounding box center [297, 226] width 10 height 8
radio input "true"
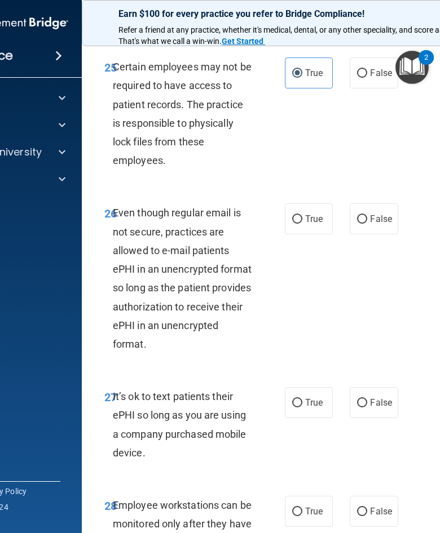
scroll to position [3562, 0]
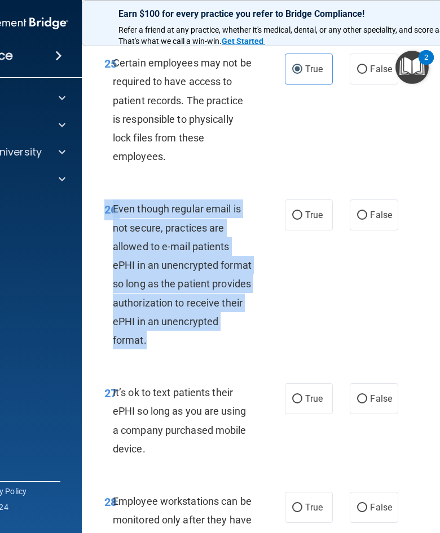
click at [300, 226] on label "True" at bounding box center [309, 215] width 48 height 31
click at [300, 220] on input "True" at bounding box center [297, 215] width 10 height 8
radio input "true"
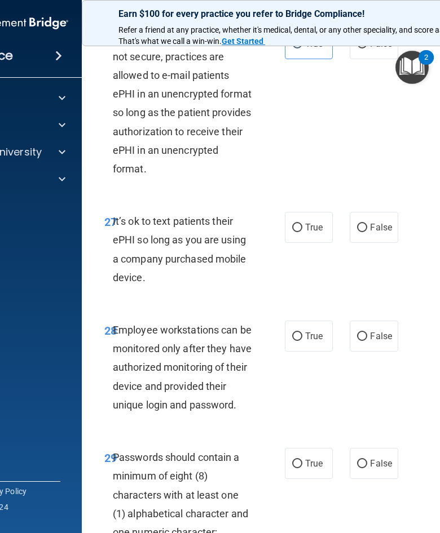
scroll to position [3735, 0]
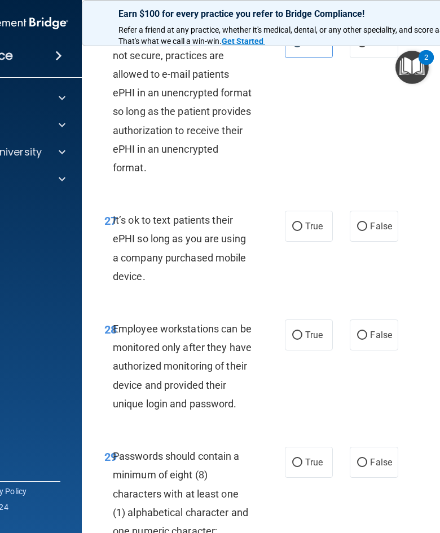
click at [388, 242] on label "False" at bounding box center [373, 226] width 48 height 31
click at [367, 231] on input "False" at bounding box center [362, 227] width 10 height 8
radio input "true"
click at [305, 232] on label "True" at bounding box center [309, 226] width 48 height 31
click at [302, 231] on input "True" at bounding box center [297, 227] width 10 height 8
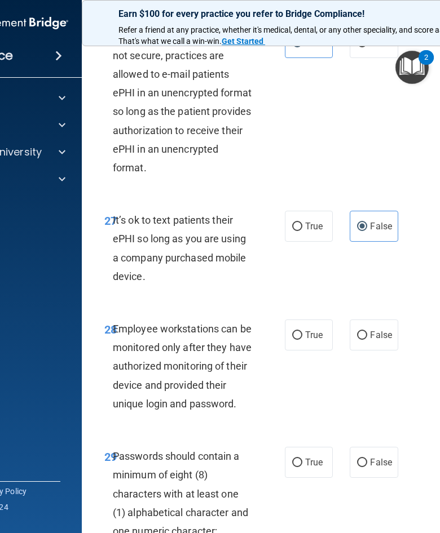
radio input "true"
radio input "false"
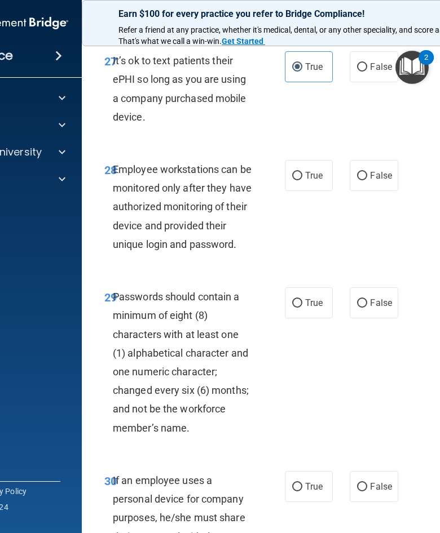
scroll to position [3894, 0]
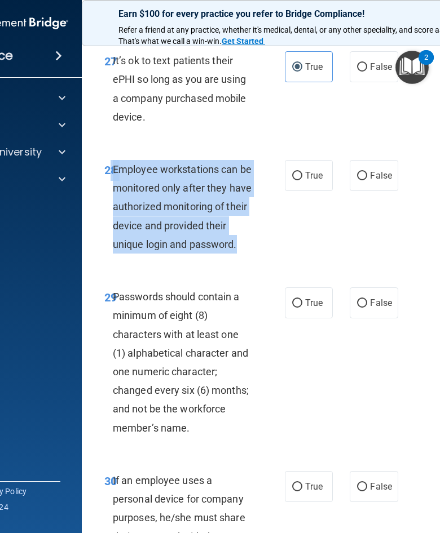
click at [368, 185] on label "False" at bounding box center [373, 175] width 48 height 31
click at [367, 180] on input "False" at bounding box center [362, 176] width 10 height 8
radio input "true"
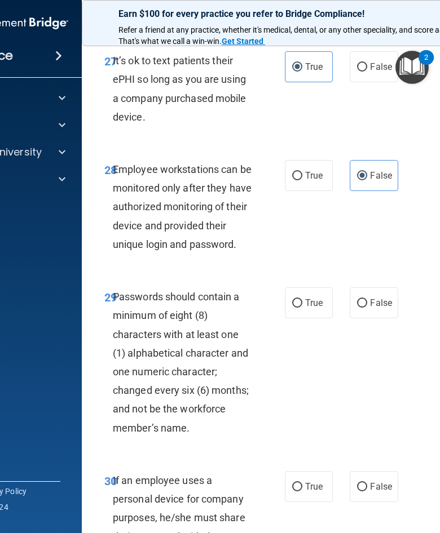
click at [256, 126] on div "It’s ok to text patients their ePHI so long as you are using a company purchase…" at bounding box center [187, 88] width 148 height 75
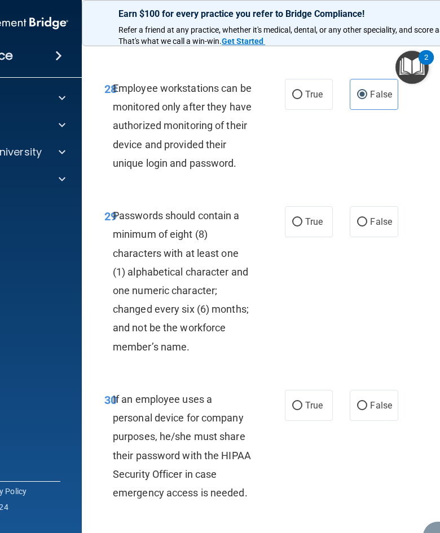
click at [297, 99] on input "True" at bounding box center [297, 95] width 10 height 8
radio input "true"
radio input "false"
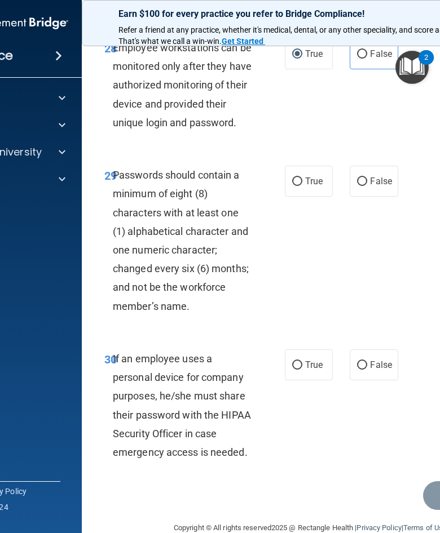
scroll to position [4018, 0]
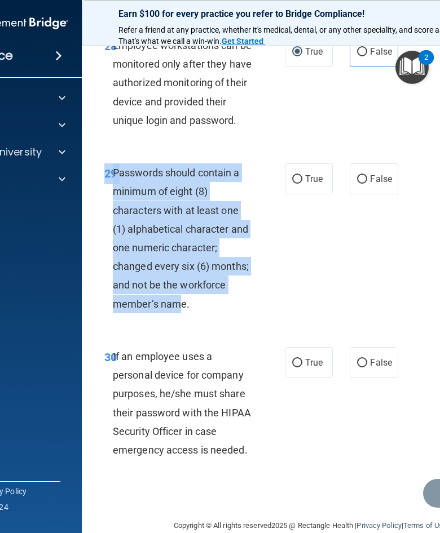
click at [312, 181] on label "True" at bounding box center [309, 178] width 48 height 31
click at [302, 181] on input "True" at bounding box center [297, 179] width 10 height 8
radio input "true"
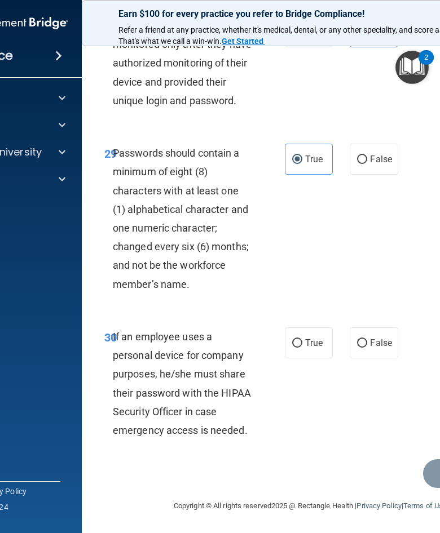
scroll to position [4052, 0]
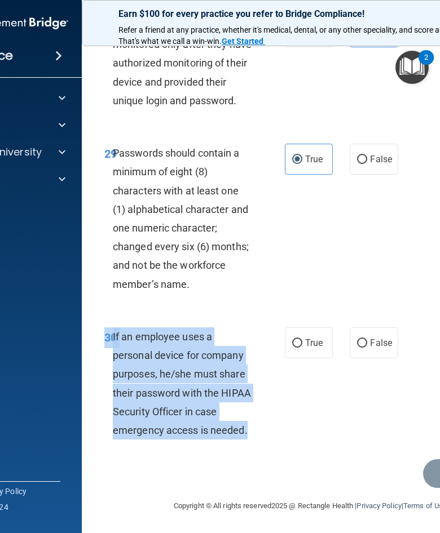
click at [377, 343] on span "False" at bounding box center [381, 343] width 22 height 11
click at [367, 343] on input "False" at bounding box center [362, 343] width 10 height 8
radio input "true"
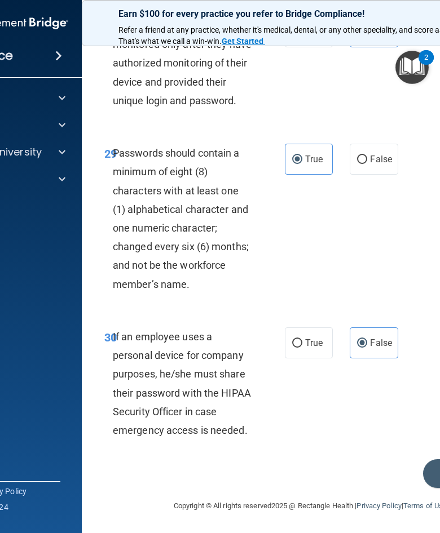
click at [336, 204] on div "29 Passwords should contain a minimum of eight (8) characters with at least one…" at bounding box center [310, 222] width 428 height 184
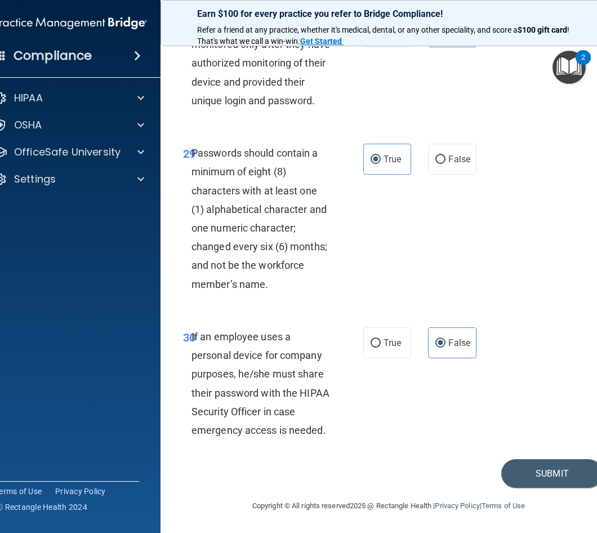
click at [511, 216] on div "29 Passwords should contain a minimum of eight (8) characters with at least one…" at bounding box center [389, 222] width 428 height 184
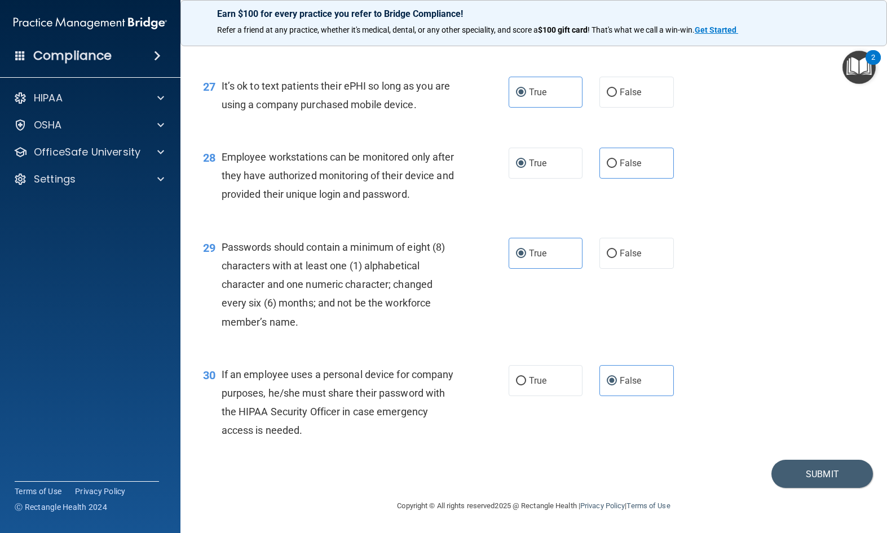
scroll to position [2713, 0]
click at [785, 471] on button "Submit" at bounding box center [821, 474] width 101 height 29
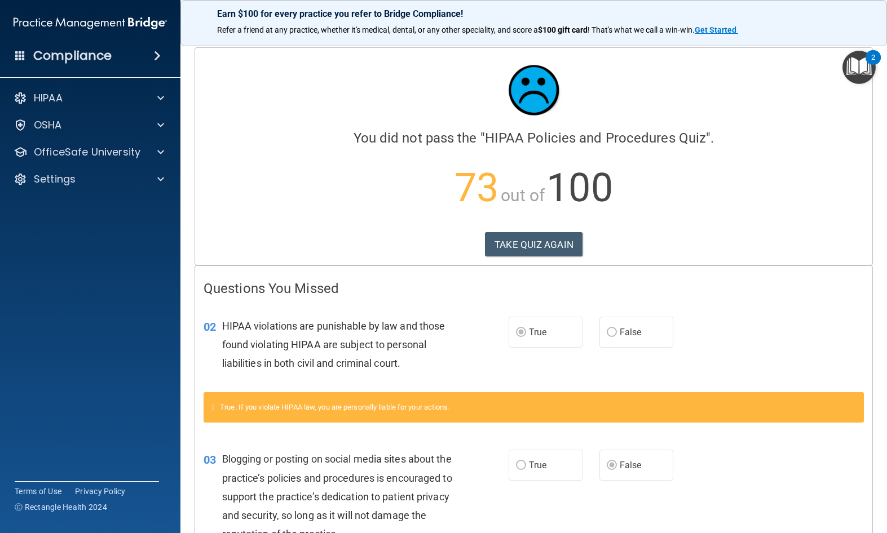
click at [499, 247] on button "TAKE QUIZ AGAIN" at bounding box center [534, 244] width 98 height 25
click at [503, 233] on button "TAKE QUIZ AGAIN" at bounding box center [534, 244] width 98 height 25
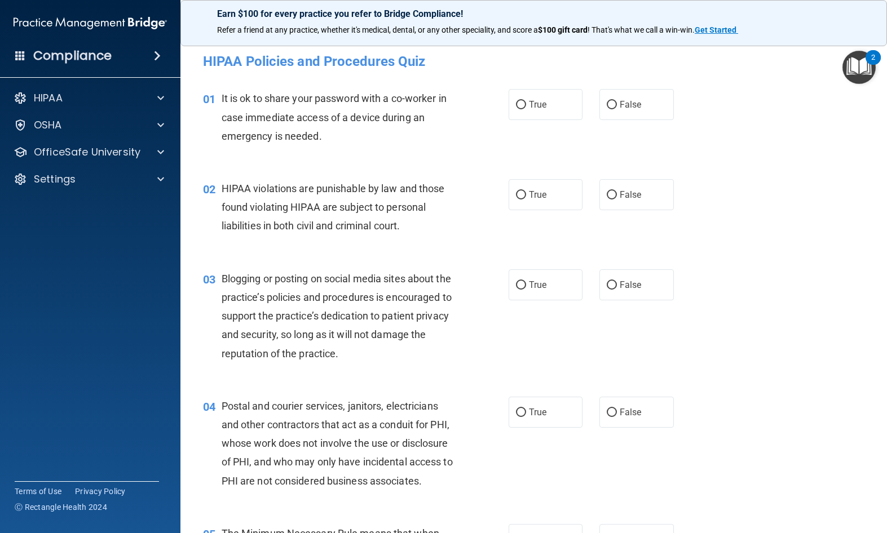
click at [616, 99] on label "False" at bounding box center [636, 104] width 74 height 31
click at [616, 101] on input "False" at bounding box center [612, 105] width 10 height 8
radio input "true"
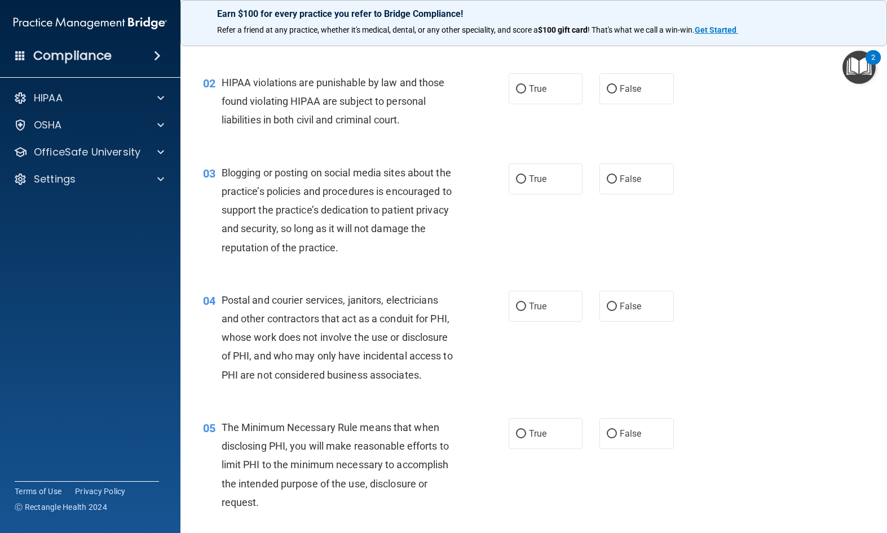
scroll to position [112, 0]
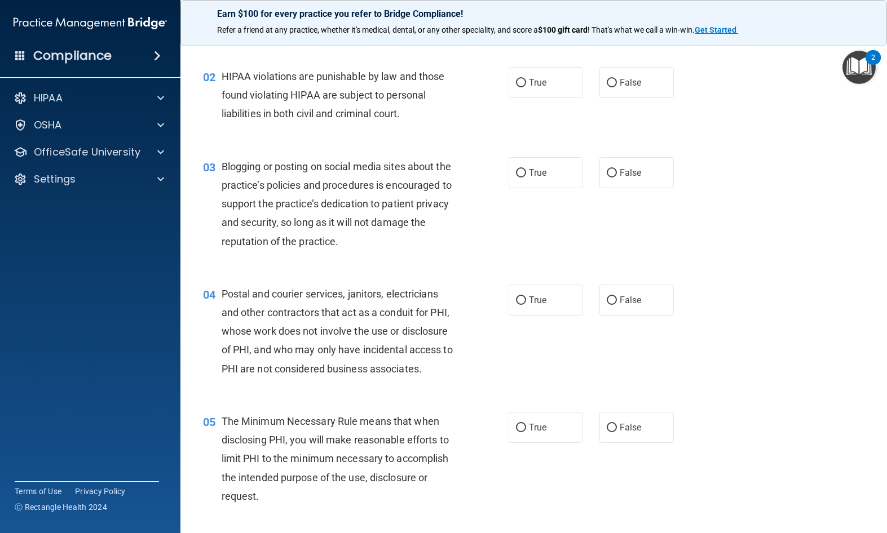
click at [633, 179] on label "False" at bounding box center [636, 172] width 74 height 31
click at [617, 178] on input "False" at bounding box center [612, 173] width 10 height 8
radio input "true"
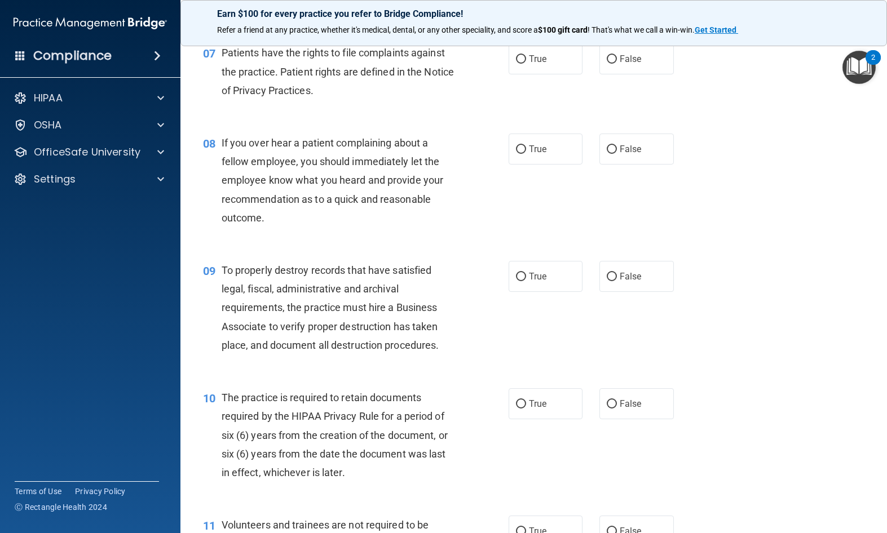
scroll to position [753, 0]
click at [631, 147] on span "False" at bounding box center [630, 150] width 22 height 11
click at [617, 147] on input "False" at bounding box center [612, 151] width 10 height 8
radio input "true"
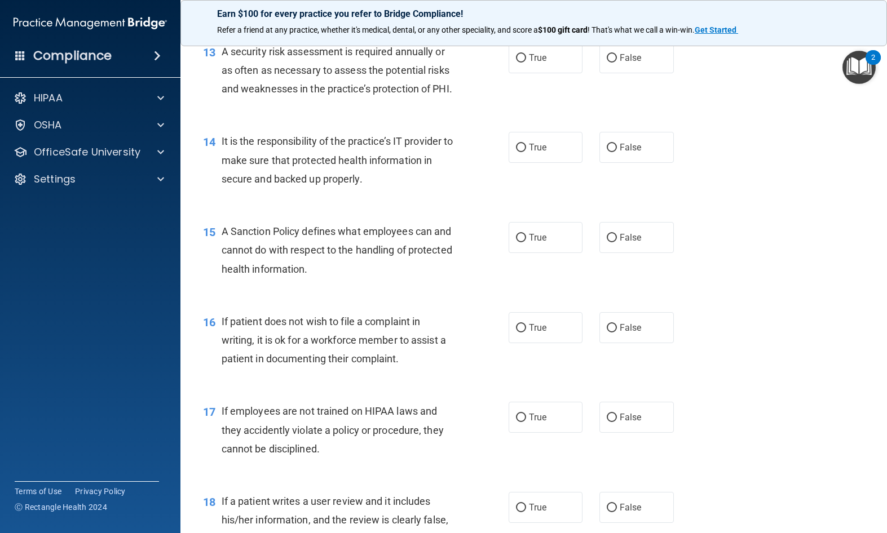
scroll to position [1432, 0]
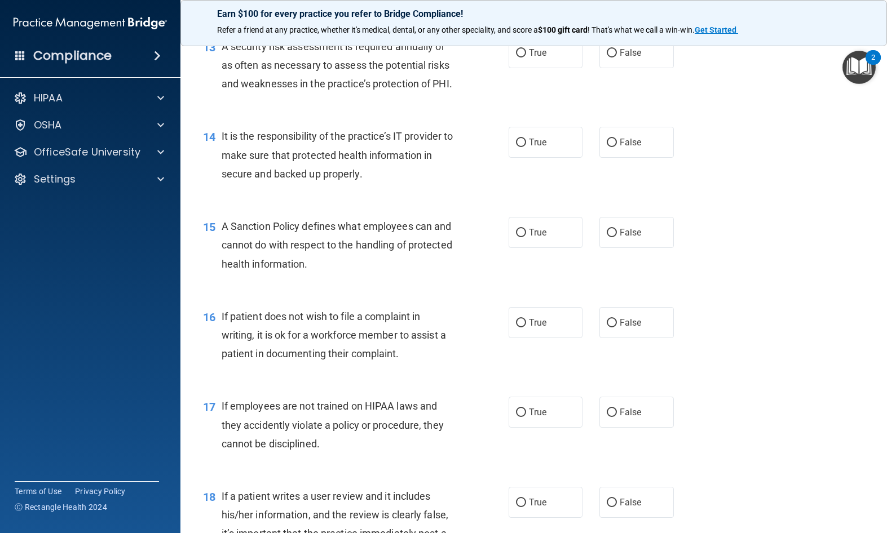
click at [613, 139] on input "False" at bounding box center [612, 143] width 10 height 8
radio input "true"
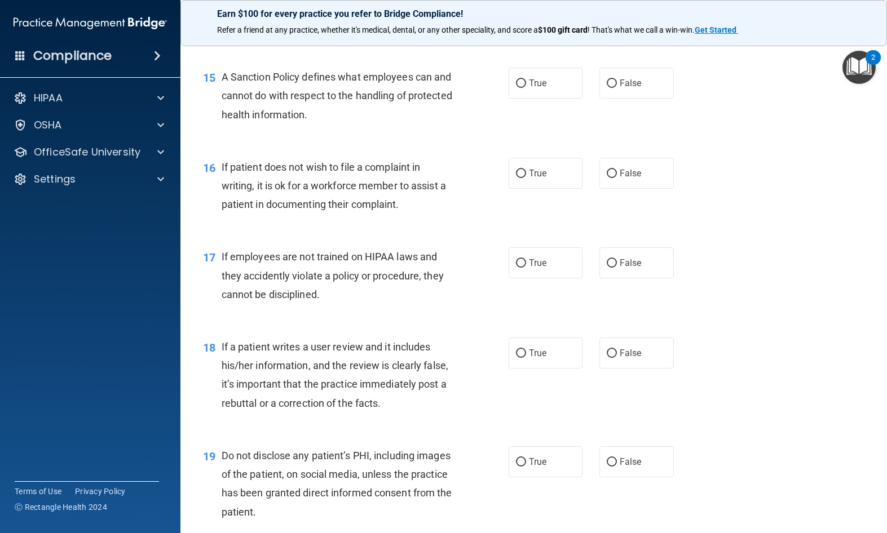
scroll to position [1582, 0]
click at [528, 143] on div "16 If patient does not wish to file a complaint in writing, it is ok for a work…" at bounding box center [533, 188] width 678 height 90
click at [535, 167] on span "True" at bounding box center [537, 172] width 17 height 11
click at [526, 169] on input "True" at bounding box center [521, 173] width 10 height 8
radio input "true"
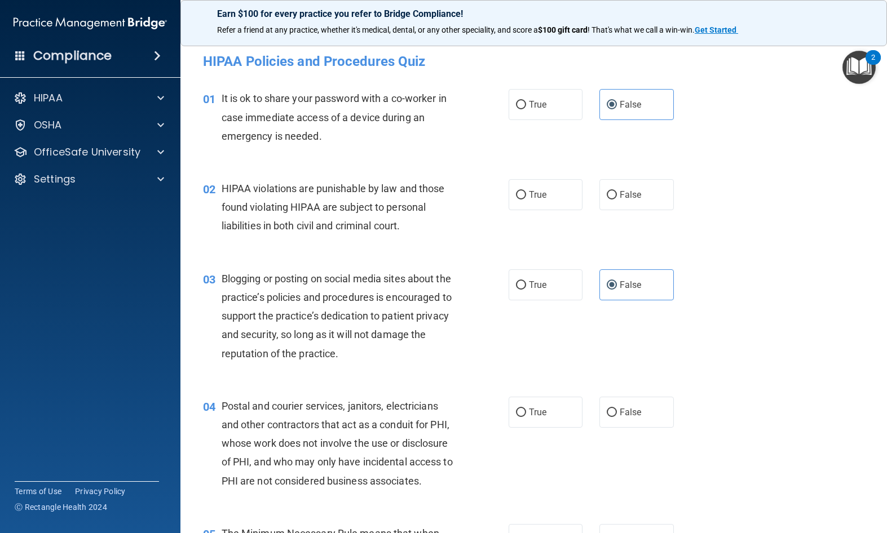
scroll to position [0, 0]
click at [528, 183] on label "True" at bounding box center [545, 194] width 74 height 31
click at [526, 191] on input "True" at bounding box center [521, 195] width 10 height 8
radio input "true"
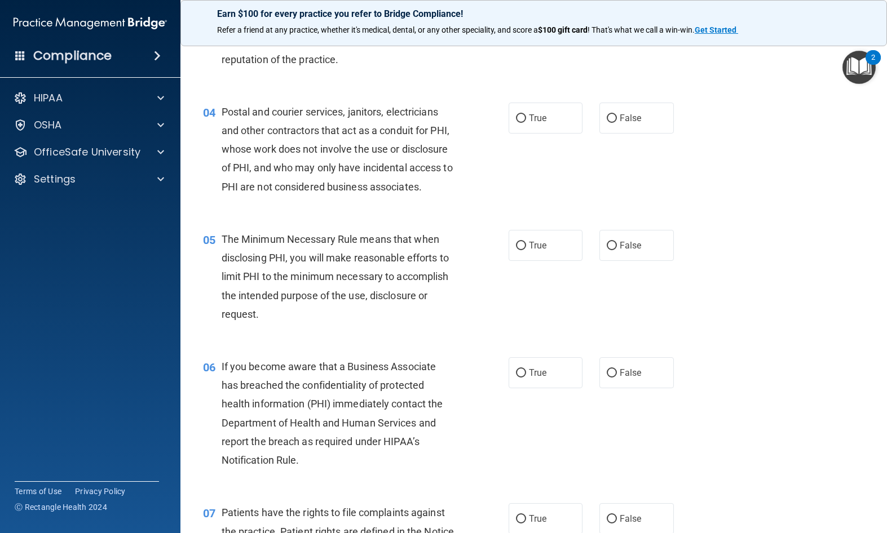
scroll to position [296, 0]
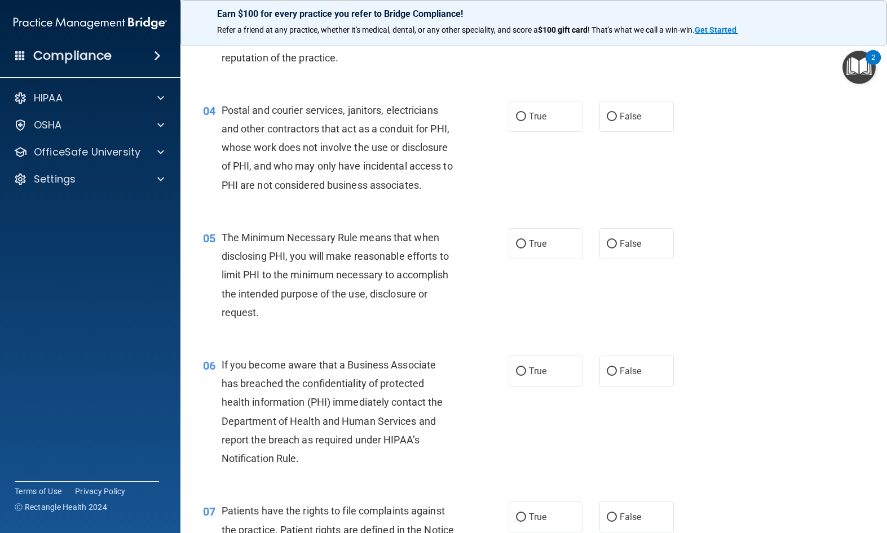
click at [632, 247] on label "False" at bounding box center [636, 243] width 74 height 31
click at [617, 247] on input "False" at bounding box center [612, 244] width 10 height 8
radio input "true"
click at [633, 255] on label "False" at bounding box center [636, 243] width 74 height 31
click at [617, 249] on input "False" at bounding box center [612, 244] width 10 height 8
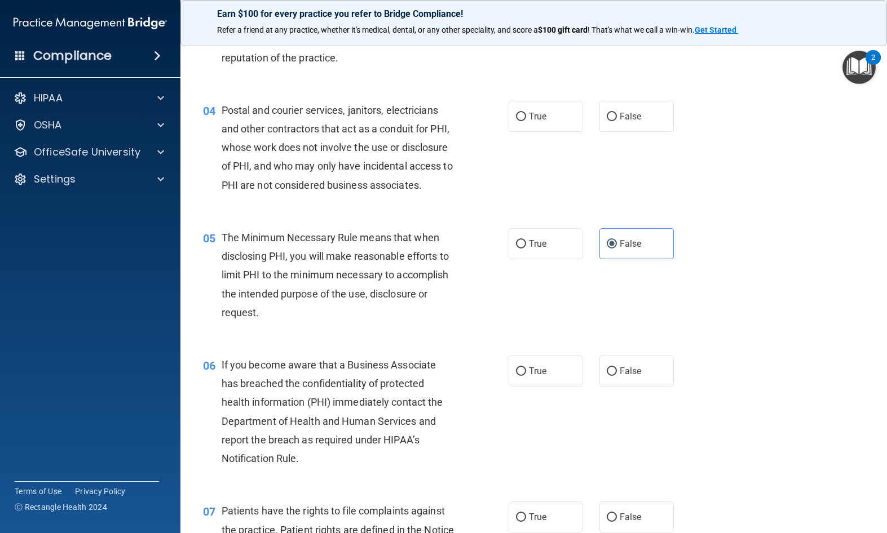
click at [635, 125] on label "False" at bounding box center [636, 116] width 74 height 31
click at [617, 121] on input "False" at bounding box center [612, 117] width 10 height 8
radio input "true"
click at [635, 240] on span "False" at bounding box center [630, 243] width 22 height 11
click at [617, 240] on input "False" at bounding box center [612, 244] width 10 height 8
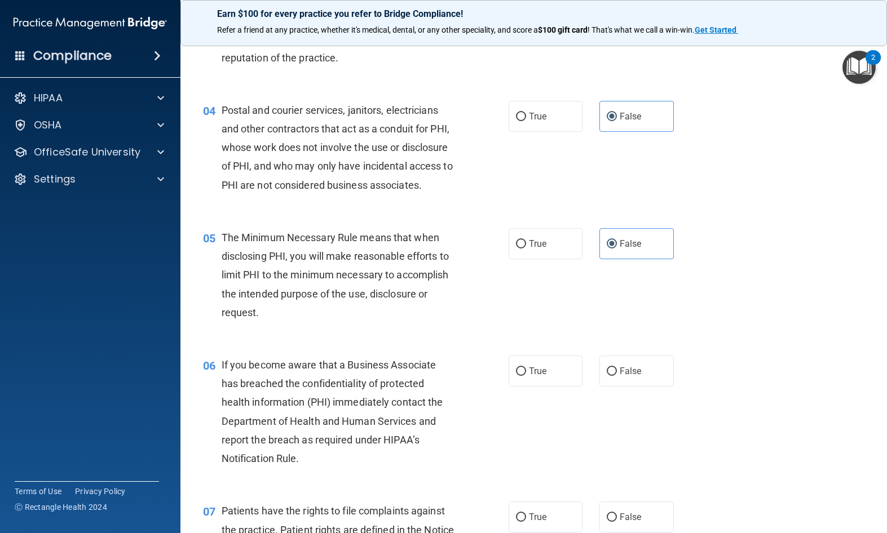
click at [634, 101] on label "False" at bounding box center [636, 116] width 74 height 31
click at [617, 113] on input "False" at bounding box center [612, 117] width 10 height 8
click at [628, 375] on label "False" at bounding box center [636, 371] width 74 height 31
click at [617, 375] on input "False" at bounding box center [612, 372] width 10 height 8
radio input "true"
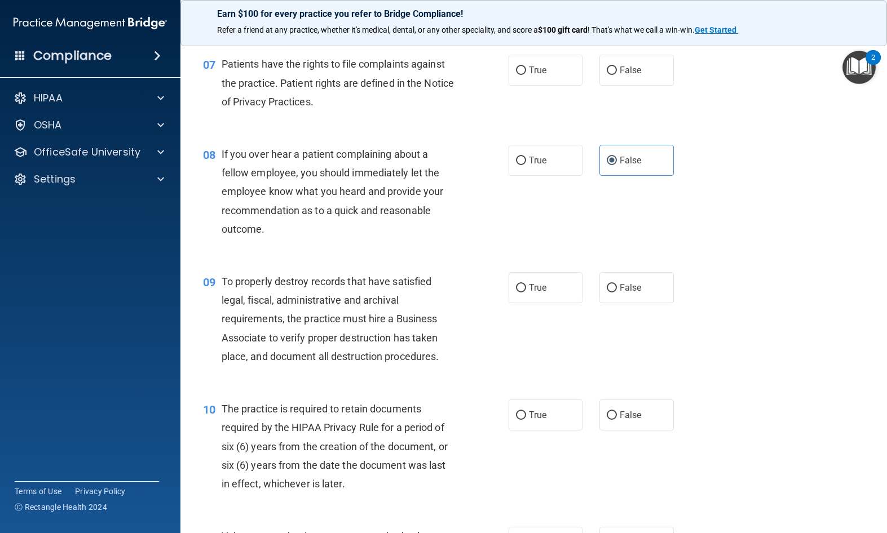
scroll to position [743, 0]
click at [613, 284] on input "False" at bounding box center [612, 288] width 10 height 8
radio input "true"
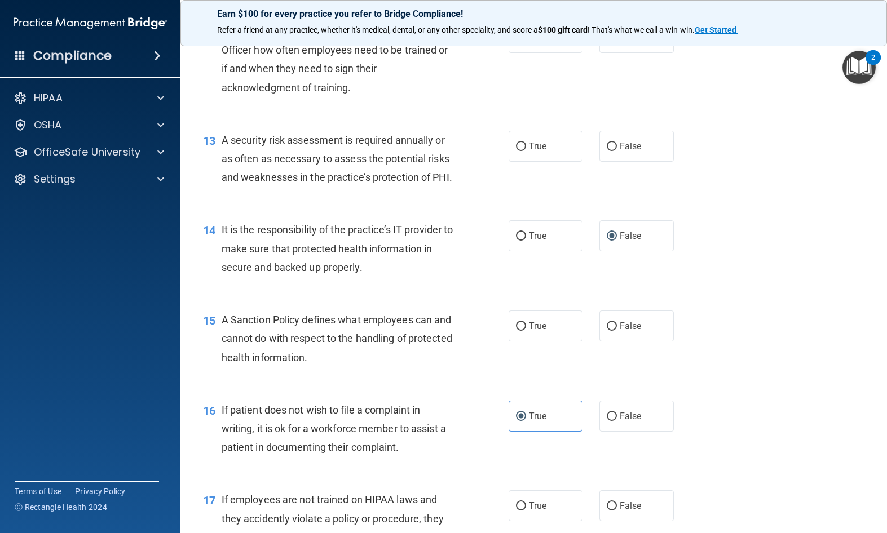
scroll to position [1339, 0]
click at [636, 410] on span "False" at bounding box center [630, 415] width 22 height 11
click at [617, 411] on input "False" at bounding box center [612, 415] width 10 height 8
radio input "true"
radio input "false"
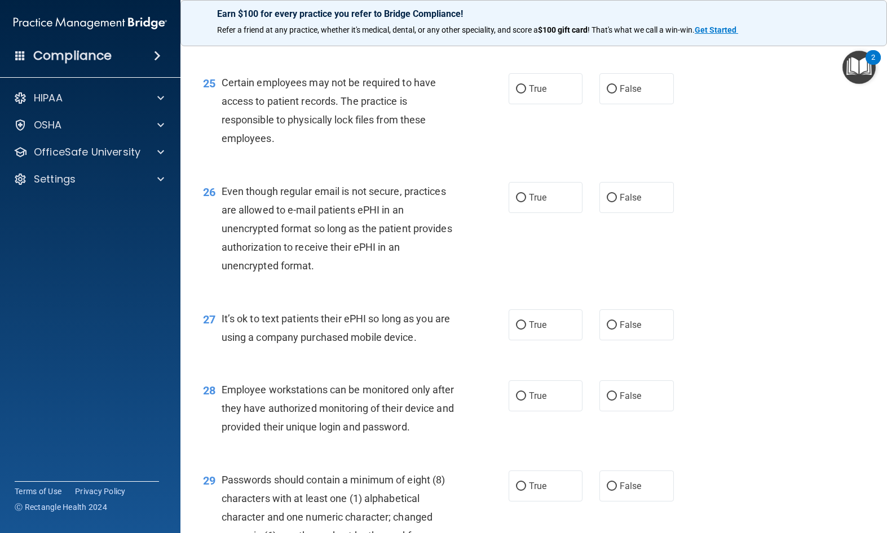
scroll to position [2491, 0]
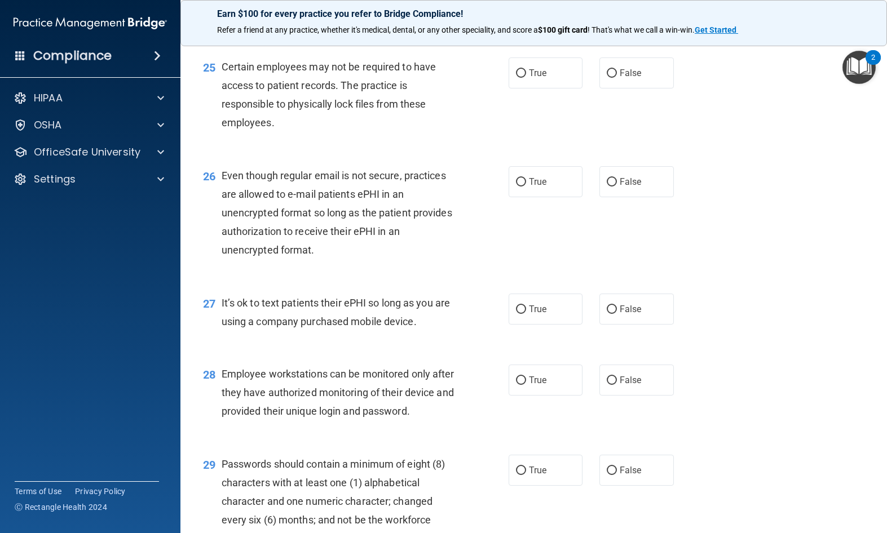
click at [626, 294] on label "False" at bounding box center [636, 309] width 74 height 31
click at [617, 306] on input "False" at bounding box center [612, 310] width 10 height 8
radio input "true"
click at [617, 365] on label "False" at bounding box center [636, 380] width 74 height 31
click at [617, 377] on input "False" at bounding box center [612, 381] width 10 height 8
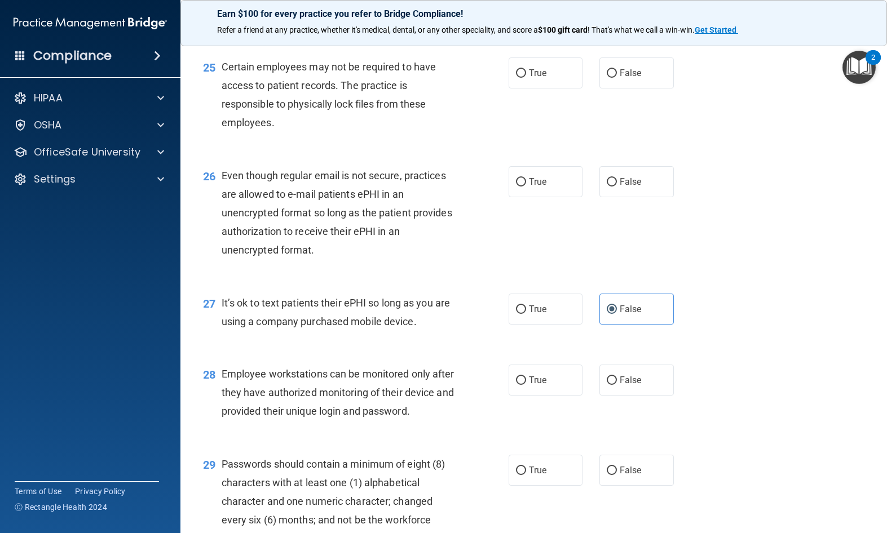
radio input "true"
click at [542, 462] on label "True" at bounding box center [545, 470] width 74 height 31
click at [526, 467] on input "True" at bounding box center [521, 471] width 10 height 8
radio input "true"
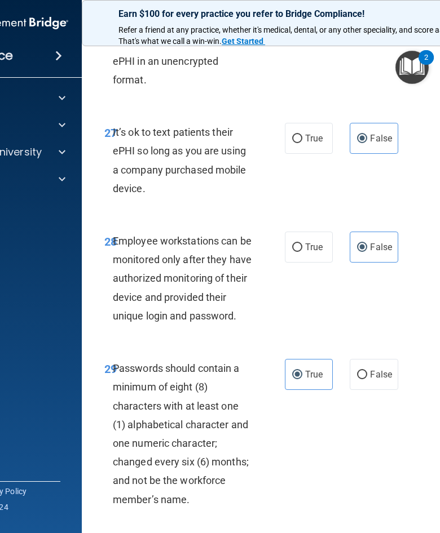
scroll to position [3823, 0]
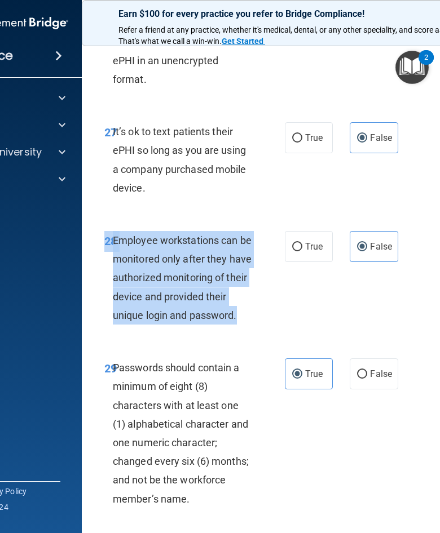
click at [307, 252] on span "True" at bounding box center [313, 246] width 17 height 11
click at [302, 251] on input "True" at bounding box center [297, 247] width 10 height 8
radio input "true"
radio input "false"
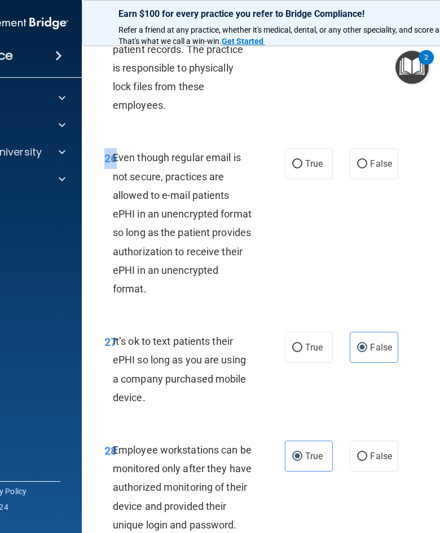
scroll to position [3589, 0]
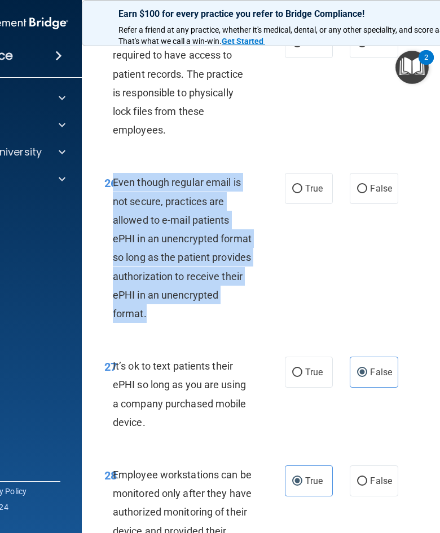
click at [303, 202] on label "True" at bounding box center [309, 188] width 48 height 31
click at [302, 193] on input "True" at bounding box center [297, 189] width 10 height 8
radio input "true"
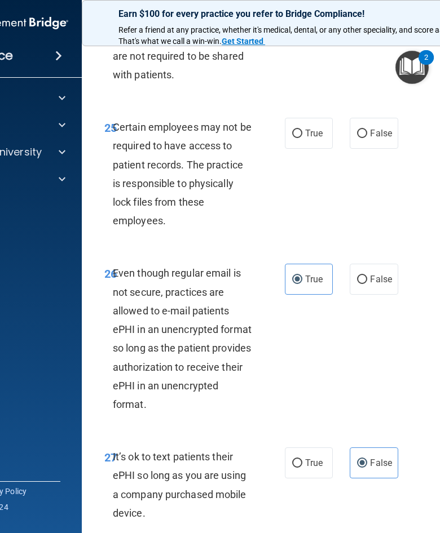
scroll to position [3497, 0]
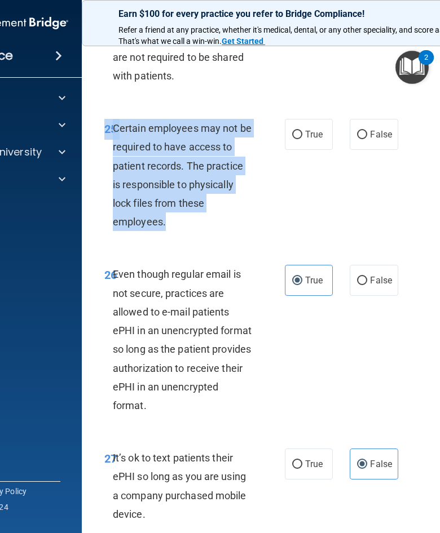
click at [376, 150] on label "False" at bounding box center [373, 134] width 48 height 31
click at [367, 139] on input "False" at bounding box center [362, 135] width 10 height 8
radio input "true"
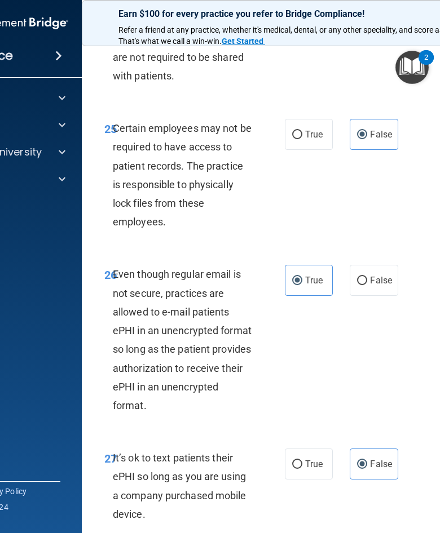
click at [315, 140] on span "True" at bounding box center [313, 134] width 17 height 11
click at [302, 139] on input "True" at bounding box center [297, 135] width 10 height 8
radio input "true"
radio input "false"
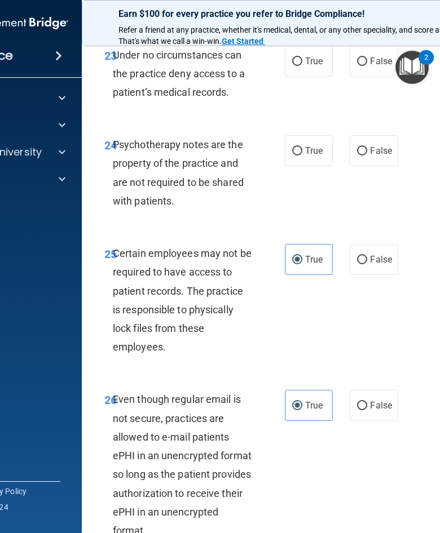
scroll to position [3366, 0]
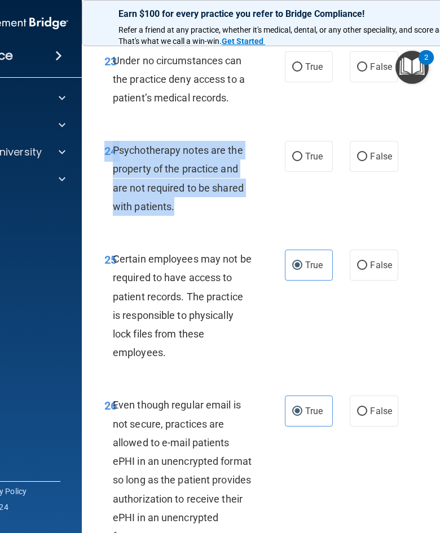
click at [395, 169] on label "False" at bounding box center [373, 156] width 48 height 31
click at [367, 161] on input "False" at bounding box center [362, 157] width 10 height 8
radio input "true"
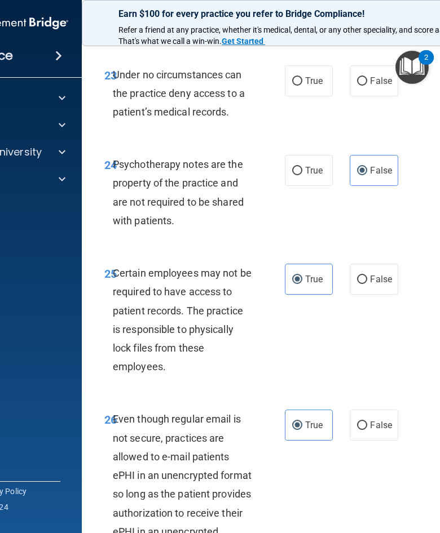
scroll to position [3350, 0]
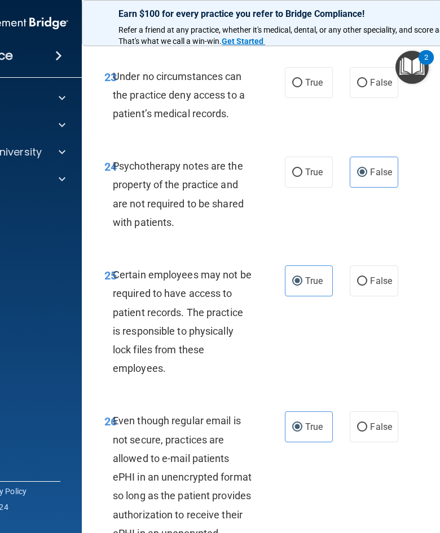
click at [319, 178] on span "True" at bounding box center [313, 172] width 17 height 11
click at [302, 177] on input "True" at bounding box center [297, 173] width 10 height 8
radio input "true"
radio input "false"
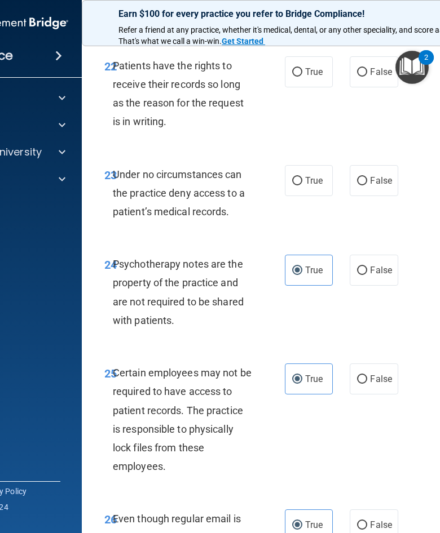
scroll to position [3252, 0]
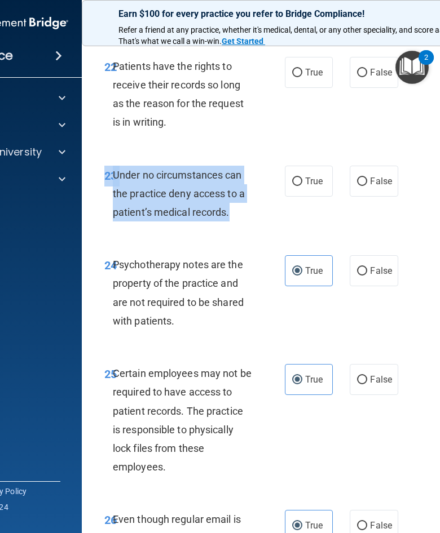
click at [364, 186] on input "False" at bounding box center [362, 182] width 10 height 8
radio input "true"
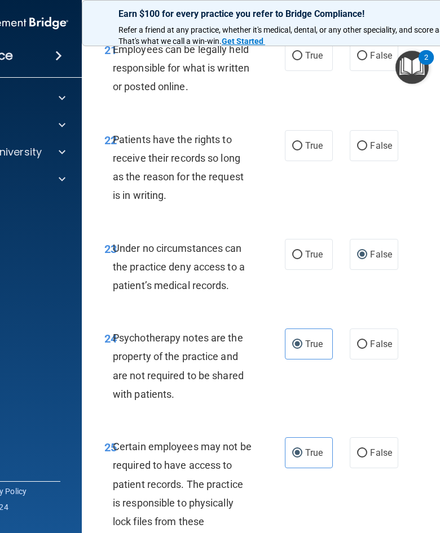
scroll to position [3174, 0]
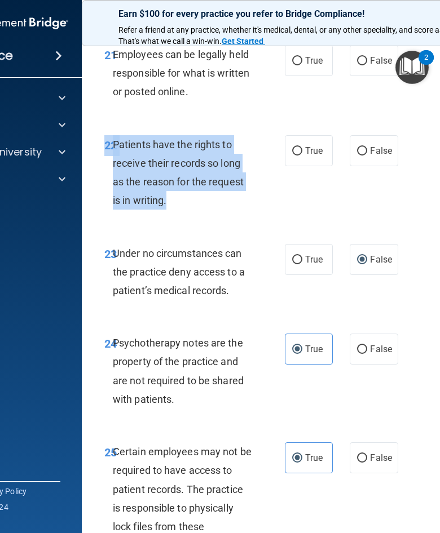
click at [378, 165] on label "False" at bounding box center [373, 150] width 48 height 31
click at [367, 156] on input "False" at bounding box center [362, 151] width 10 height 8
radio input "true"
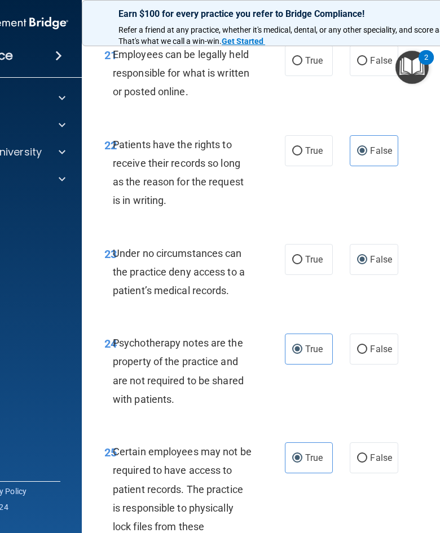
scroll to position [3110, 0]
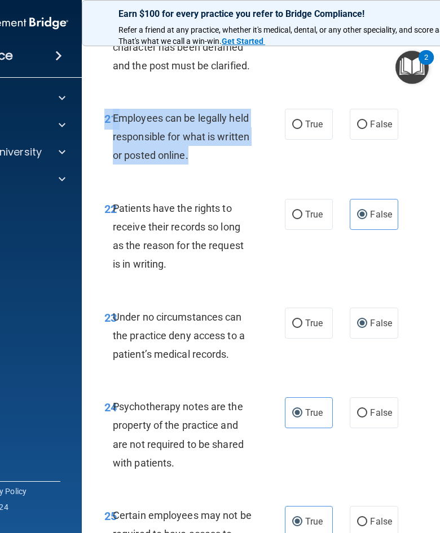
click at [300, 129] on input "True" at bounding box center [297, 125] width 10 height 8
radio input "true"
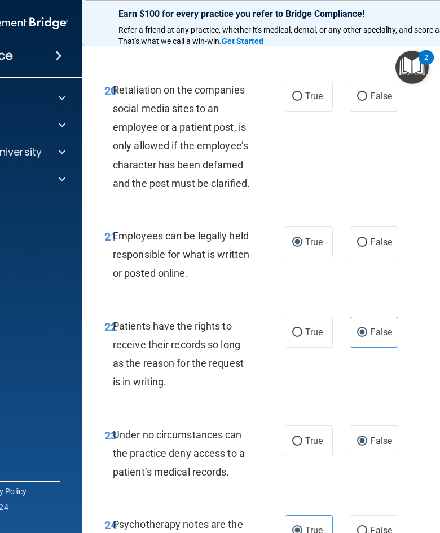
scroll to position [2990, 0]
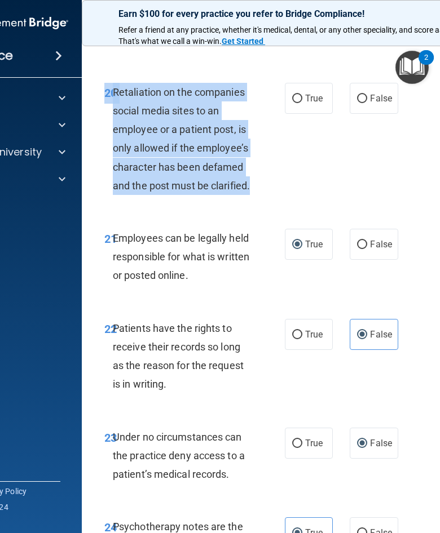
click at [373, 110] on label "False" at bounding box center [373, 98] width 48 height 31
click at [367, 103] on input "False" at bounding box center [362, 99] width 10 height 8
radio input "true"
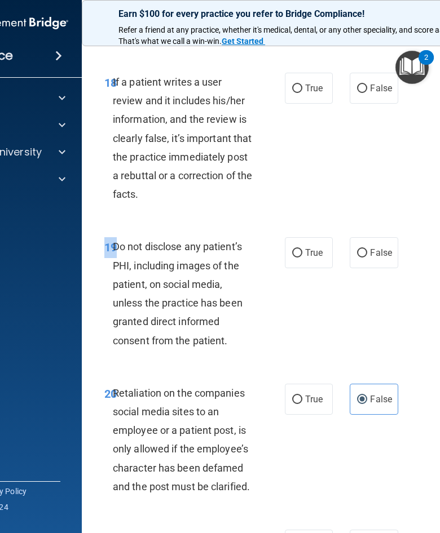
scroll to position [2697, 0]
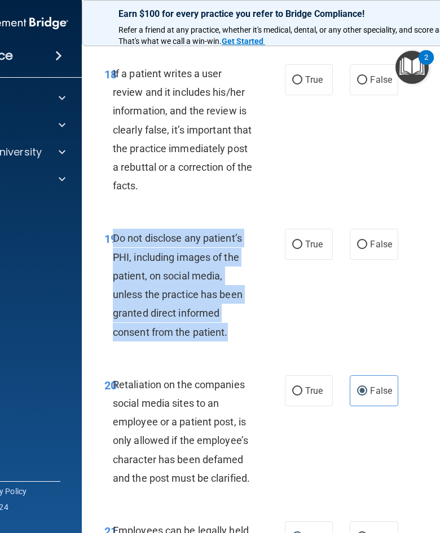
click at [180, 253] on div "Do not disclose any patient’s PHI, including images of the patient, on social m…" at bounding box center [187, 285] width 148 height 112
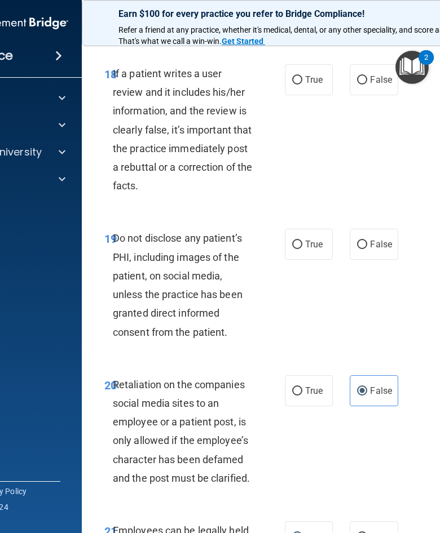
click at [286, 260] on label "True" at bounding box center [309, 244] width 48 height 31
click at [292, 249] on input "True" at bounding box center [297, 245] width 10 height 8
radio input "true"
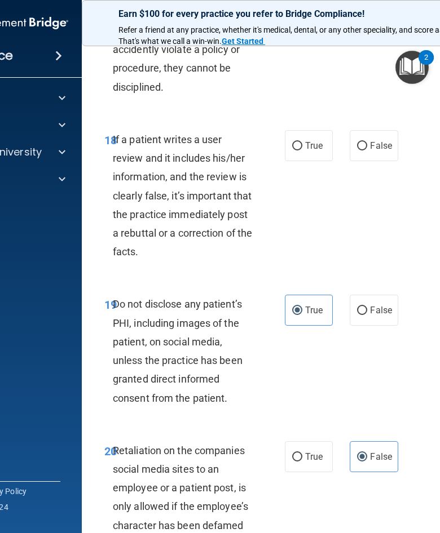
scroll to position [2624, 0]
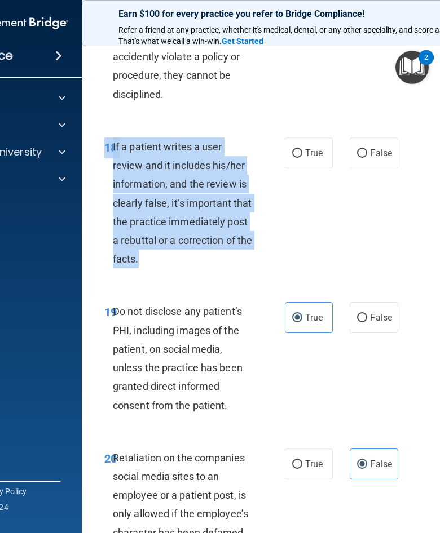
click at [182, 123] on div "17 If employees are not trained on HIPAA laws and they accidently violate a pol…" at bounding box center [310, 59] width 428 height 127
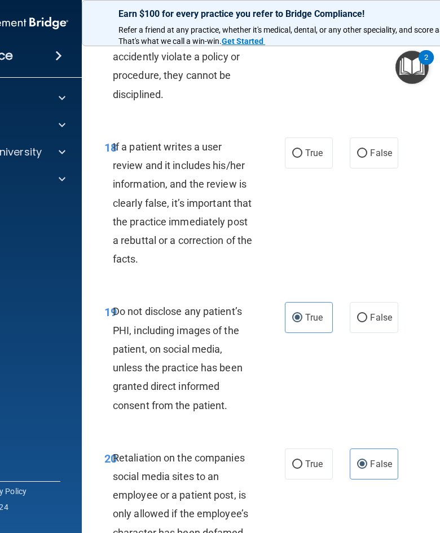
click at [367, 158] on input "False" at bounding box center [362, 153] width 10 height 8
radio input "true"
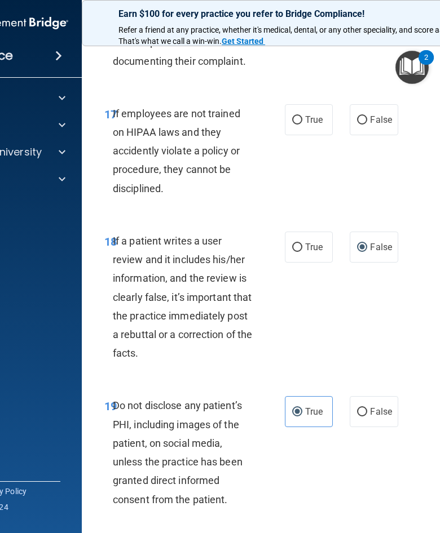
scroll to position [2508, 0]
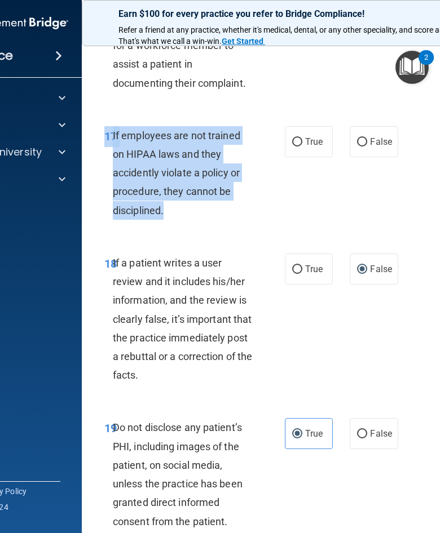
click at [370, 157] on label "False" at bounding box center [373, 141] width 48 height 31
click at [367, 147] on input "False" at bounding box center [362, 142] width 10 height 8
radio input "true"
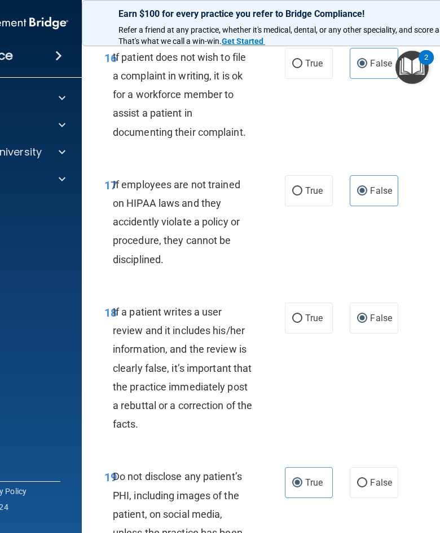
scroll to position [2441, 0]
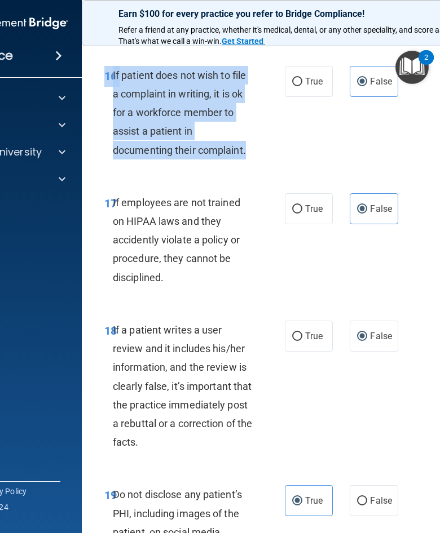
click at [294, 86] on input "True" at bounding box center [297, 82] width 10 height 8
radio input "true"
radio input "false"
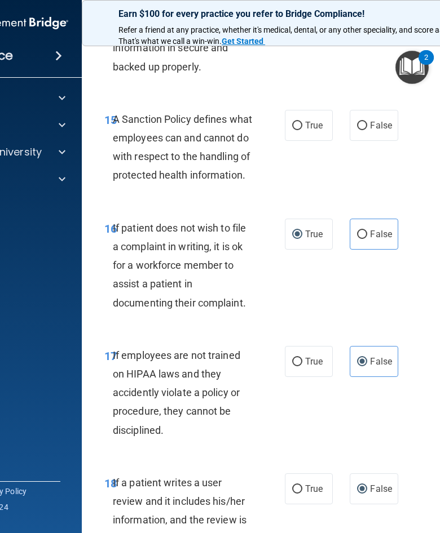
scroll to position [2287, 0]
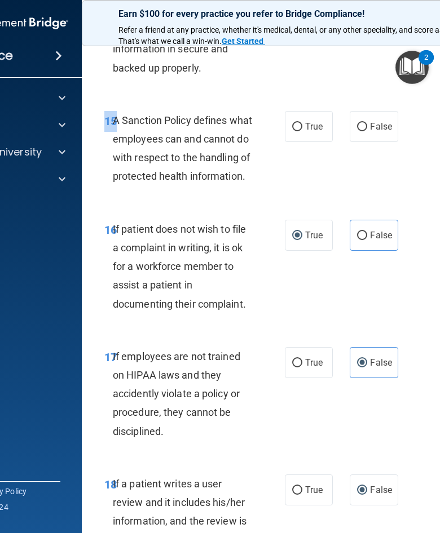
click at [172, 143] on span "A Sanction Policy defines what employees can and cannot do with respect to the …" at bounding box center [182, 148] width 139 height 68
click at [382, 118] on label "False" at bounding box center [373, 126] width 48 height 31
click at [367, 123] on input "False" at bounding box center [362, 127] width 10 height 8
radio input "true"
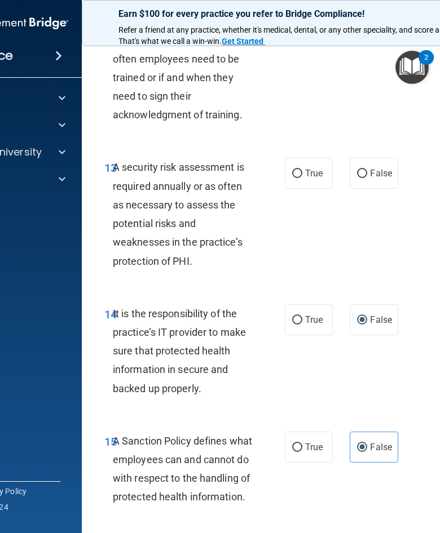
scroll to position [1966, 0]
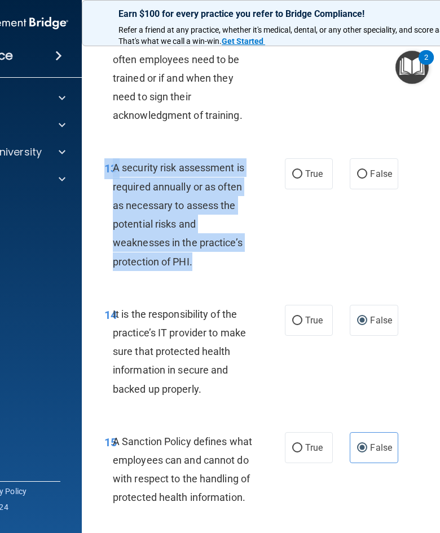
click at [305, 174] on label "True" at bounding box center [309, 173] width 48 height 31
click at [302, 174] on input "True" at bounding box center [297, 174] width 10 height 8
radio input "true"
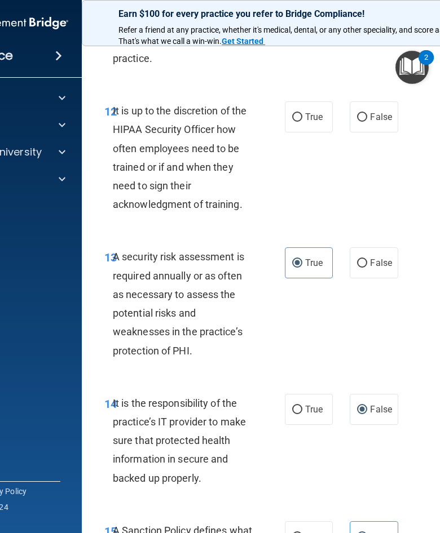
scroll to position [1869, 0]
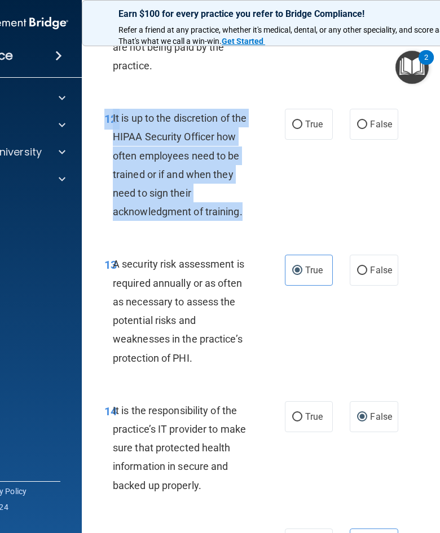
click at [378, 140] on label "False" at bounding box center [373, 124] width 48 height 31
click at [367, 129] on input "False" at bounding box center [362, 125] width 10 height 8
radio input "true"
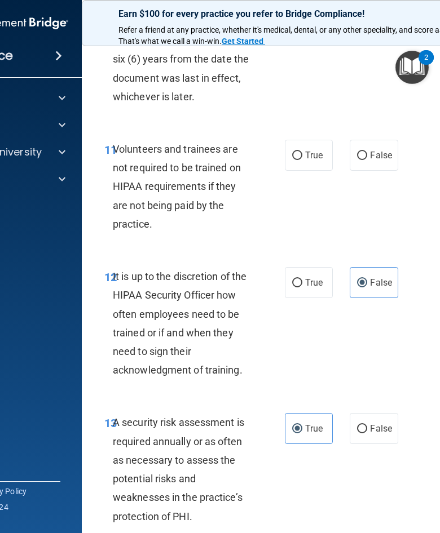
scroll to position [1706, 0]
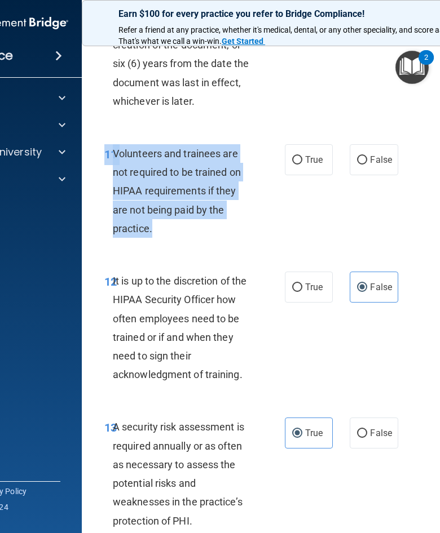
click at [371, 163] on label "False" at bounding box center [373, 159] width 48 height 31
click at [367, 163] on input "False" at bounding box center [362, 160] width 10 height 8
radio input "true"
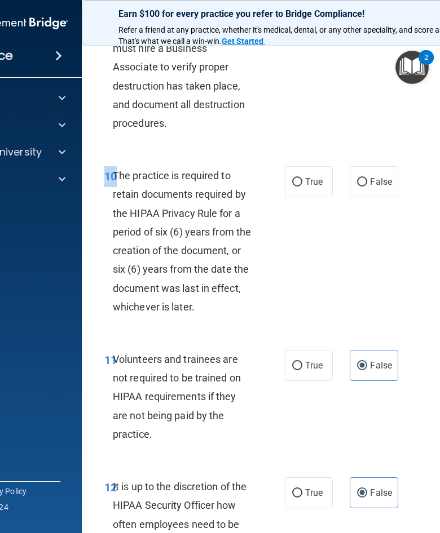
scroll to position [1491, 0]
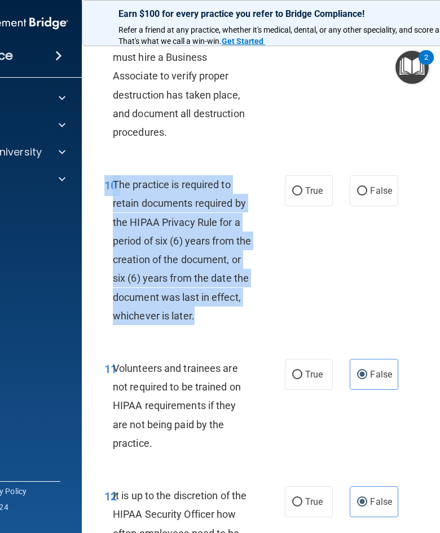
click at [304, 192] on label "True" at bounding box center [309, 190] width 48 height 31
click at [302, 192] on input "True" at bounding box center [297, 191] width 10 height 8
radio input "true"
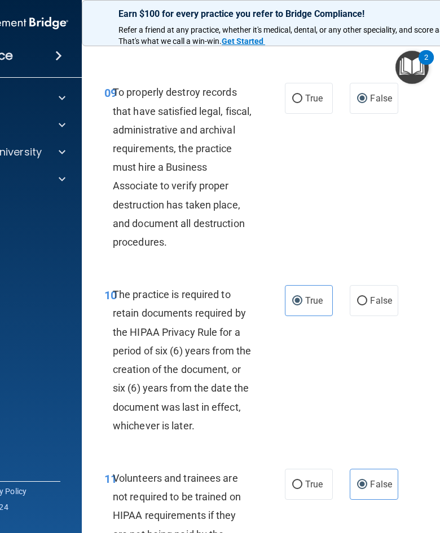
scroll to position [1349, 0]
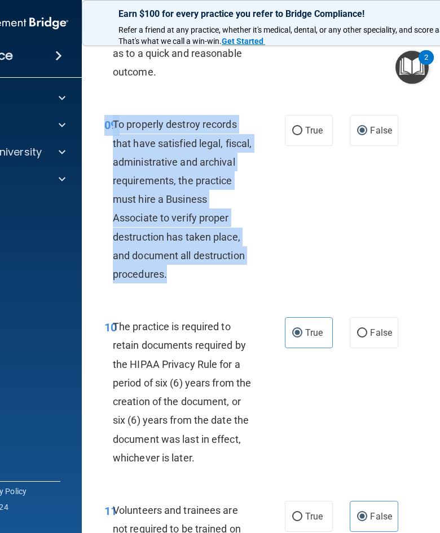
click at [303, 132] on label "True" at bounding box center [309, 130] width 48 height 31
click at [302, 132] on input "True" at bounding box center [297, 131] width 10 height 8
radio input "true"
radio input "false"
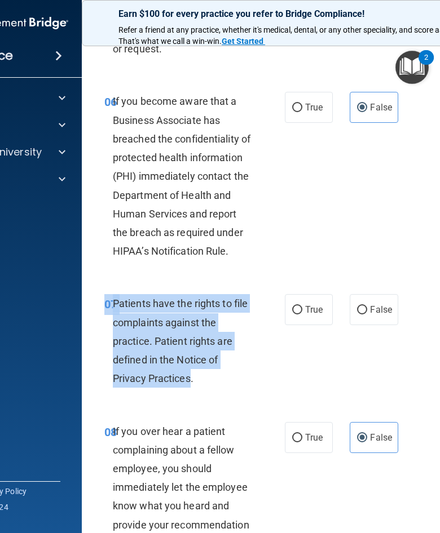
scroll to position [849, 0]
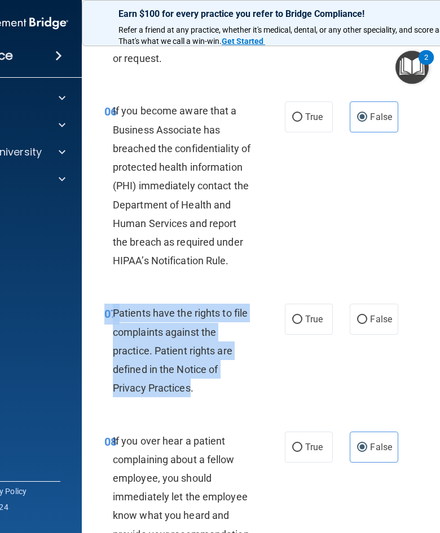
click at [293, 319] on label "True" at bounding box center [309, 319] width 48 height 31
click at [293, 319] on input "True" at bounding box center [297, 320] width 10 height 8
radio input "true"
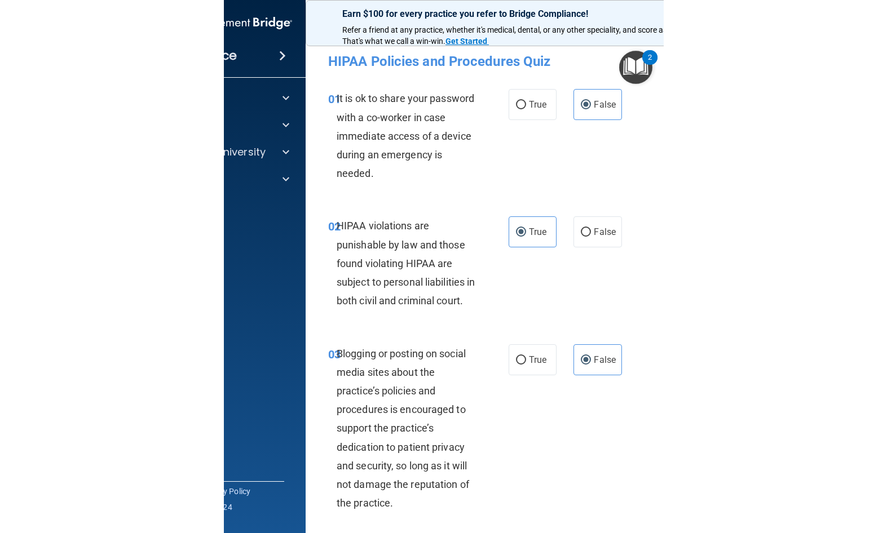
scroll to position [0, 0]
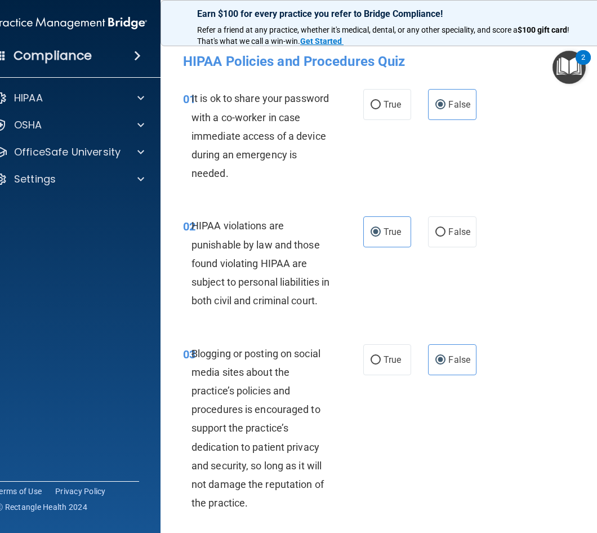
click at [548, 175] on div "01 It is ok to share your password with a co-worker in case immediate access of…" at bounding box center [389, 138] width 428 height 127
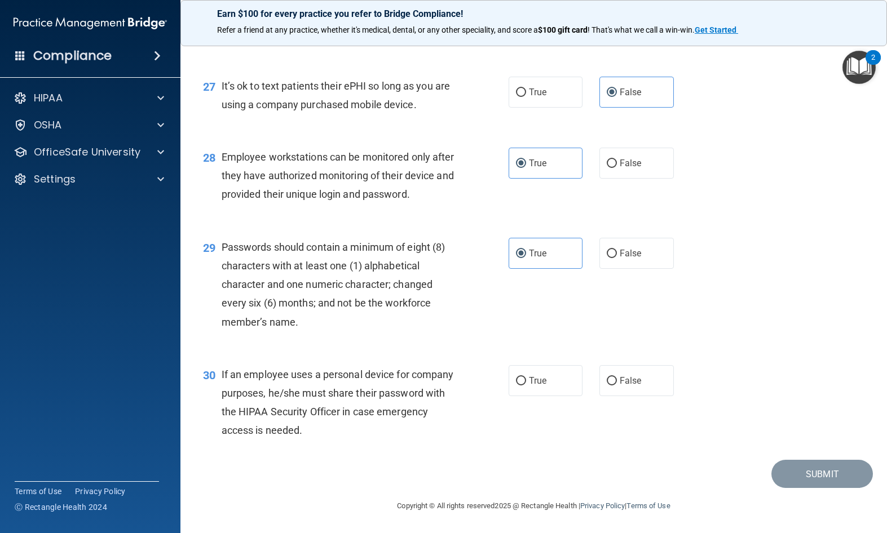
scroll to position [2713, 0]
click at [636, 395] on label "False" at bounding box center [636, 380] width 74 height 31
click at [617, 386] on input "False" at bounding box center [612, 381] width 10 height 8
radio input "true"
click at [793, 488] on button "Submit" at bounding box center [821, 474] width 101 height 29
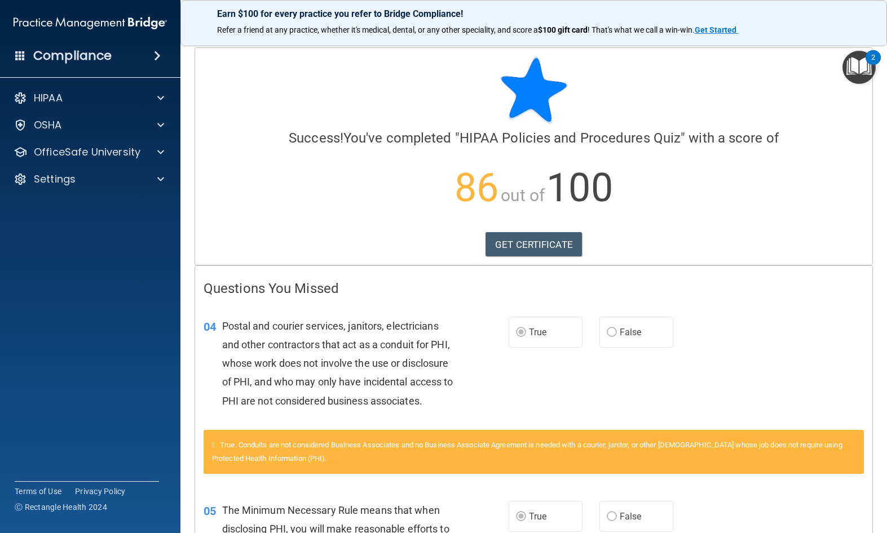
click at [554, 236] on link "GET CERTIFICATE" at bounding box center [533, 244] width 96 height 25
click at [725, 1] on div "Earn $100 for every practice you refer to Bridge Compliance! Refer a friend at …" at bounding box center [533, 23] width 706 height 46
click at [164, 148] on div at bounding box center [159, 152] width 28 height 14
click at [108, 174] on div "HIPAA Training" at bounding box center [84, 179] width 154 height 11
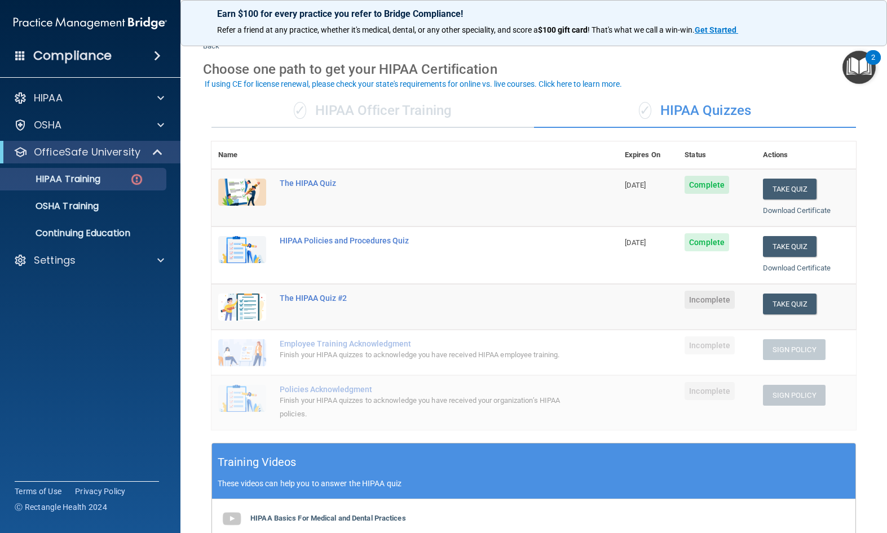
scroll to position [32, 0]
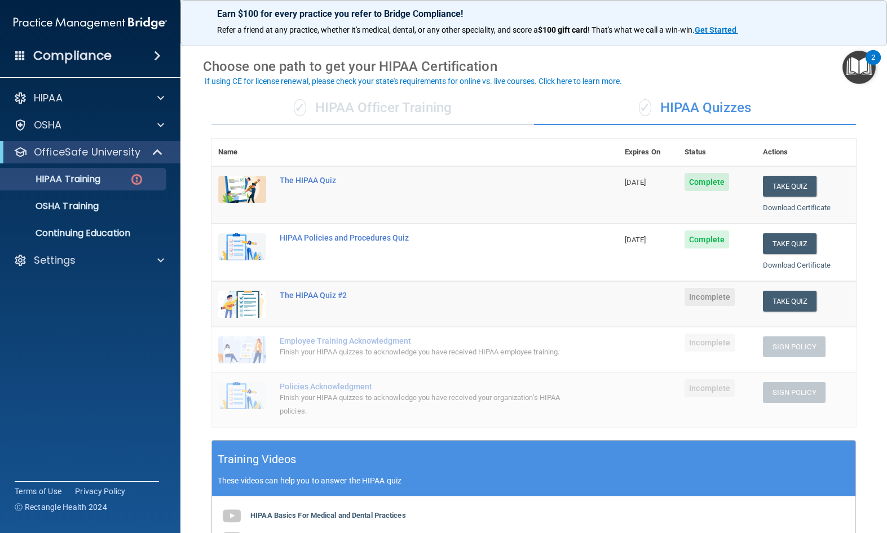
click at [235, 291] on img at bounding box center [242, 304] width 48 height 27
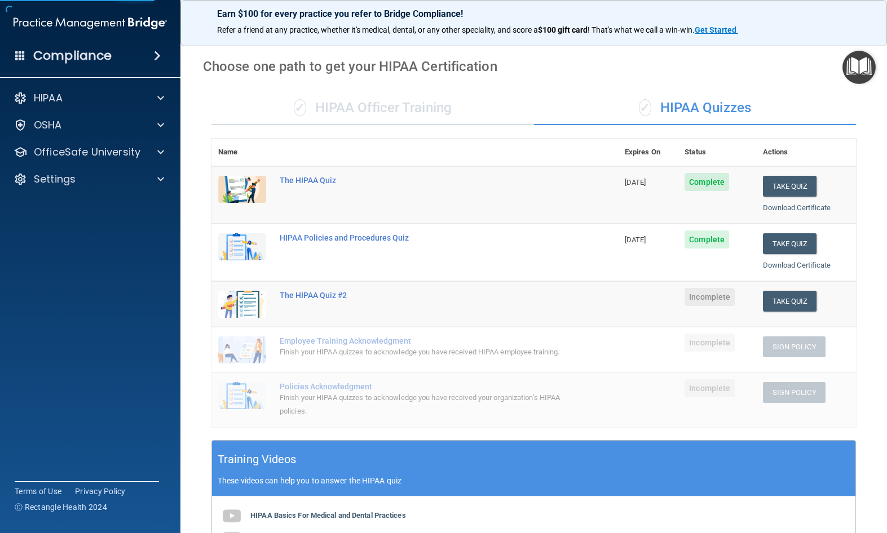
click at [308, 291] on div "The HIPAA Quiz #2" at bounding box center [421, 295] width 282 height 9
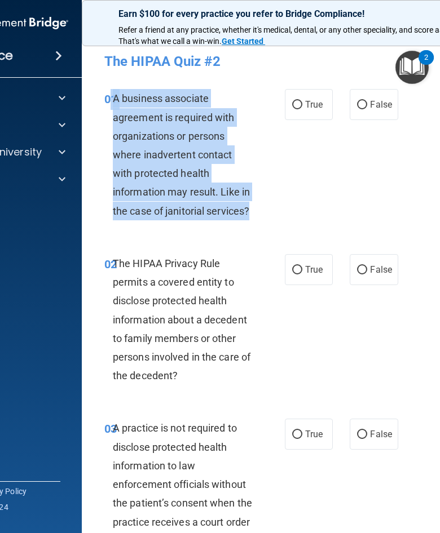
click at [306, 94] on label "True" at bounding box center [309, 104] width 48 height 31
click at [302, 101] on input "True" at bounding box center [297, 105] width 10 height 8
radio input "true"
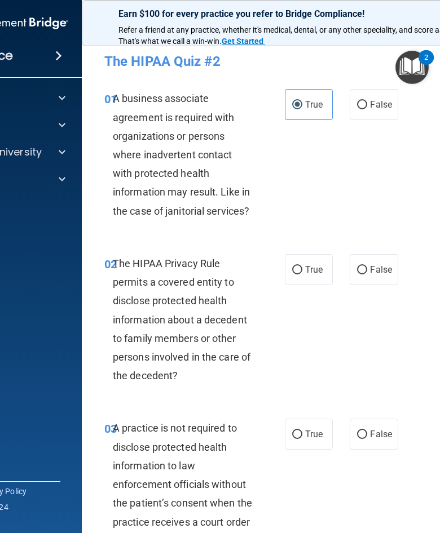
scroll to position [52, 0]
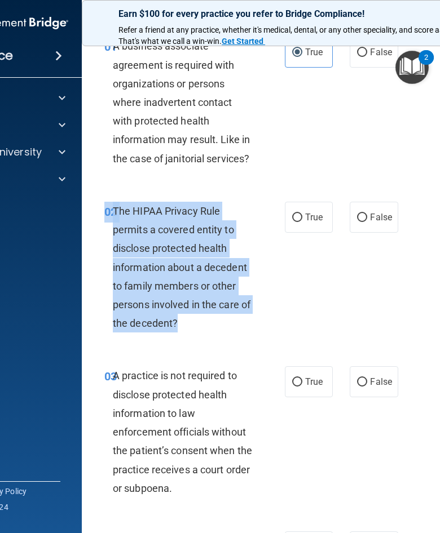
click at [297, 215] on input "True" at bounding box center [297, 218] width 10 height 8
radio input "true"
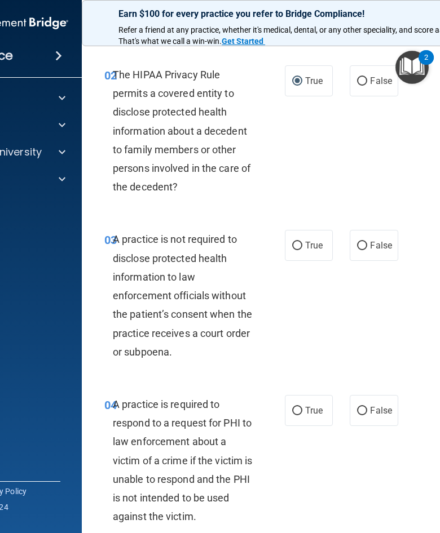
scroll to position [195, 0]
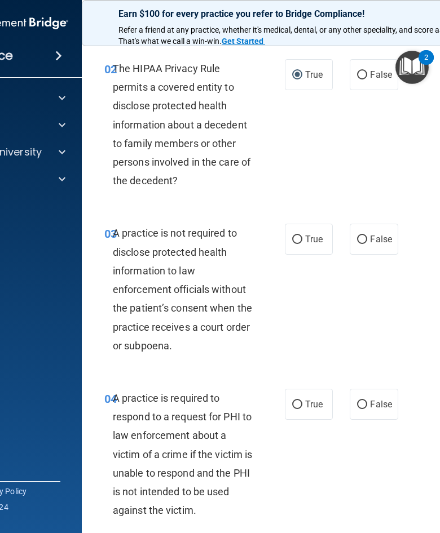
click at [112, 224] on div "03" at bounding box center [104, 234] width 17 height 21
click at [110, 227] on span "03" at bounding box center [110, 234] width 12 height 14
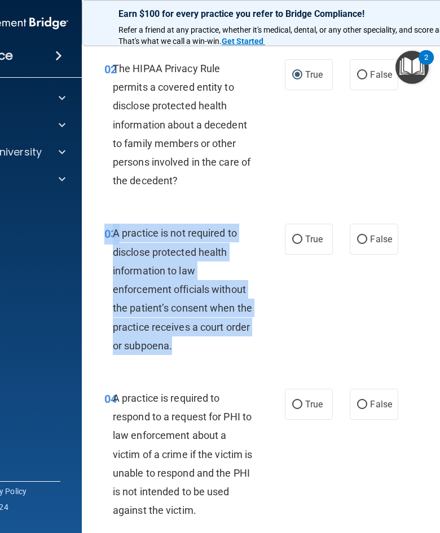
click at [375, 241] on span "False" at bounding box center [381, 239] width 22 height 11
click at [367, 241] on input "False" at bounding box center [362, 240] width 10 height 8
radio input "true"
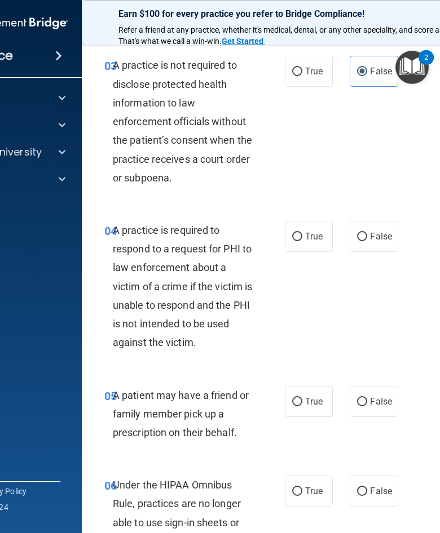
scroll to position [371, 0]
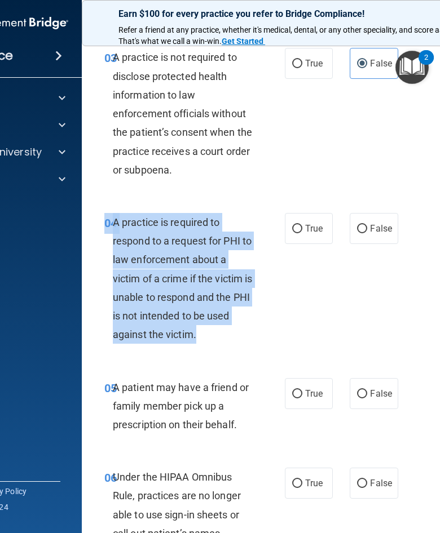
click at [306, 218] on label "True" at bounding box center [309, 228] width 48 height 31
click at [302, 225] on input "True" at bounding box center [297, 229] width 10 height 8
radio input "true"
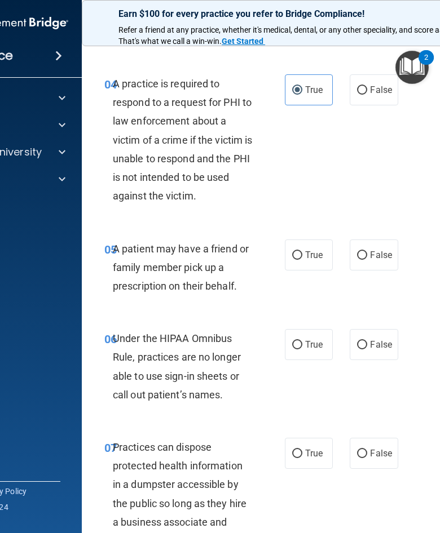
scroll to position [542, 0]
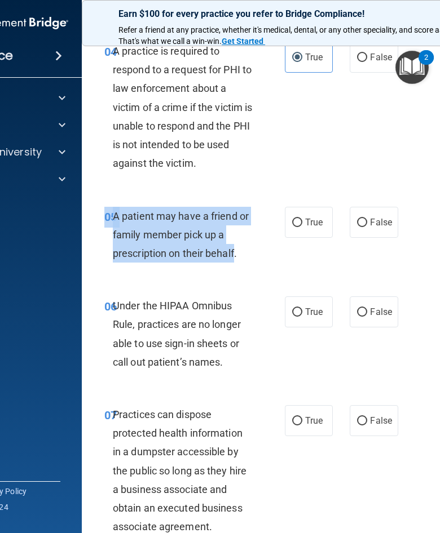
click at [300, 219] on input "True" at bounding box center [297, 223] width 10 height 8
radio input "true"
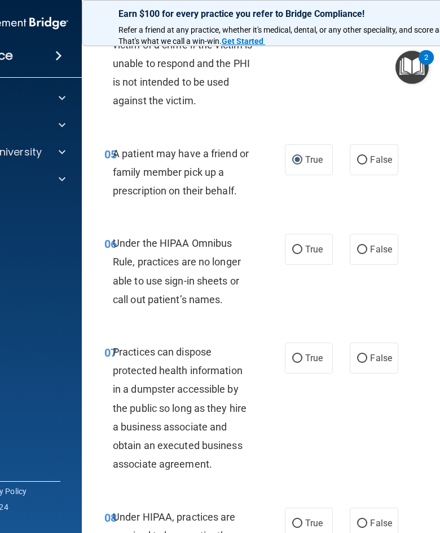
scroll to position [608, 0]
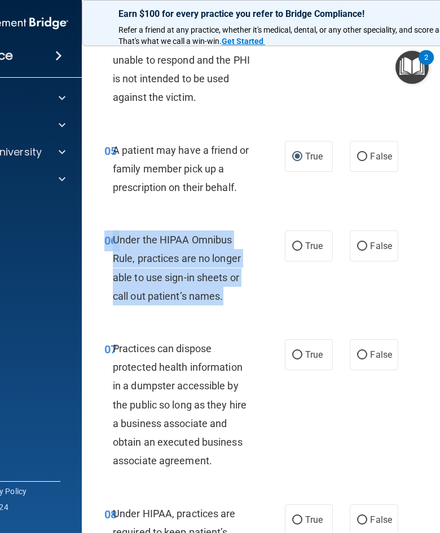
click at [377, 242] on span "False" at bounding box center [381, 246] width 22 height 11
click at [367, 242] on input "False" at bounding box center [362, 246] width 10 height 8
radio input "true"
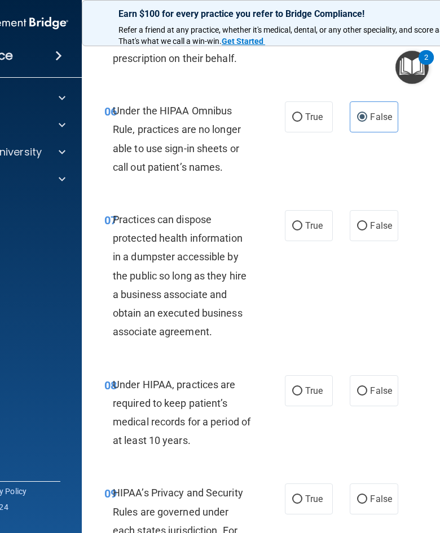
scroll to position [749, 0]
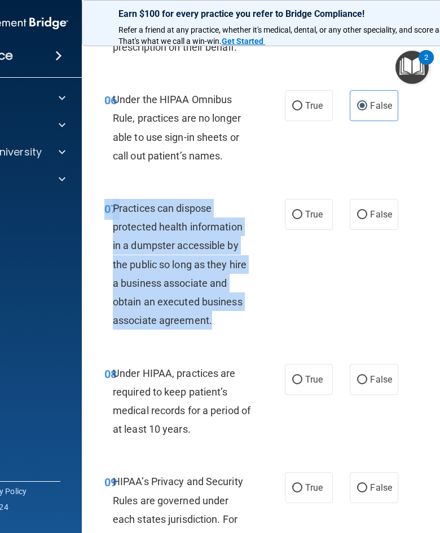
click at [365, 211] on input "False" at bounding box center [362, 215] width 10 height 8
radio input "true"
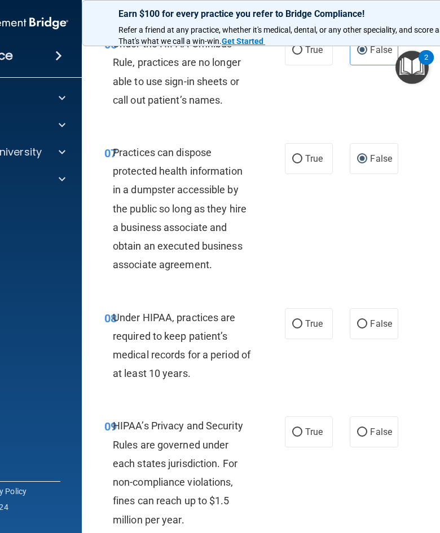
scroll to position [838, 0]
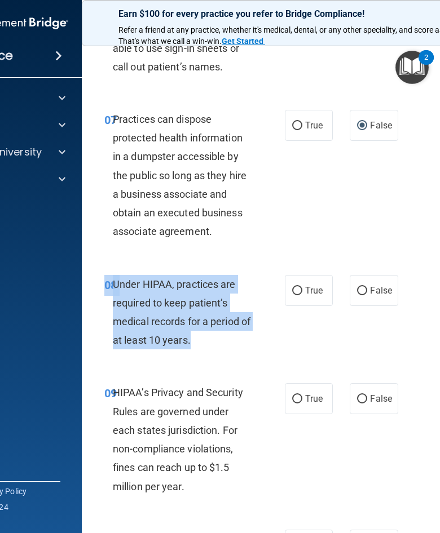
click at [379, 285] on span "False" at bounding box center [381, 290] width 22 height 11
click at [367, 287] on input "False" at bounding box center [362, 291] width 10 height 8
radio input "true"
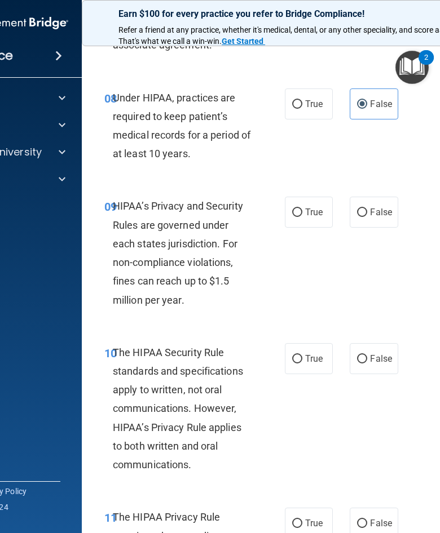
scroll to position [1028, 0]
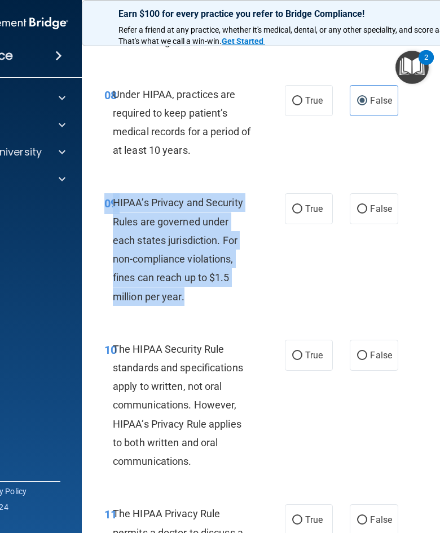
click at [382, 196] on label "False" at bounding box center [373, 208] width 48 height 31
click at [367, 205] on input "False" at bounding box center [362, 209] width 10 height 8
radio input "true"
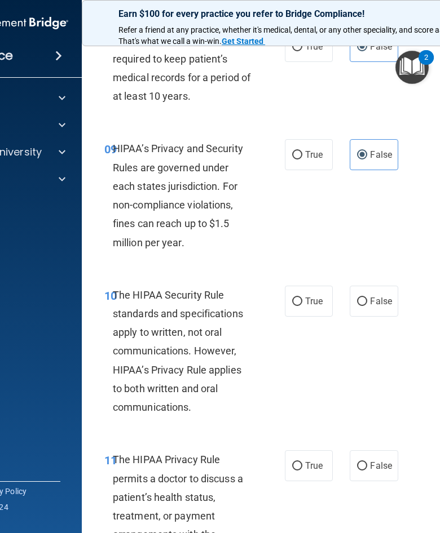
scroll to position [1099, 0]
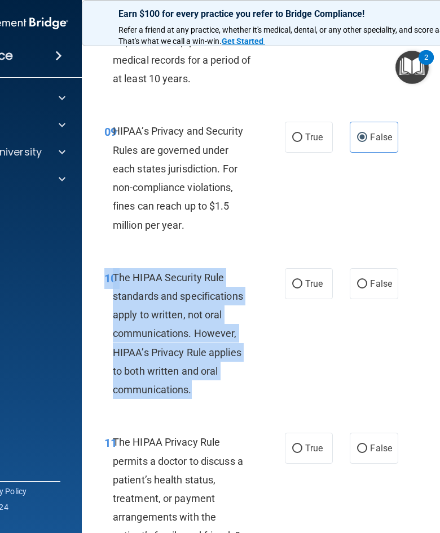
click at [300, 280] on input "True" at bounding box center [297, 284] width 10 height 8
radio input "true"
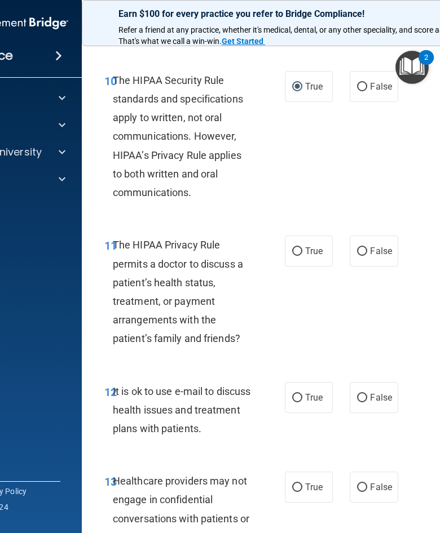
scroll to position [1302, 0]
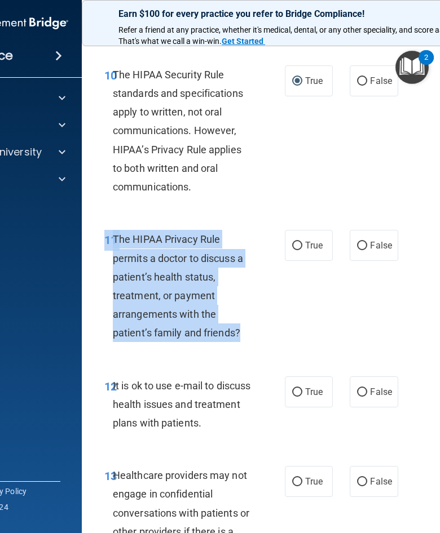
click at [294, 242] on input "True" at bounding box center [297, 246] width 10 height 8
radio input "true"
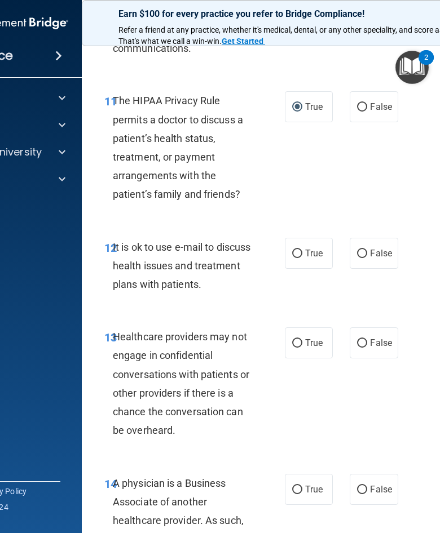
scroll to position [1448, 0]
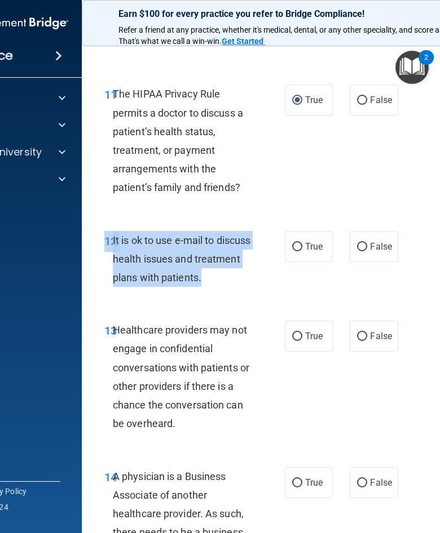
click at [394, 245] on label "False" at bounding box center [373, 246] width 48 height 31
click at [367, 245] on input "False" at bounding box center [362, 247] width 10 height 8
radio input "true"
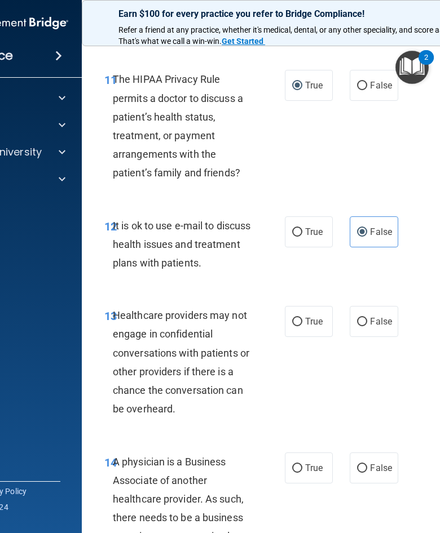
scroll to position [1464, 0]
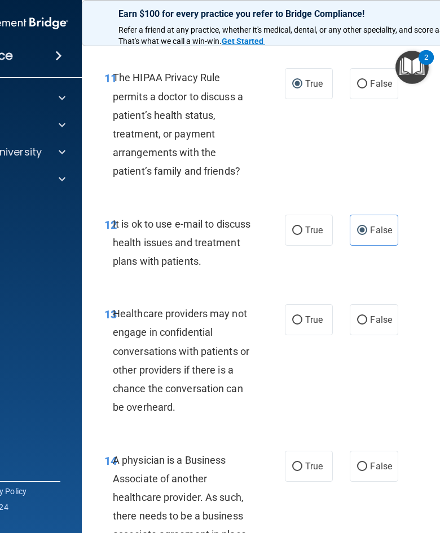
click at [309, 225] on span "True" at bounding box center [313, 230] width 17 height 11
click at [302, 227] on input "True" at bounding box center [297, 231] width 10 height 8
radio input "true"
radio input "false"
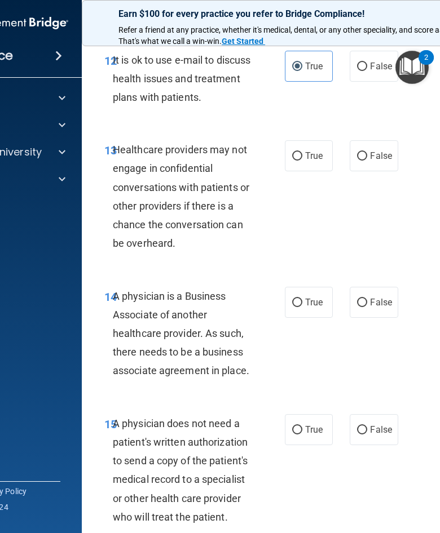
scroll to position [1633, 0]
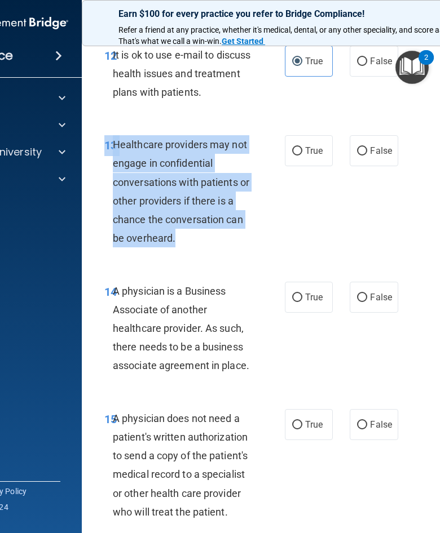
click at [367, 147] on input "False" at bounding box center [362, 151] width 10 height 8
radio input "true"
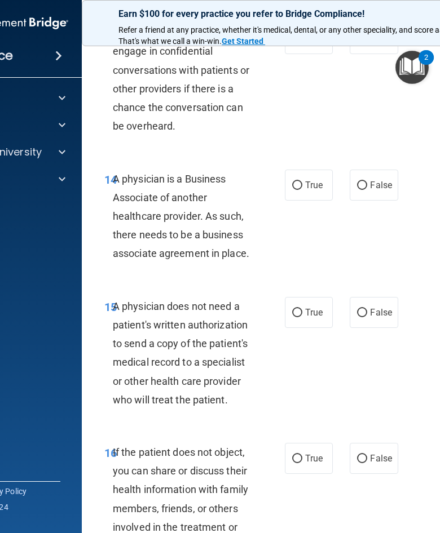
scroll to position [1752, 0]
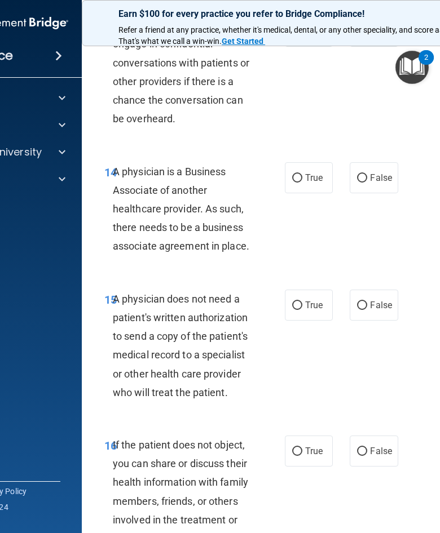
click at [121, 166] on span "A physician is a Business Associate of another healthcare provider. As such, th…" at bounding box center [181, 209] width 136 height 87
click at [116, 166] on span "A physician is a Business Associate of another healthcare provider. As such, th…" at bounding box center [181, 209] width 136 height 87
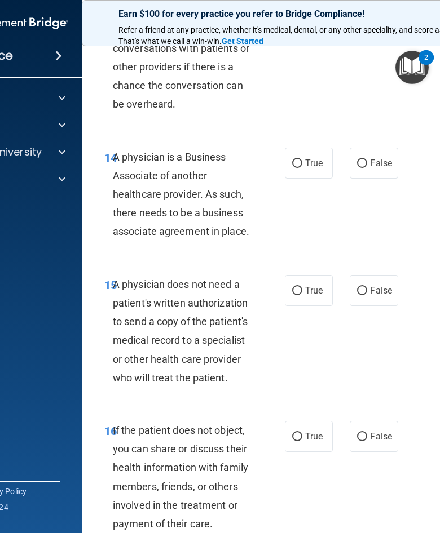
click at [362, 148] on label "False" at bounding box center [373, 163] width 48 height 31
click at [362, 160] on input "False" at bounding box center [362, 164] width 10 height 8
radio input "true"
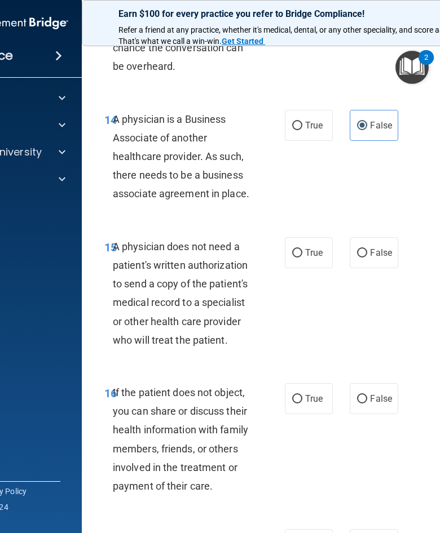
scroll to position [1805, 0]
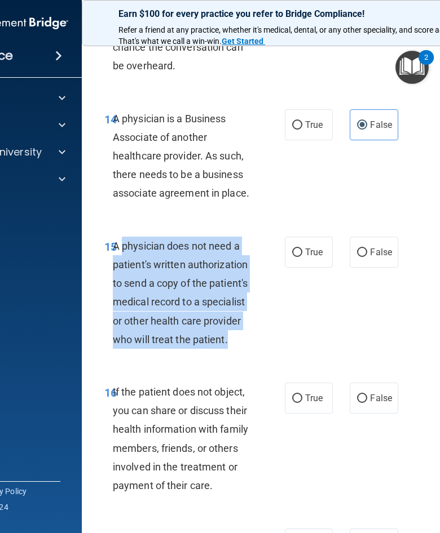
click at [287, 238] on label "True" at bounding box center [309, 252] width 48 height 31
click at [292, 249] on input "True" at bounding box center [297, 253] width 10 height 8
radio input "true"
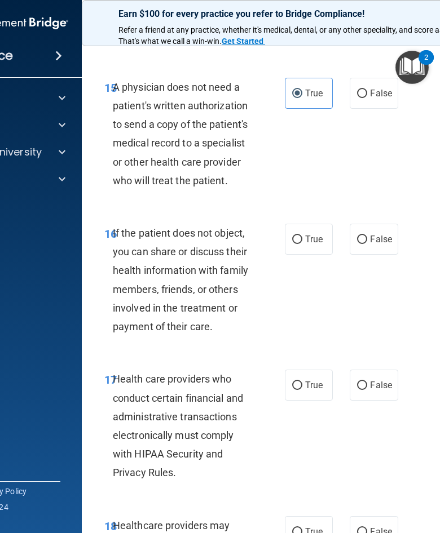
scroll to position [1973, 0]
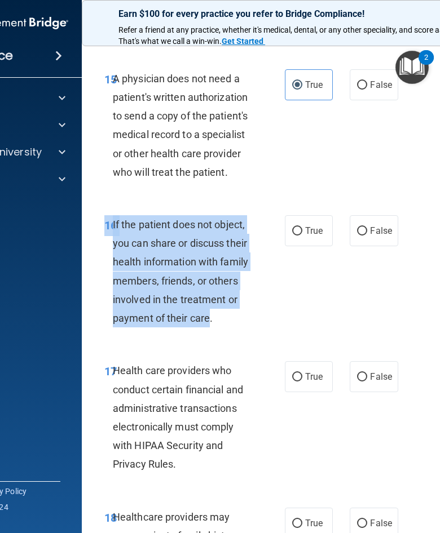
click at [297, 229] on label "True" at bounding box center [309, 230] width 48 height 31
click at [297, 229] on input "True" at bounding box center [297, 231] width 10 height 8
radio input "true"
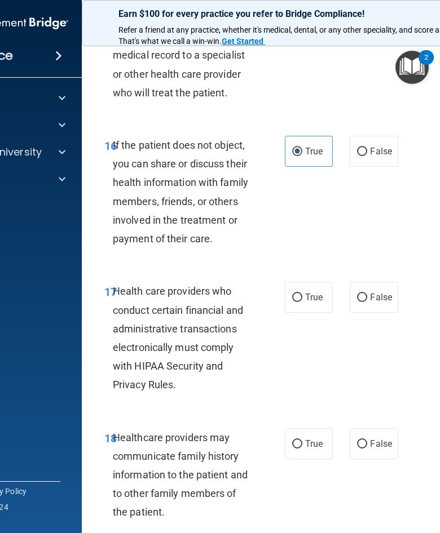
scroll to position [2065, 0]
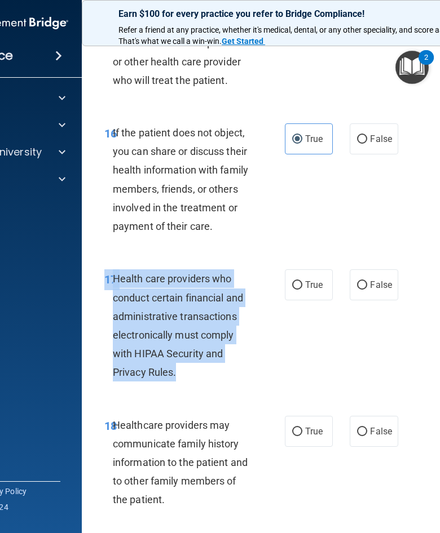
click at [307, 280] on span "True" at bounding box center [313, 285] width 17 height 11
click at [302, 281] on input "True" at bounding box center [297, 285] width 10 height 8
radio input "true"
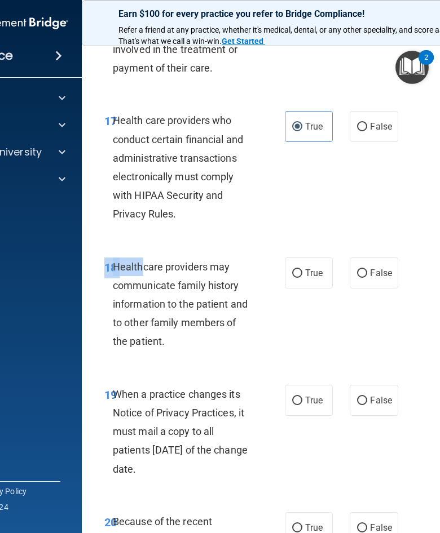
scroll to position [2201, 0]
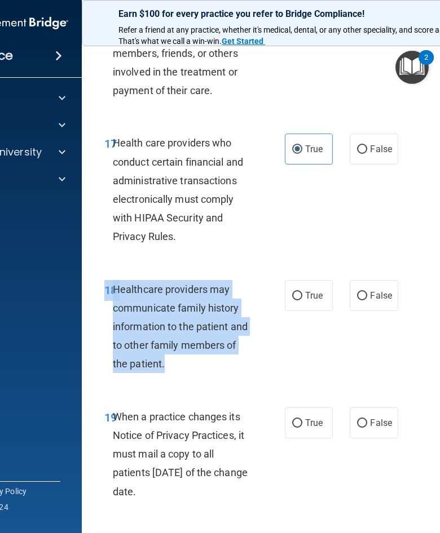
click at [296, 292] on input "True" at bounding box center [297, 296] width 10 height 8
radio input "true"
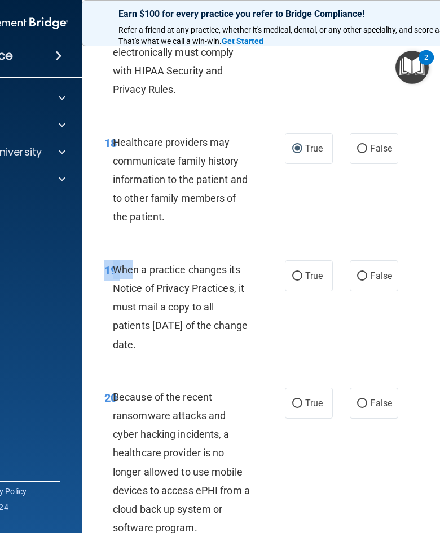
scroll to position [2337, 0]
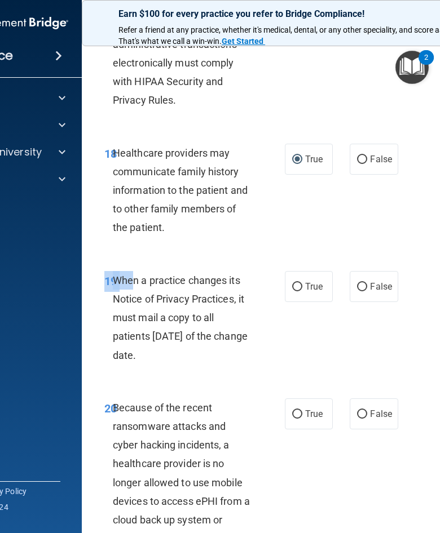
click at [307, 281] on span "True" at bounding box center [313, 286] width 17 height 11
click at [302, 283] on input "True" at bounding box center [297, 287] width 10 height 8
radio input "true"
click at [373, 281] on span "False" at bounding box center [381, 286] width 22 height 11
click at [367, 283] on input "False" at bounding box center [362, 287] width 10 height 8
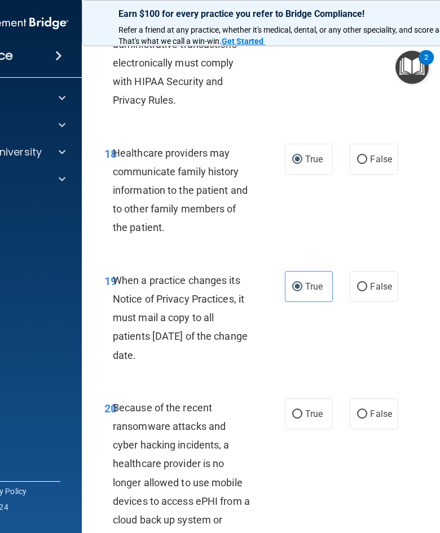
radio input "true"
radio input "false"
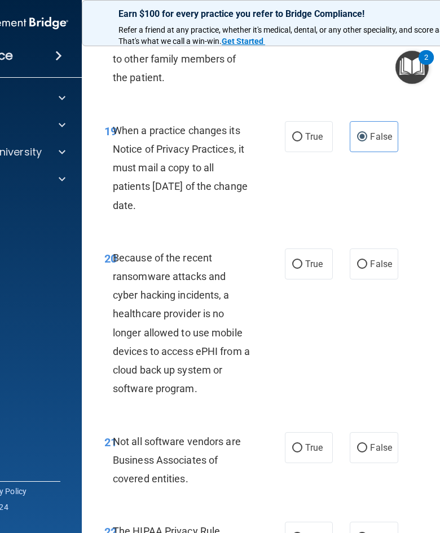
scroll to position [2499, 0]
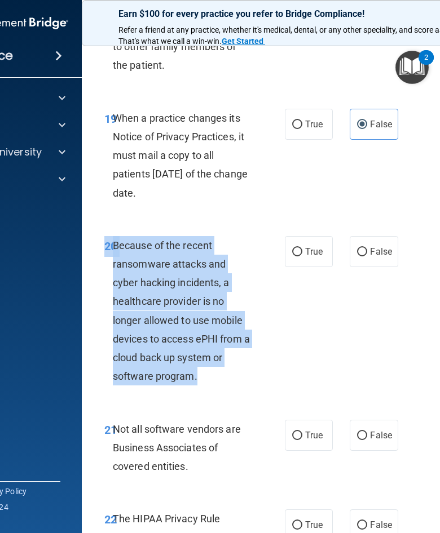
click at [249, 357] on div "Because of the recent ransomware attacks and cyber hacking incidents, a healthc…" at bounding box center [187, 311] width 148 height 150
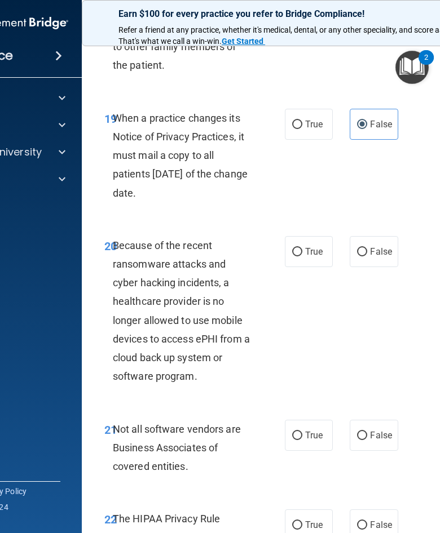
click at [285, 240] on label "True" at bounding box center [309, 251] width 48 height 31
click at [292, 248] on input "True" at bounding box center [297, 252] width 10 height 8
radio input "true"
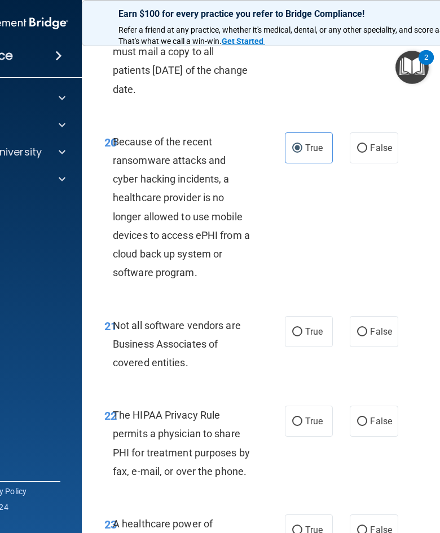
scroll to position [2617, 0]
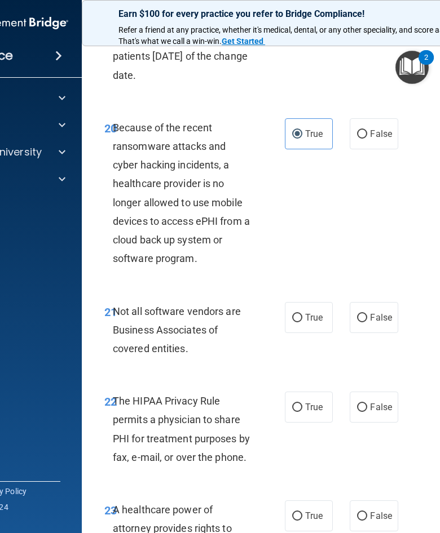
click at [380, 118] on label "False" at bounding box center [373, 133] width 48 height 31
click at [367, 130] on input "False" at bounding box center [362, 134] width 10 height 8
radio input "true"
radio input "false"
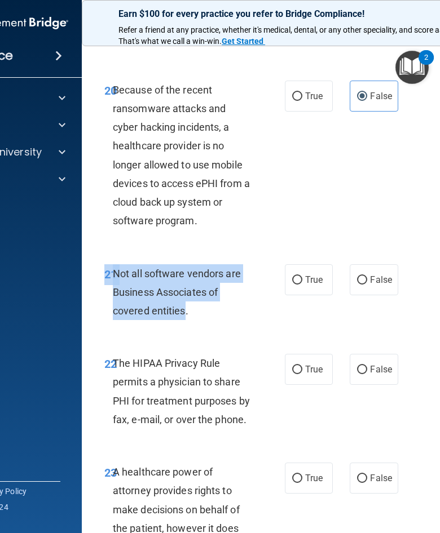
click at [301, 276] on input "True" at bounding box center [297, 280] width 10 height 8
radio input "true"
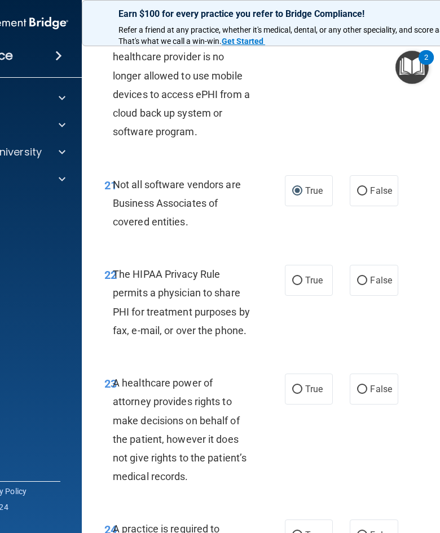
scroll to position [2747, 0]
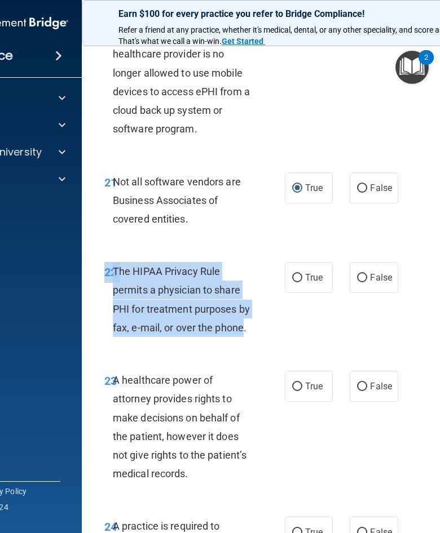
click at [314, 271] on label "True" at bounding box center [309, 277] width 48 height 31
click at [302, 274] on input "True" at bounding box center [297, 278] width 10 height 8
radio input "true"
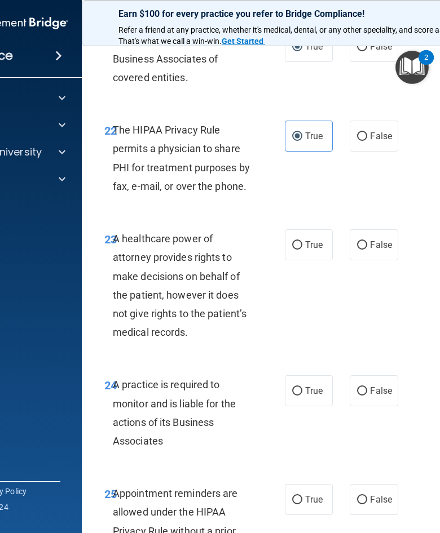
scroll to position [2896, 0]
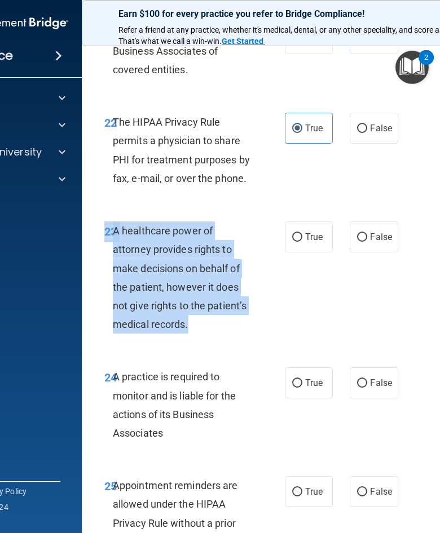
click at [299, 233] on input "True" at bounding box center [297, 237] width 10 height 8
radio input "true"
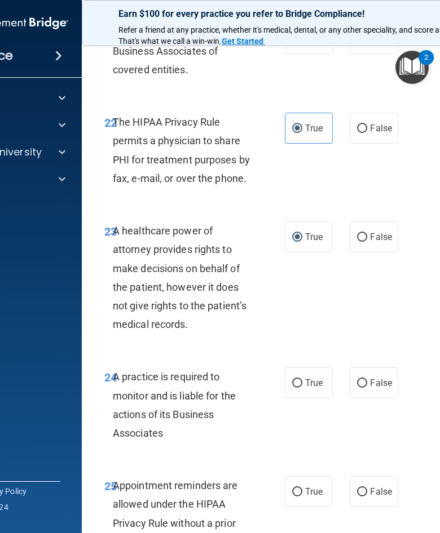
click at [374, 222] on label "False" at bounding box center [373, 237] width 48 height 31
click at [367, 233] on input "False" at bounding box center [362, 237] width 10 height 8
radio input "true"
radio input "false"
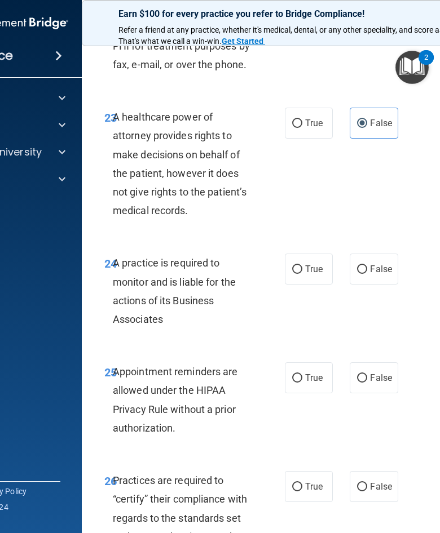
scroll to position [3021, 0]
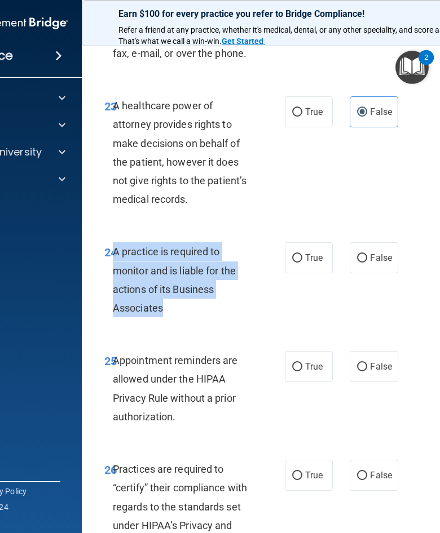
click at [375, 253] on span "False" at bounding box center [381, 258] width 22 height 11
click at [367, 254] on input "False" at bounding box center [362, 258] width 10 height 8
radio input "true"
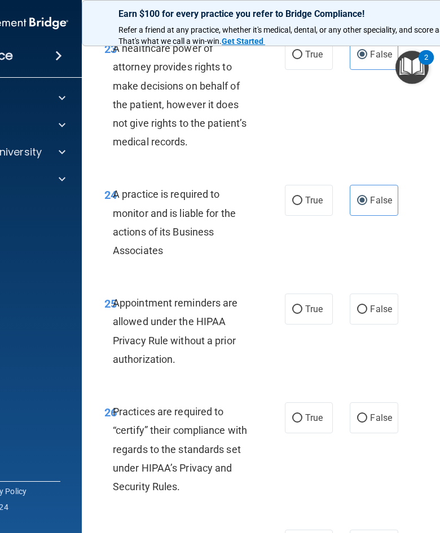
scroll to position [3082, 0]
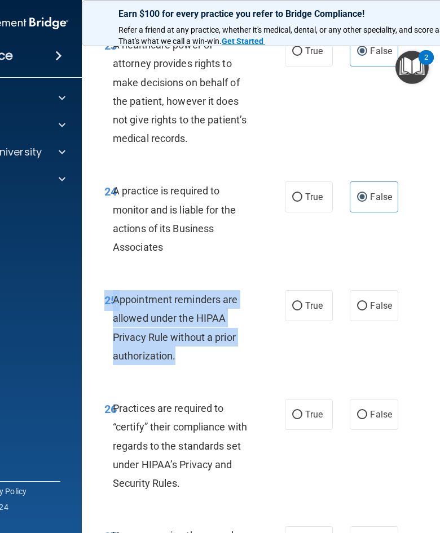
click at [378, 300] on span "False" at bounding box center [381, 305] width 22 height 11
click at [367, 302] on input "False" at bounding box center [362, 306] width 10 height 8
radio input "true"
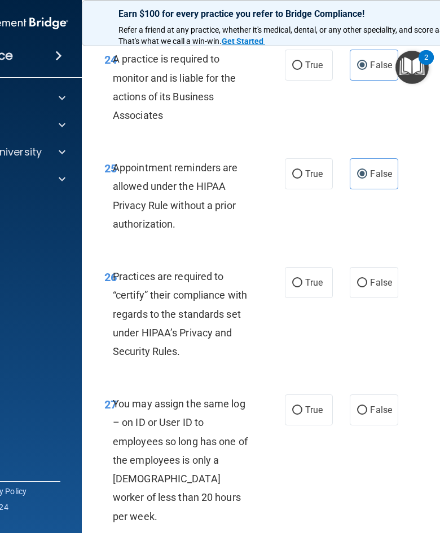
scroll to position [3226, 0]
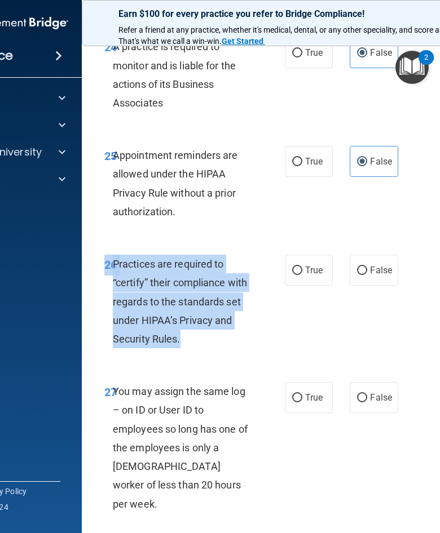
click at [367, 255] on label "False" at bounding box center [373, 270] width 48 height 31
click at [367, 267] on input "False" at bounding box center [362, 271] width 10 height 8
radio input "true"
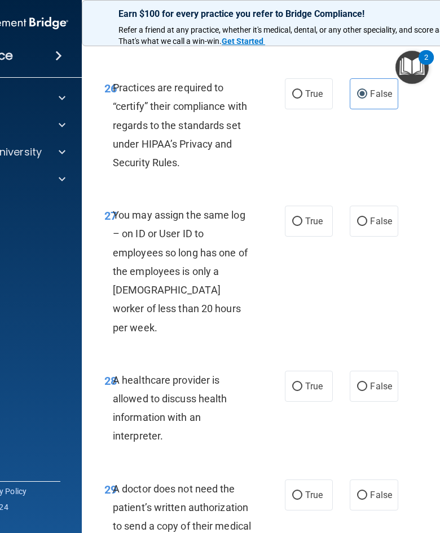
scroll to position [3411, 0]
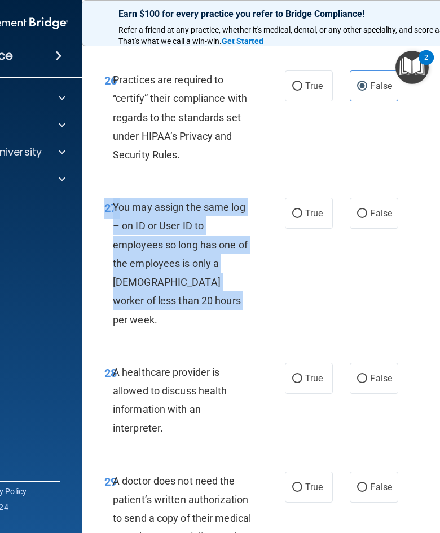
click at [379, 208] on span "False" at bounding box center [381, 213] width 22 height 11
click at [367, 210] on input "False" at bounding box center [362, 214] width 10 height 8
radio input "true"
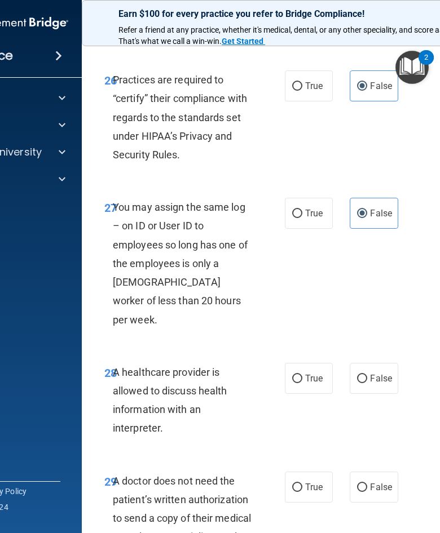
click at [226, 212] on div "You may assign the same log – on ID or User ID to employees so long has one of …" at bounding box center [187, 263] width 148 height 131
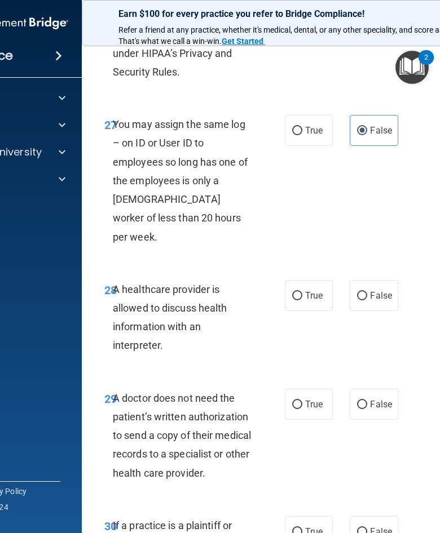
scroll to position [3503, 0]
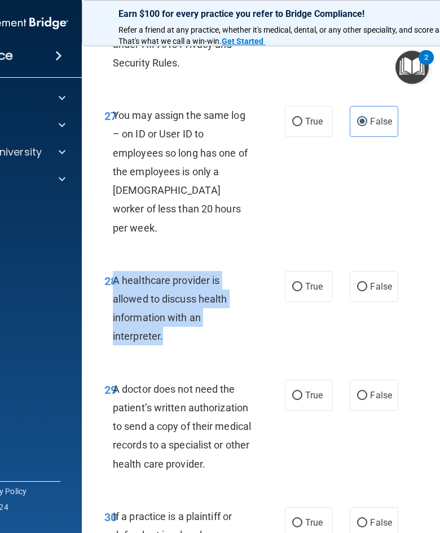
click at [302, 271] on label "True" at bounding box center [309, 286] width 48 height 31
click at [302, 283] on input "True" at bounding box center [297, 287] width 10 height 8
radio input "true"
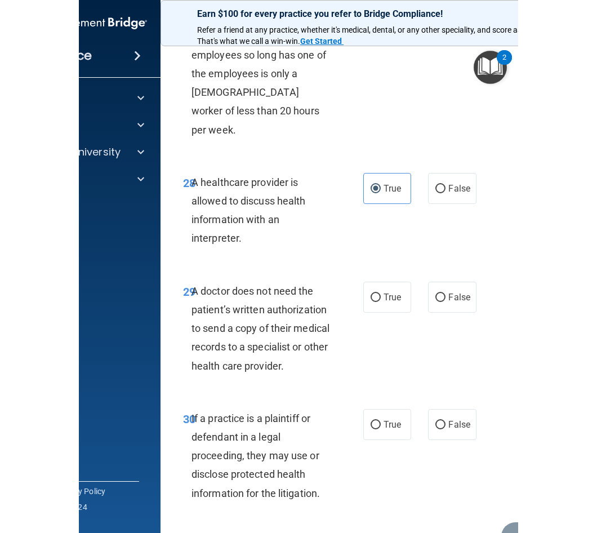
scroll to position [3622, 0]
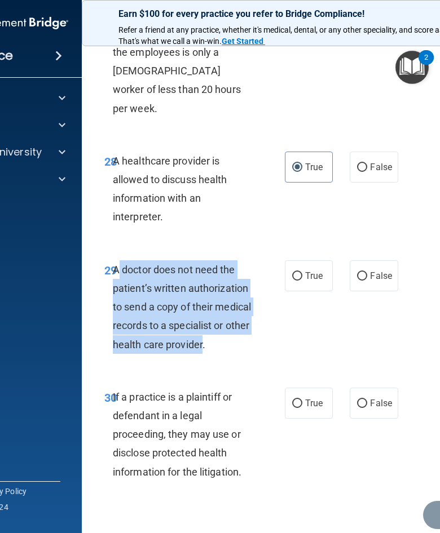
click at [123, 260] on div "A doctor does not need the patient’s written authorization to send a copy of th…" at bounding box center [187, 307] width 148 height 94
click at [304, 260] on label "True" at bounding box center [309, 275] width 48 height 31
click at [302, 272] on input "True" at bounding box center [297, 276] width 10 height 8
radio input "true"
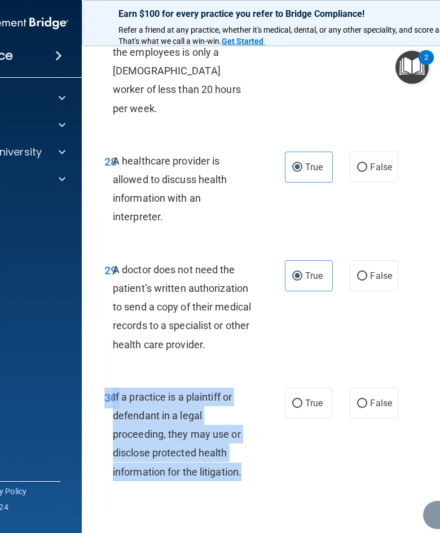
click at [289, 388] on label "True" at bounding box center [309, 403] width 48 height 31
click at [292, 400] on input "True" at bounding box center [297, 404] width 10 height 8
radio input "true"
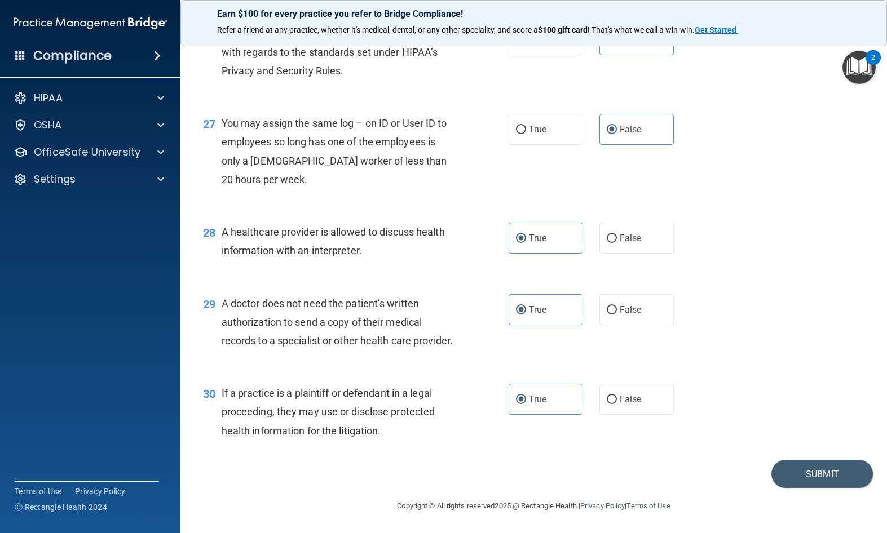
scroll to position [2507, 0]
click at [836, 475] on button "Submit" at bounding box center [821, 474] width 101 height 29
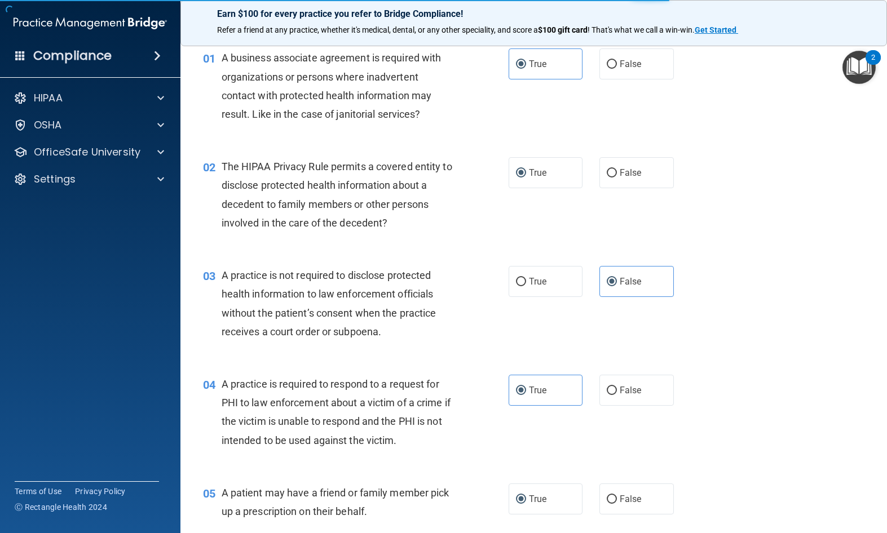
scroll to position [0, 0]
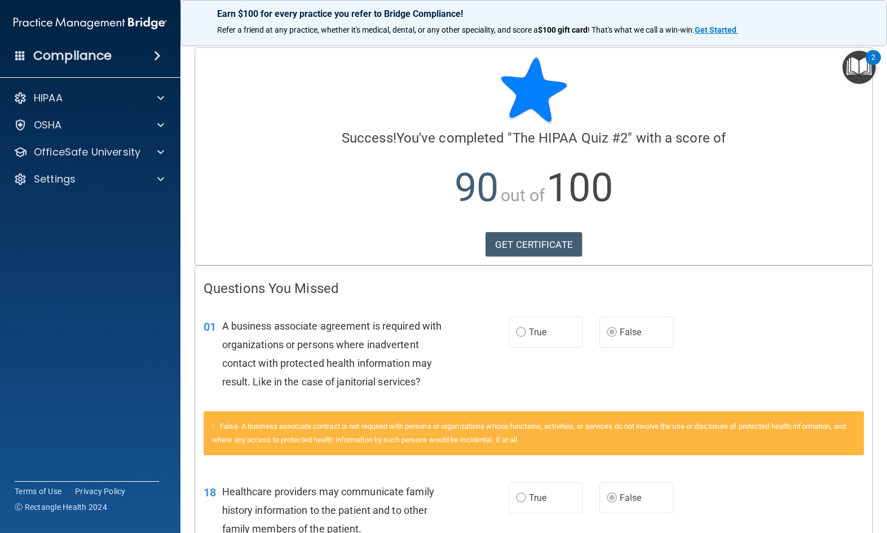
click at [129, 156] on p "OfficeSafe University" at bounding box center [87, 152] width 107 height 14
click at [143, 175] on img at bounding box center [137, 179] width 14 height 14
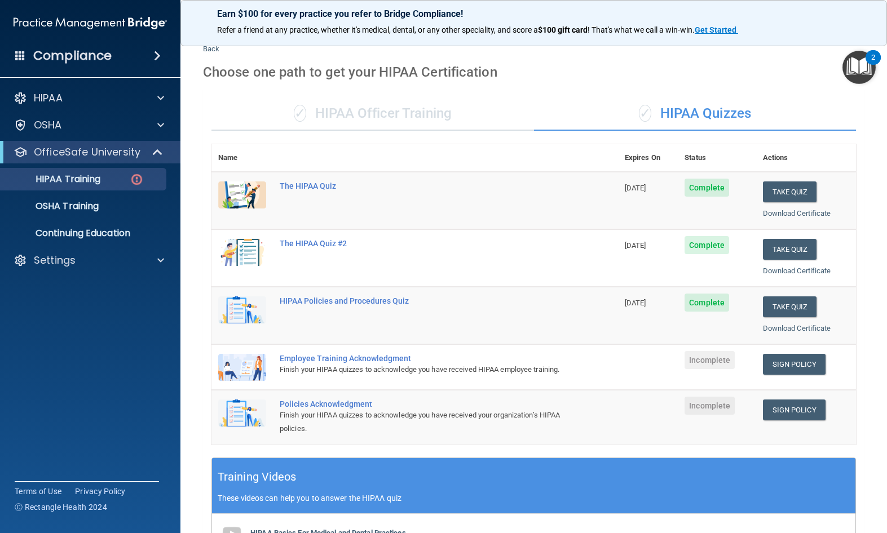
scroll to position [26, 0]
click at [787, 355] on link "Sign Policy" at bounding box center [794, 365] width 63 height 21
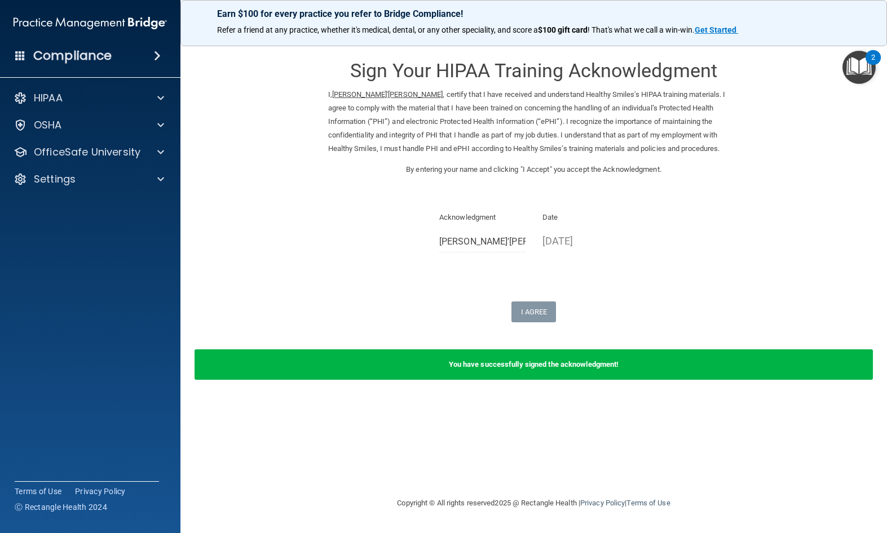
click at [134, 156] on p "OfficeSafe University" at bounding box center [87, 152] width 107 height 14
click at [140, 217] on link "OSHA Training" at bounding box center [78, 206] width 178 height 23
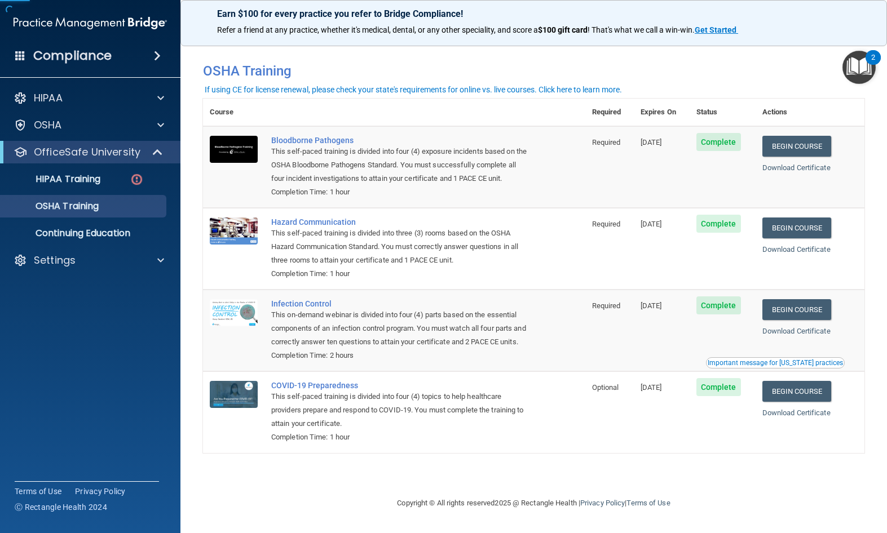
click at [149, 171] on link "HIPAA Training" at bounding box center [78, 179] width 178 height 23
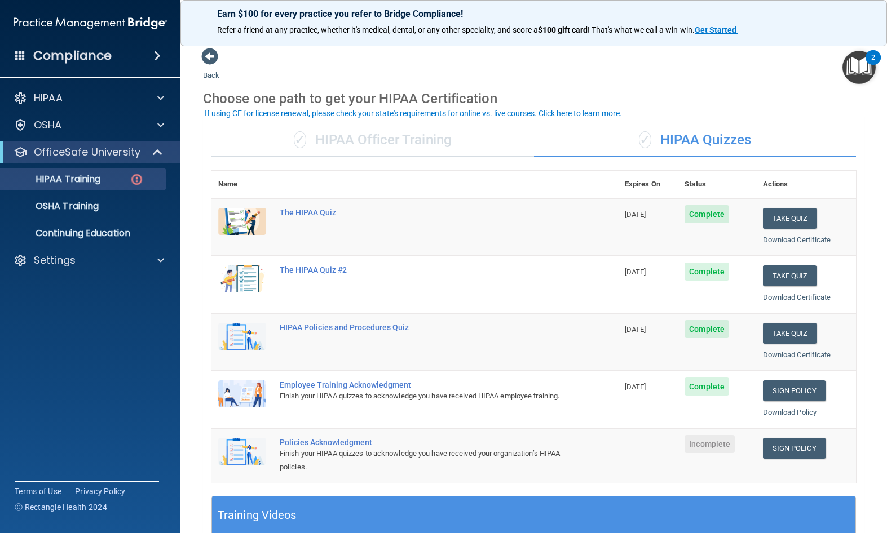
click at [804, 438] on link "Sign Policy" at bounding box center [794, 448] width 63 height 21
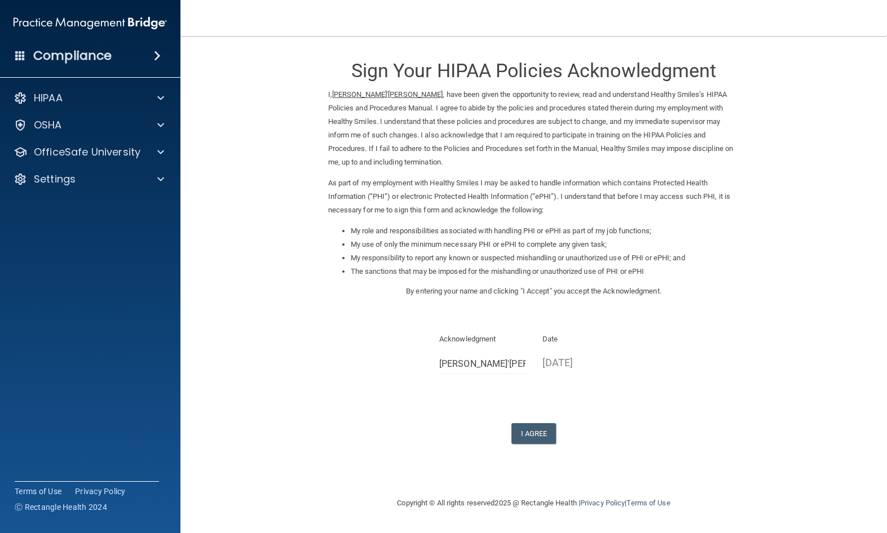
click at [538, 444] on button "I Agree" at bounding box center [533, 433] width 45 height 21
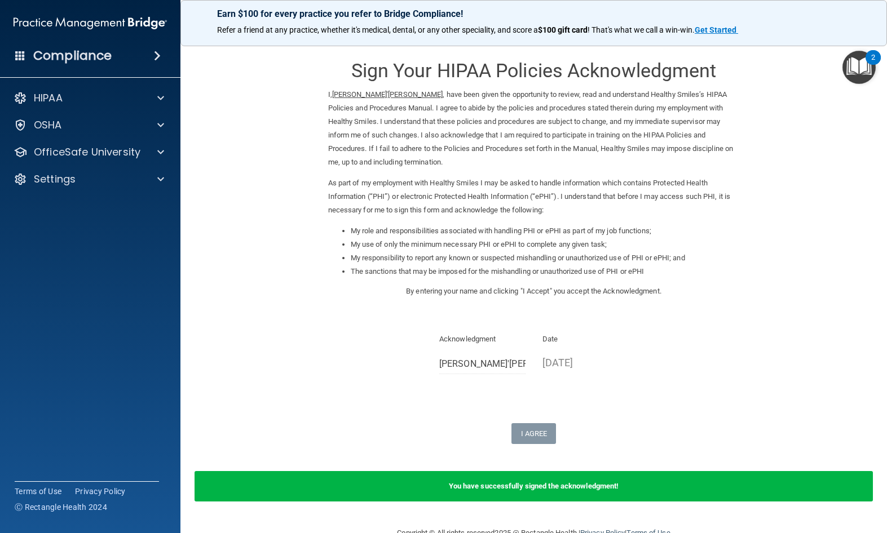
click at [151, 141] on div "OfficeSafe University" at bounding box center [90, 152] width 181 height 23
click at [161, 151] on span at bounding box center [160, 152] width 7 height 14
click at [149, 175] on div "HIPAA Training" at bounding box center [84, 179] width 154 height 11
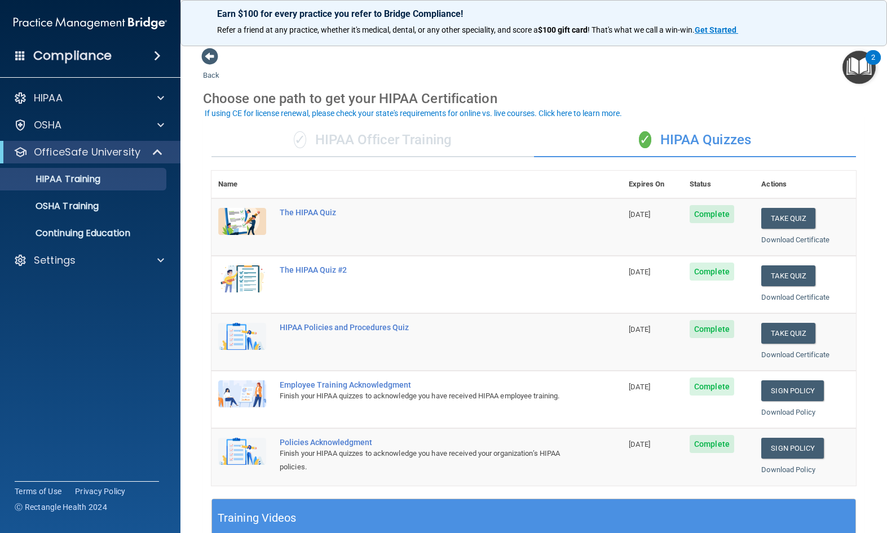
click at [68, 205] on p "OSHA Training" at bounding box center [52, 206] width 91 height 11
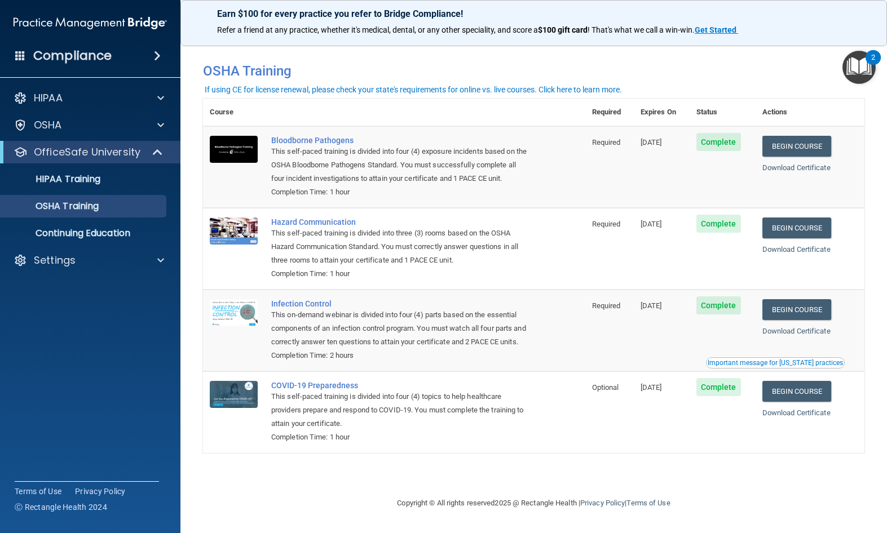
click at [60, 183] on p "HIPAA Training" at bounding box center [53, 179] width 93 height 11
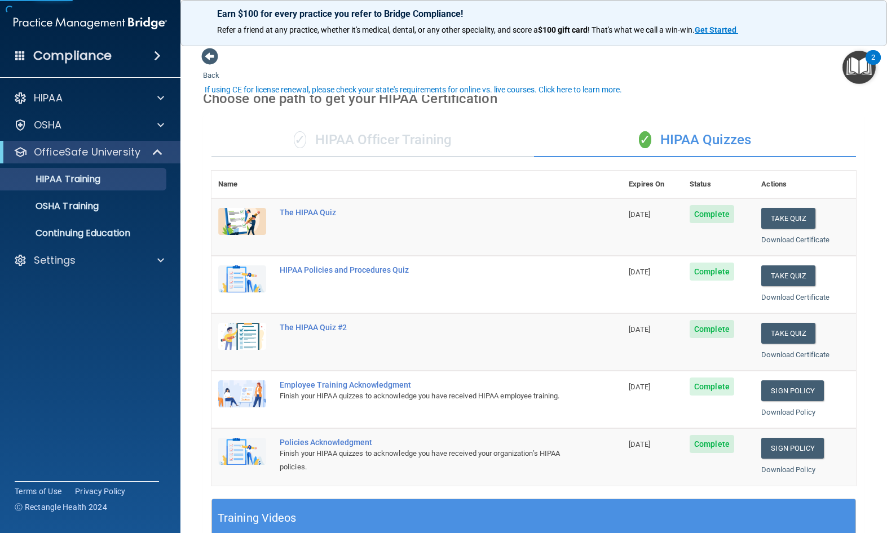
click at [317, 135] on div "✓ HIPAA Officer Training" at bounding box center [372, 140] width 322 height 34
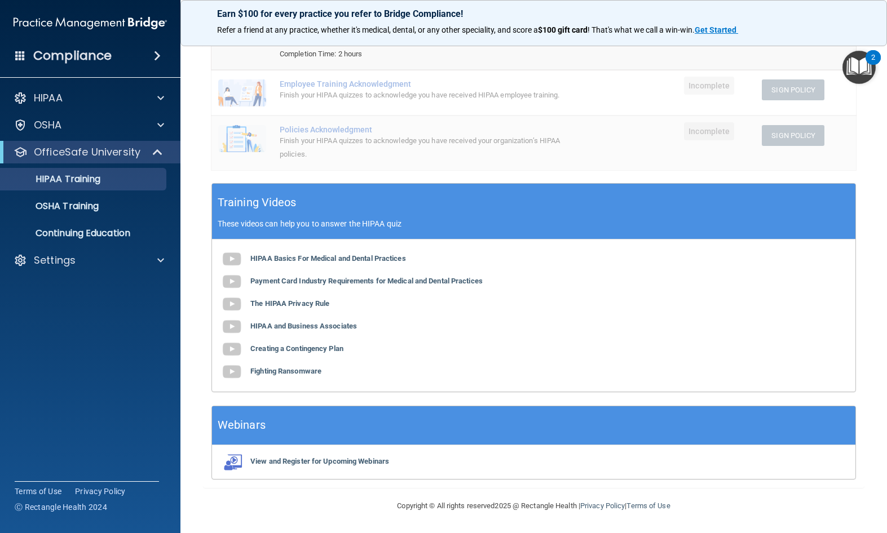
scroll to position [214, 0]
